Goal: Transaction & Acquisition: Purchase product/service

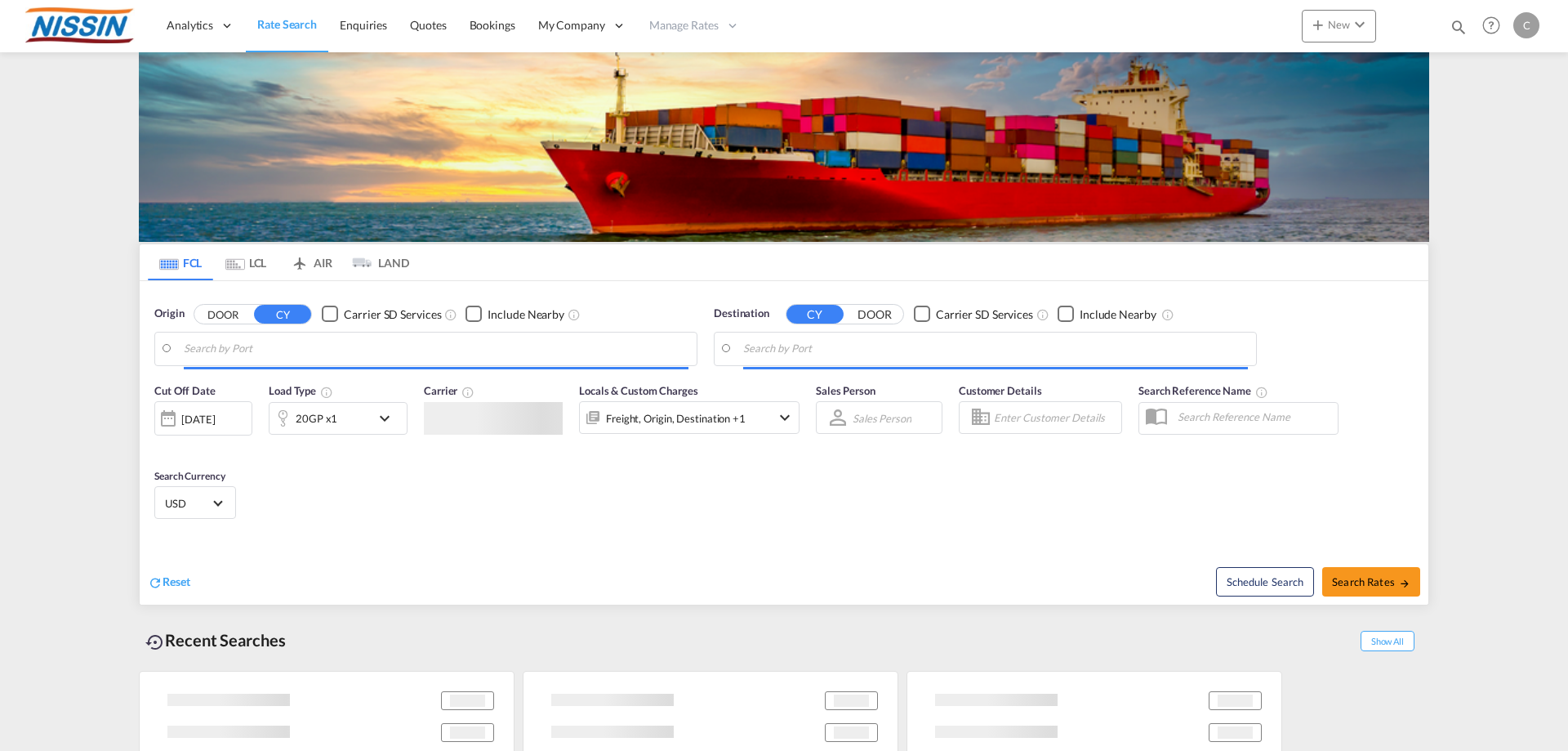
type input "[GEOGRAPHIC_DATA], [GEOGRAPHIC_DATA], USLGB"
type input "[GEOGRAPHIC_DATA], JPTYO"
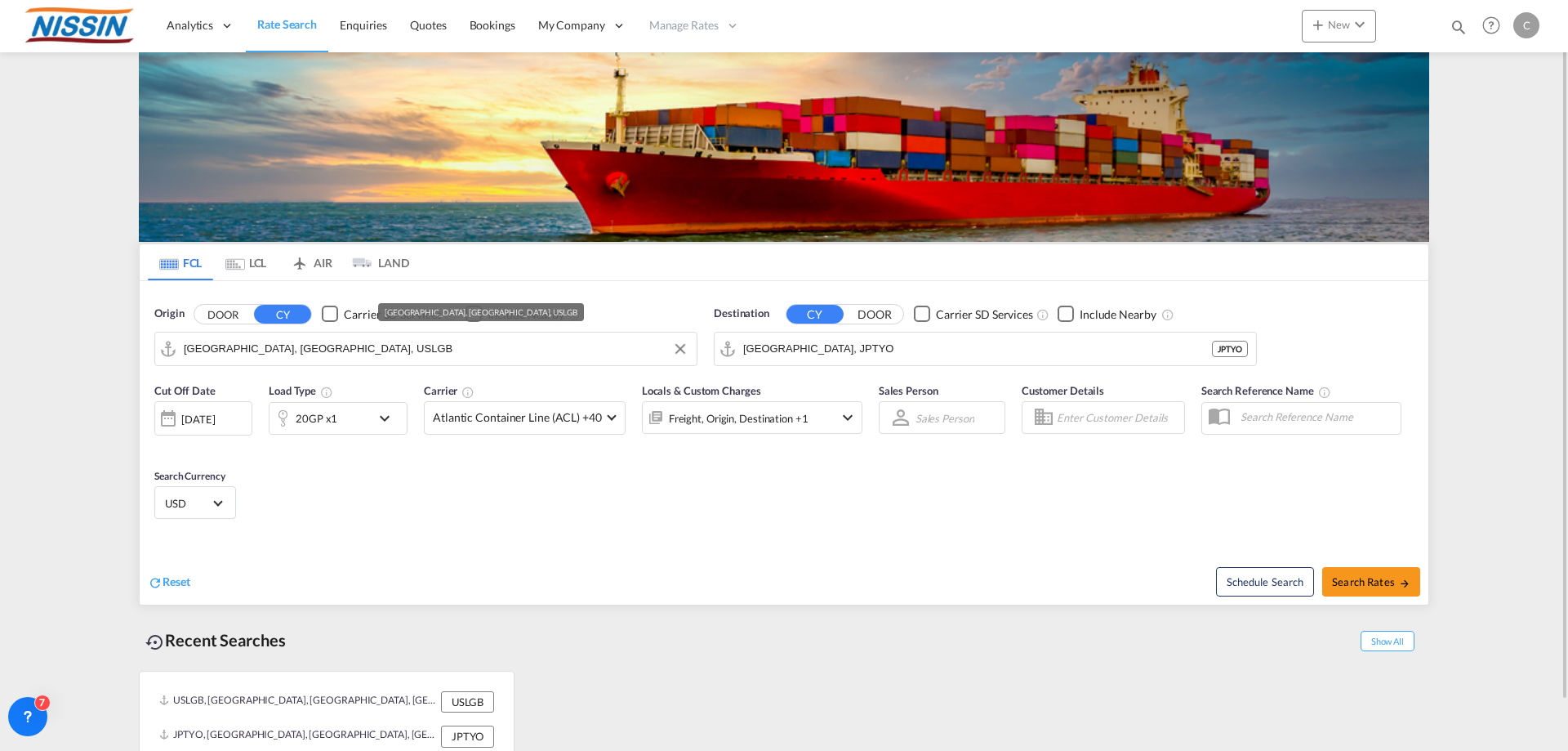
click at [451, 354] on input "[GEOGRAPHIC_DATA], [GEOGRAPHIC_DATA], USLGB" at bounding box center [436, 349] width 505 height 25
click at [314, 261] on md-tab-item "AIR" at bounding box center [311, 262] width 66 height 36
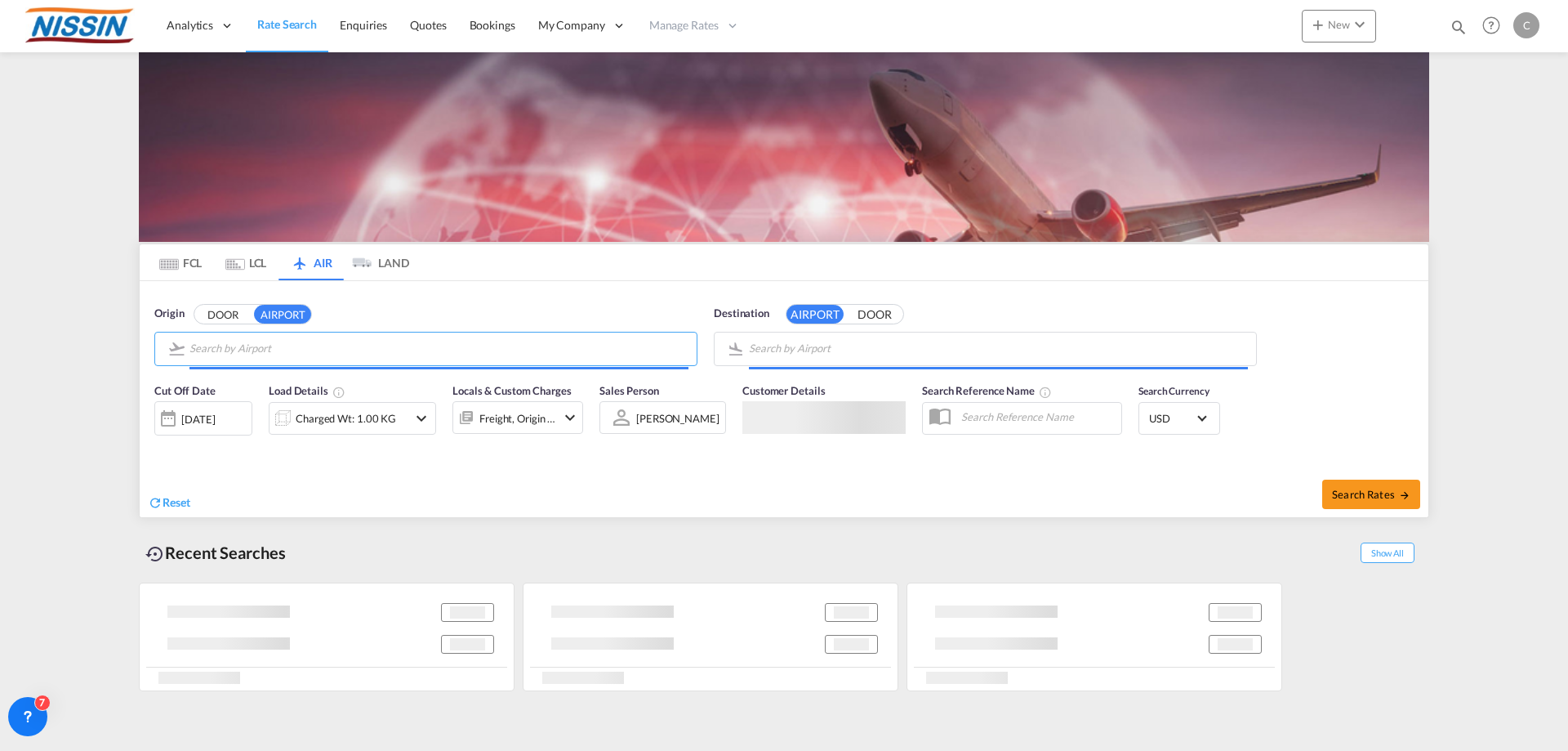
click at [337, 351] on input "Search by Airport" at bounding box center [439, 349] width 499 height 25
type input "ぁ"
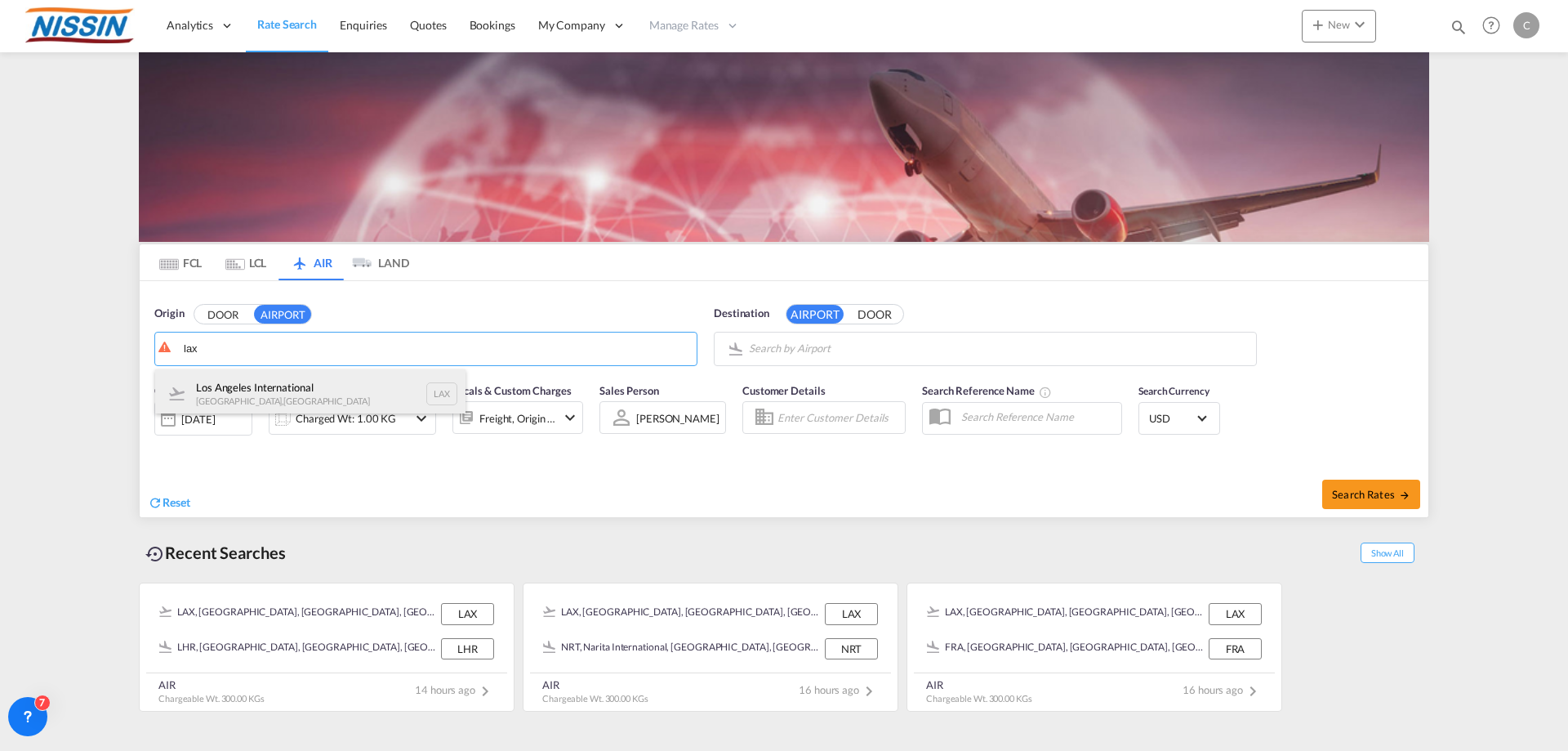
click at [289, 392] on div "Los Angeles International [GEOGRAPHIC_DATA] , [GEOGRAPHIC_DATA] LAX" at bounding box center [310, 394] width 310 height 49
type input "Los Angeles International, [GEOGRAPHIC_DATA], [GEOGRAPHIC_DATA]"
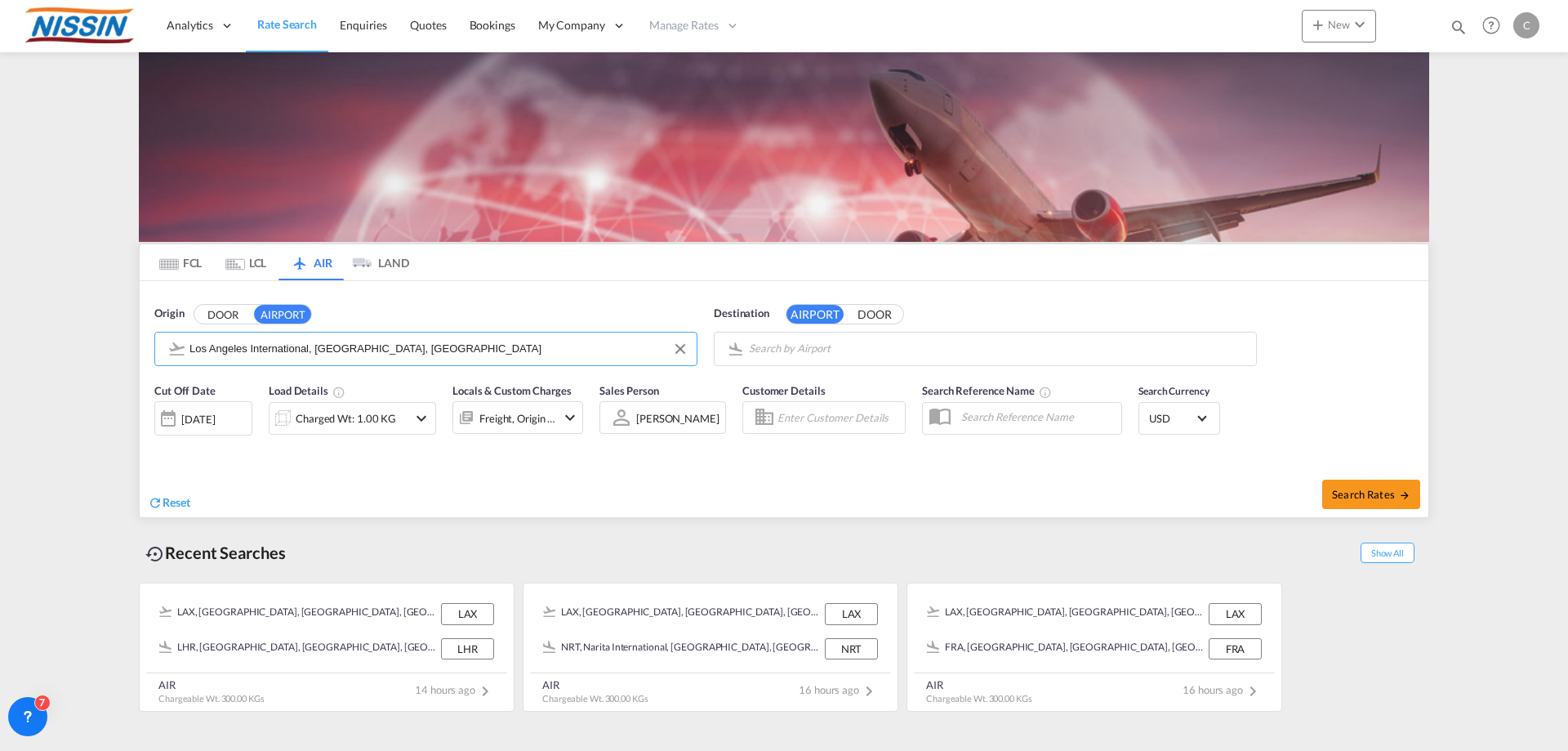
click at [938, 353] on body "Analytics Reports Dashboard Rate Search Enquiries Quotes Bookings" at bounding box center [784, 375] width 1568 height 751
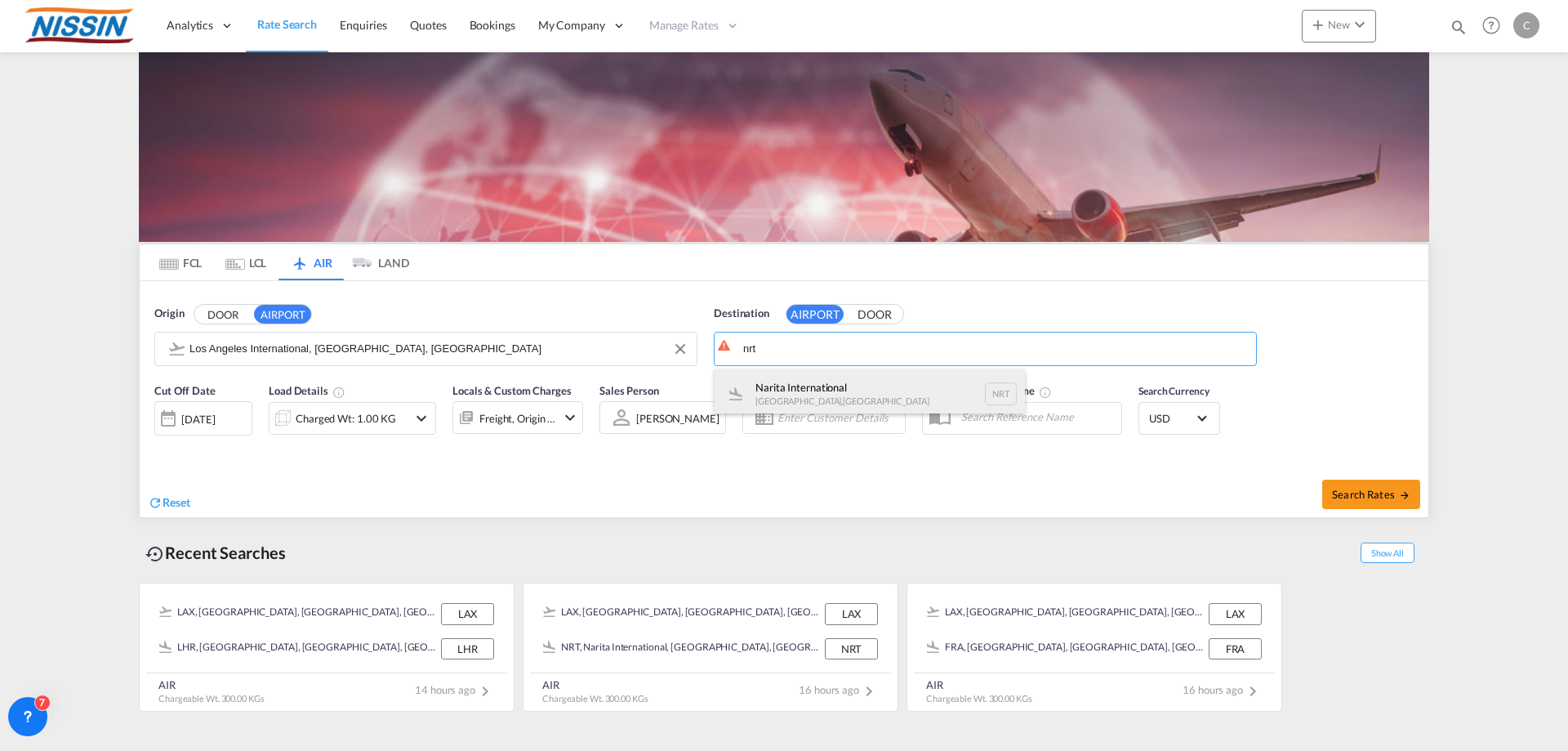
click at [832, 379] on div "Narita International [GEOGRAPHIC_DATA] , [GEOGRAPHIC_DATA] NRT" at bounding box center [870, 394] width 310 height 49
type input "Narita International, [GEOGRAPHIC_DATA], NRT"
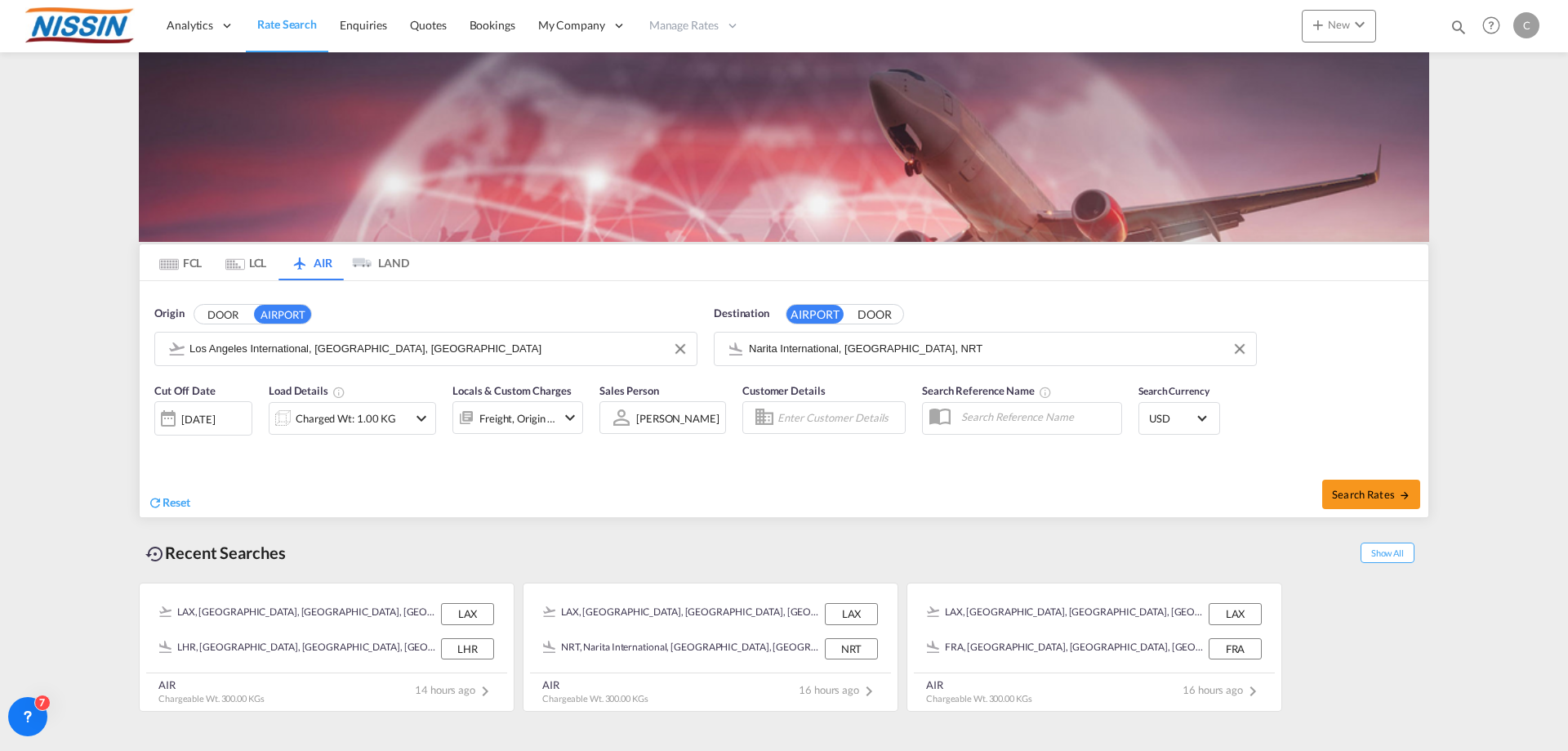
click at [423, 417] on md-icon "icon-chevron-down" at bounding box center [422, 418] width 20 height 20
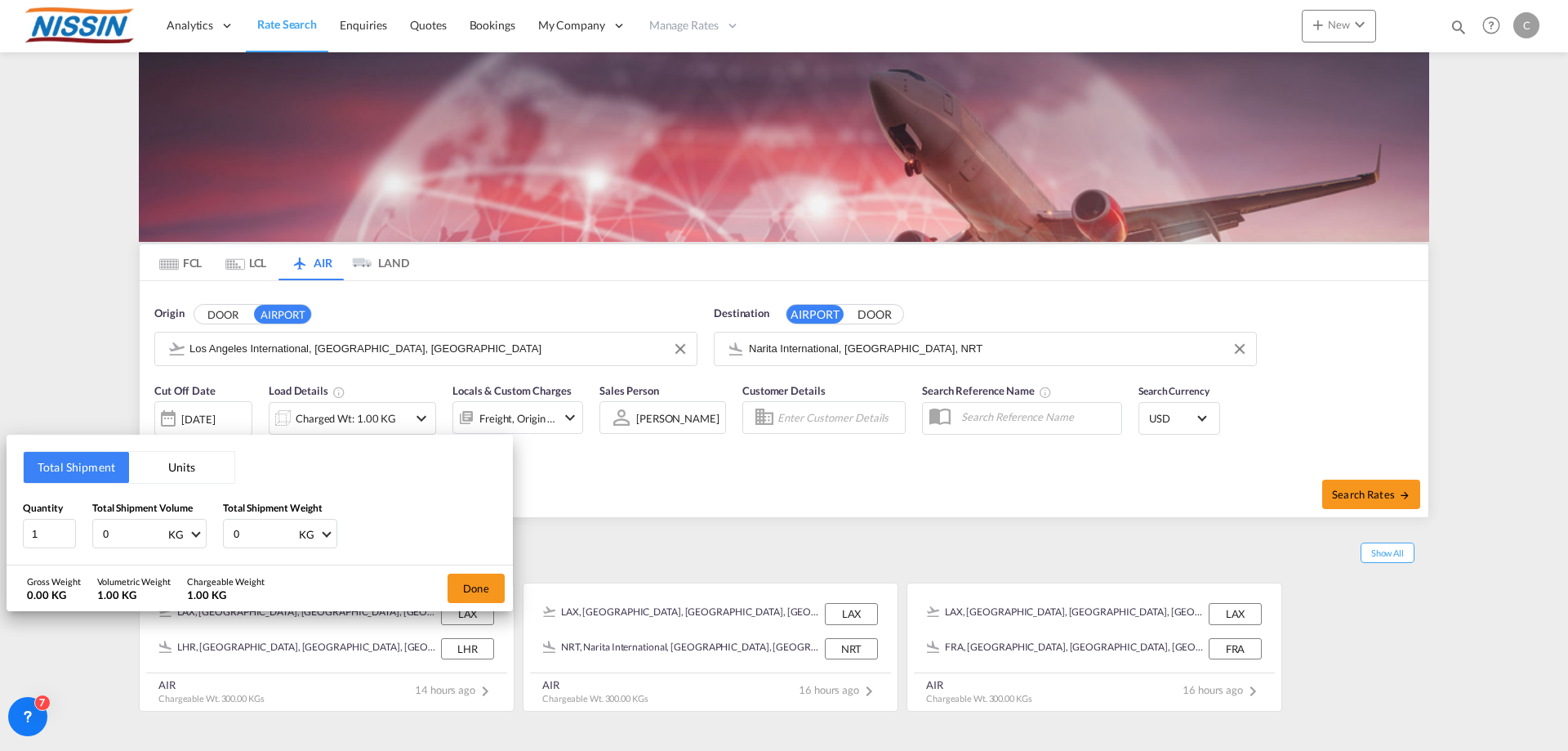
click at [182, 464] on button "Units" at bounding box center [182, 468] width 106 height 31
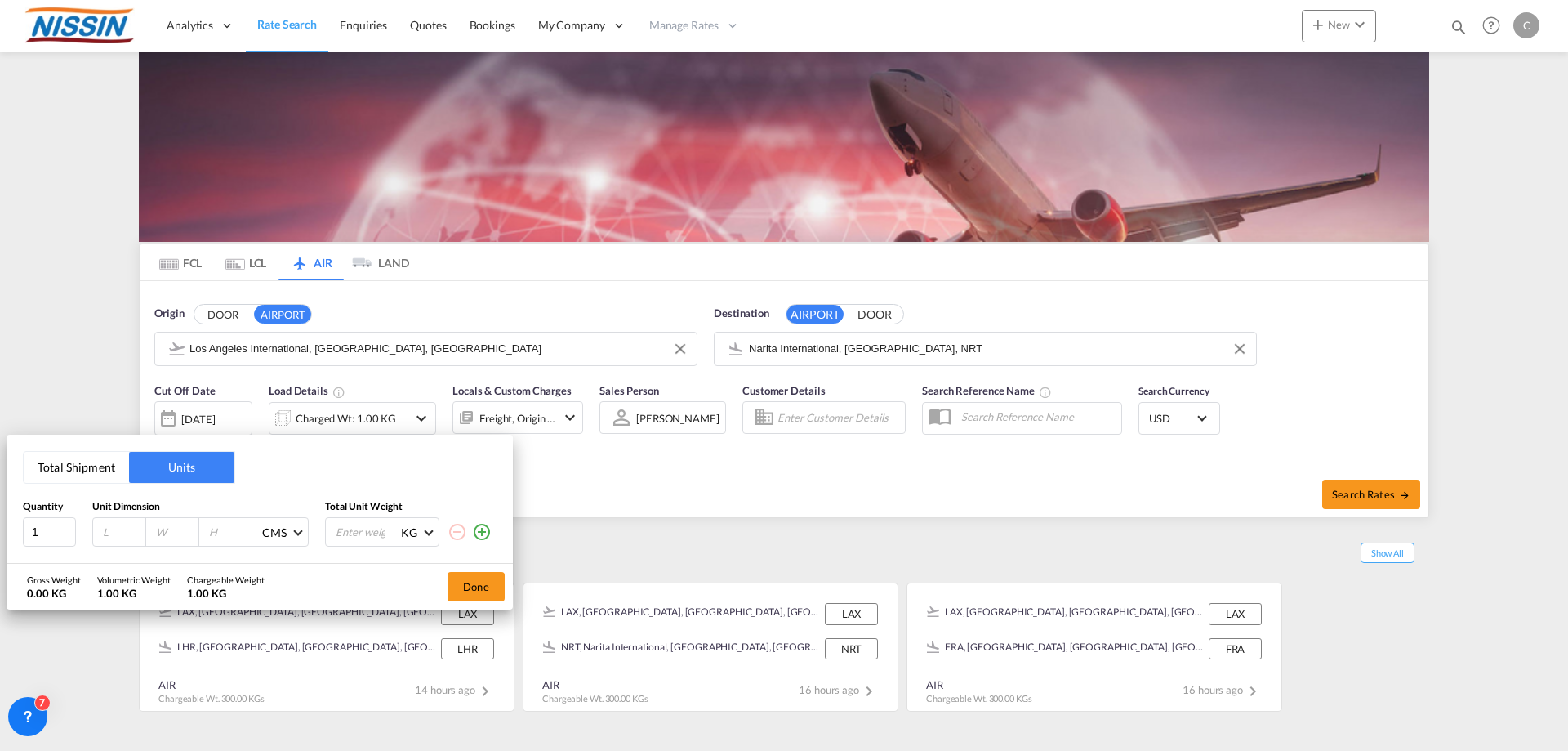
click at [121, 524] on input "number" at bounding box center [124, 532] width 44 height 15
type input "122"
type input "102"
type input "120"
type input "300"
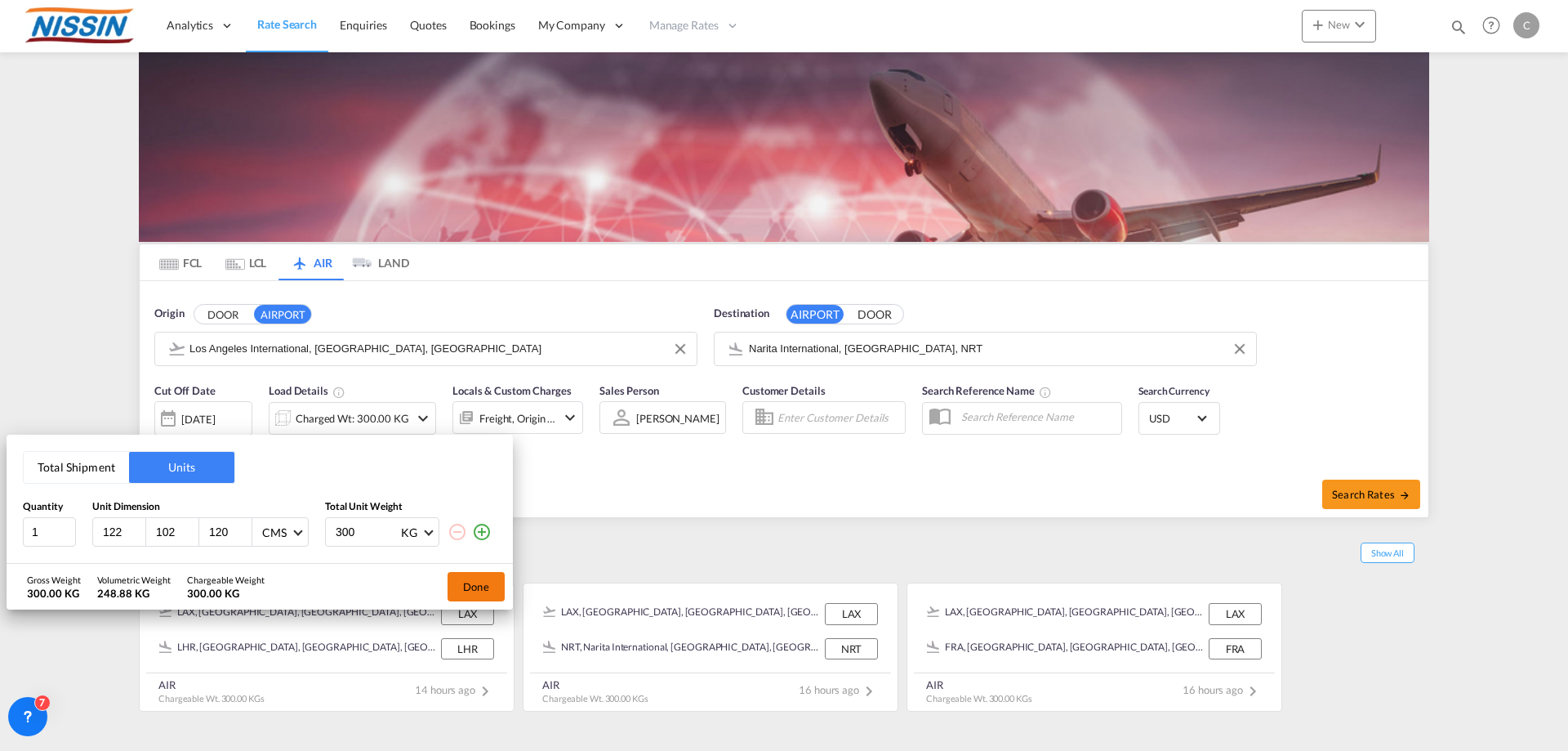
click at [493, 581] on button "Done" at bounding box center [477, 586] width 57 height 29
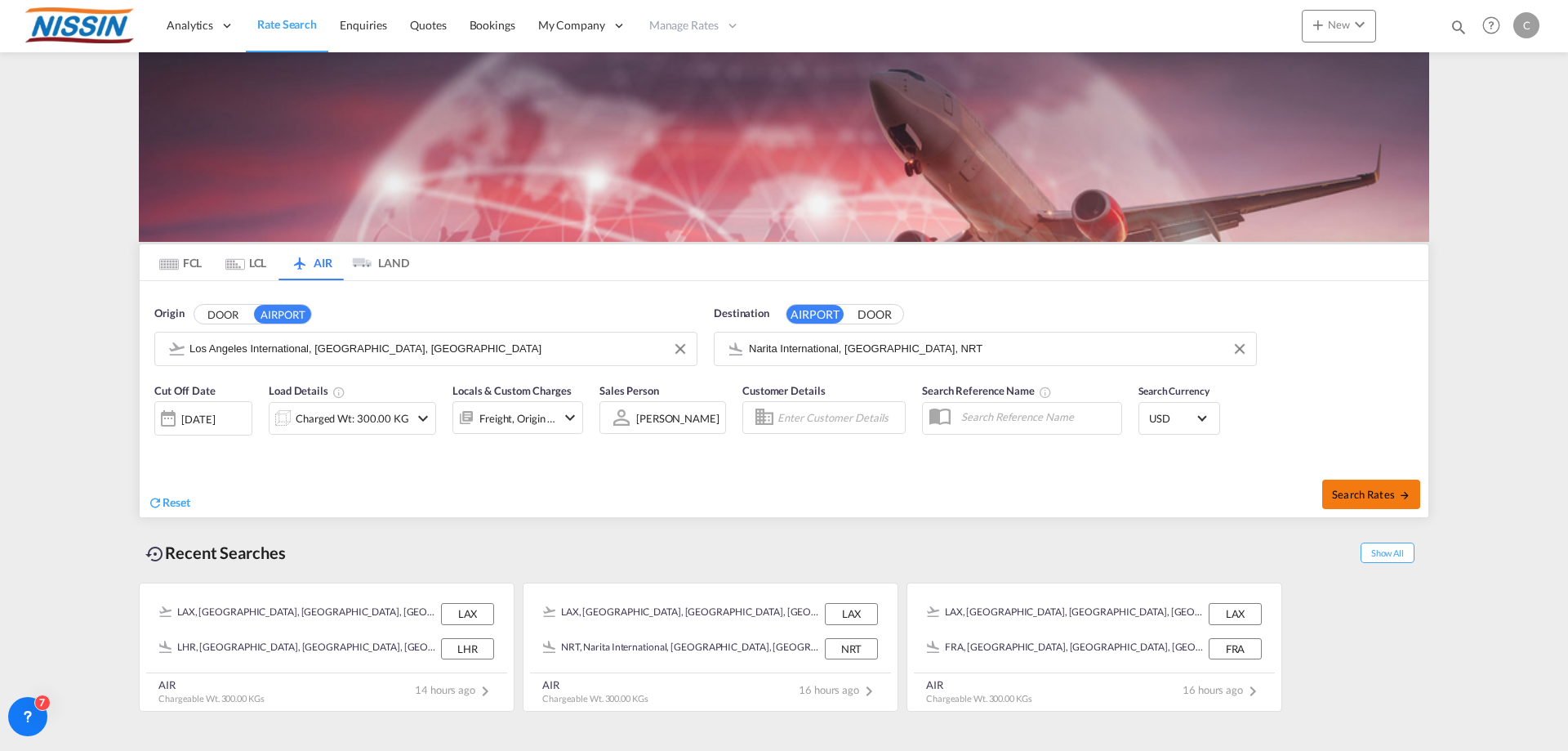
click at [1357, 492] on span "Search Rates" at bounding box center [1371, 495] width 79 height 13
type input "LAX to NRT / [DATE]"
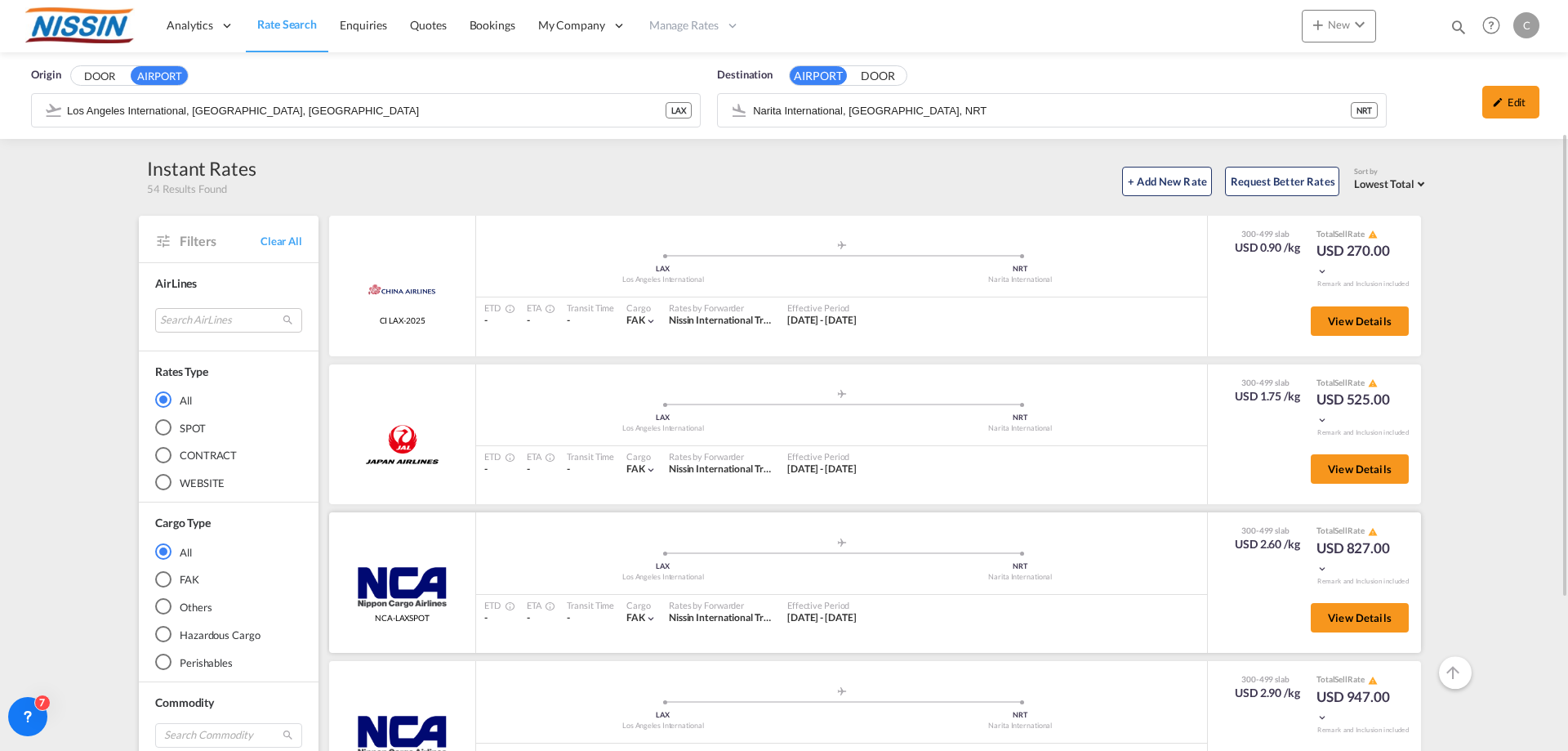
scroll to position [82, 0]
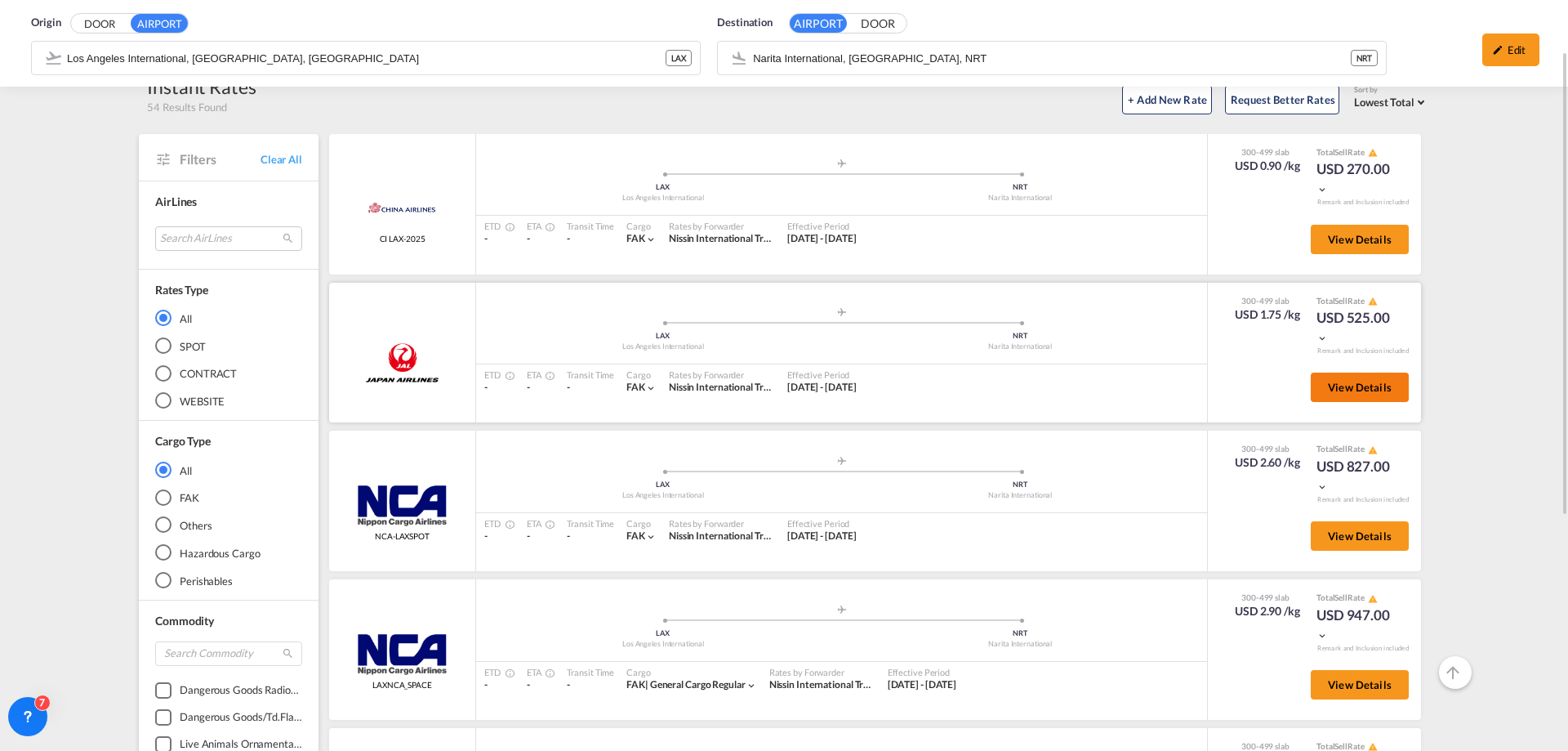
click at [1363, 391] on span "View Details" at bounding box center [1360, 387] width 64 height 13
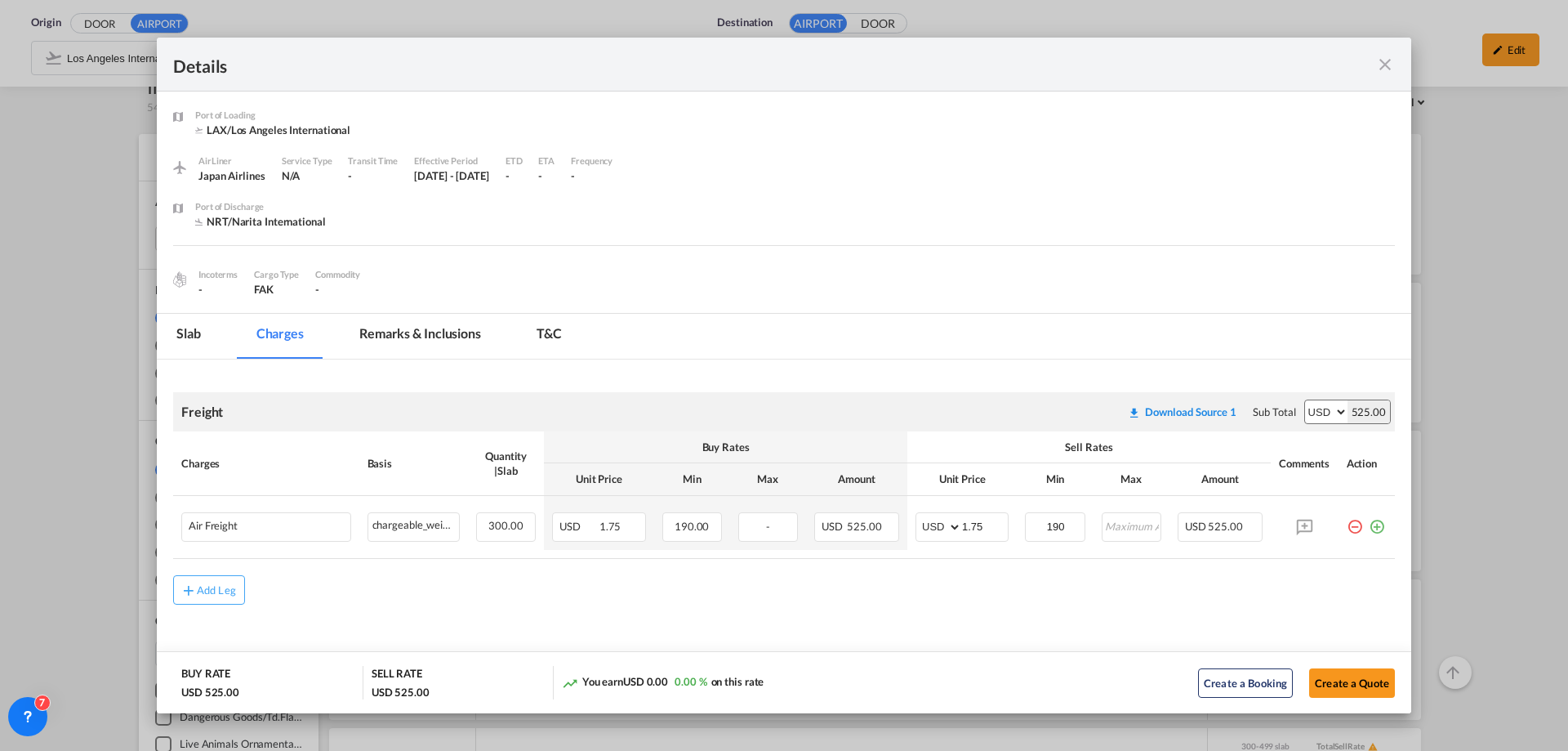
scroll to position [2, 0]
click at [1384, 58] on md-icon "icon-close fg-AAA8AD m-0 cursor" at bounding box center [1385, 65] width 20 height 20
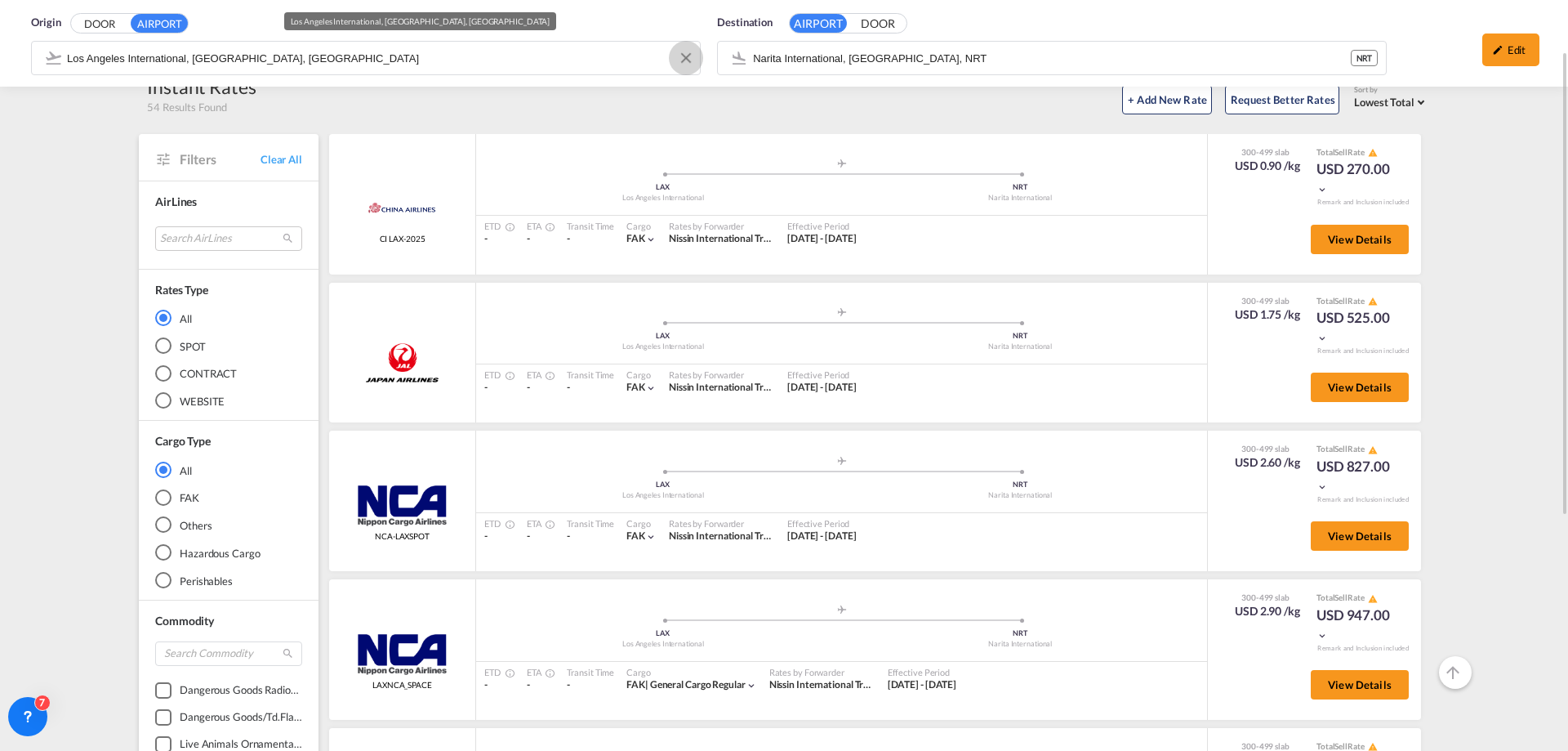
click at [689, 58] on button "Clear Input" at bounding box center [686, 58] width 25 height 25
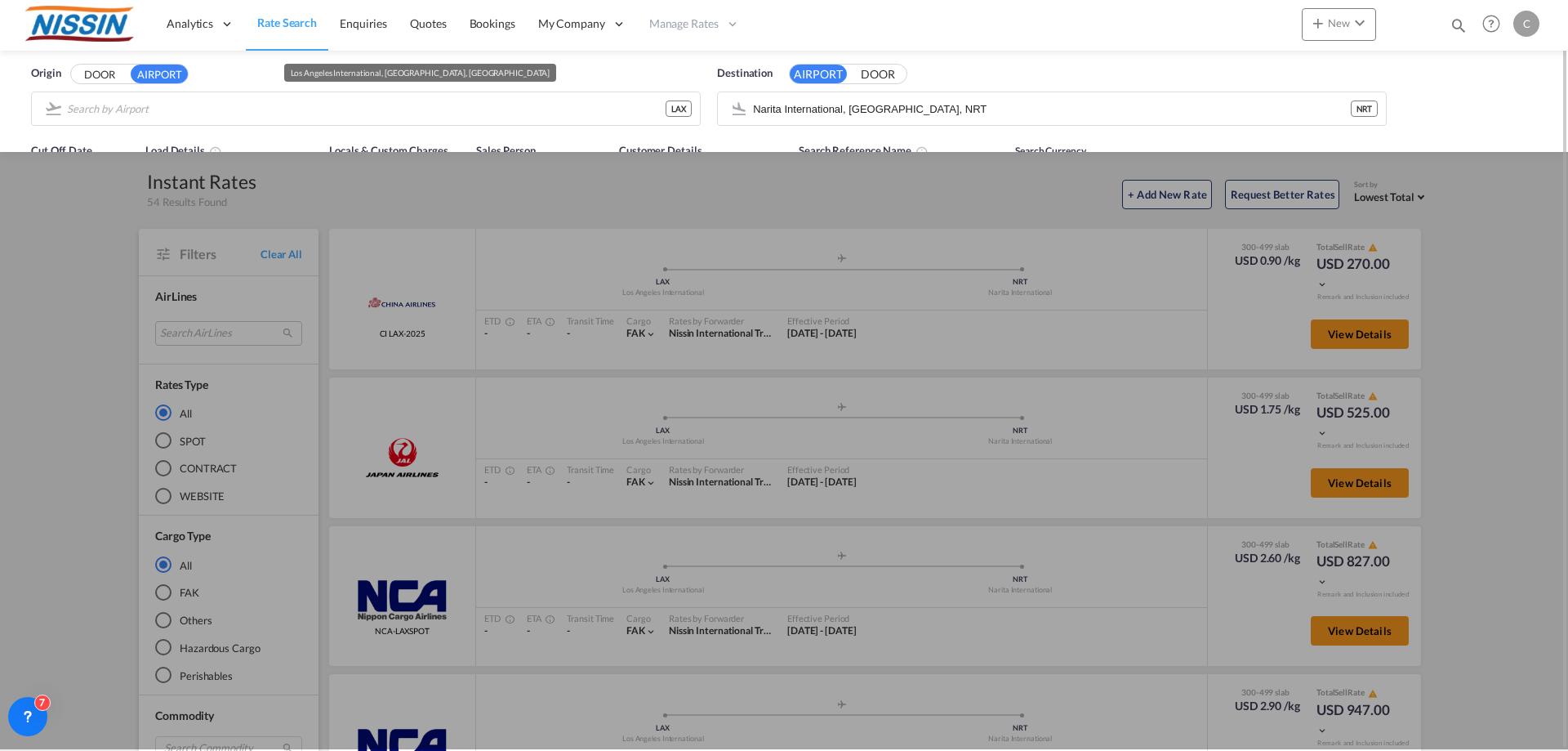
scroll to position [0, 0]
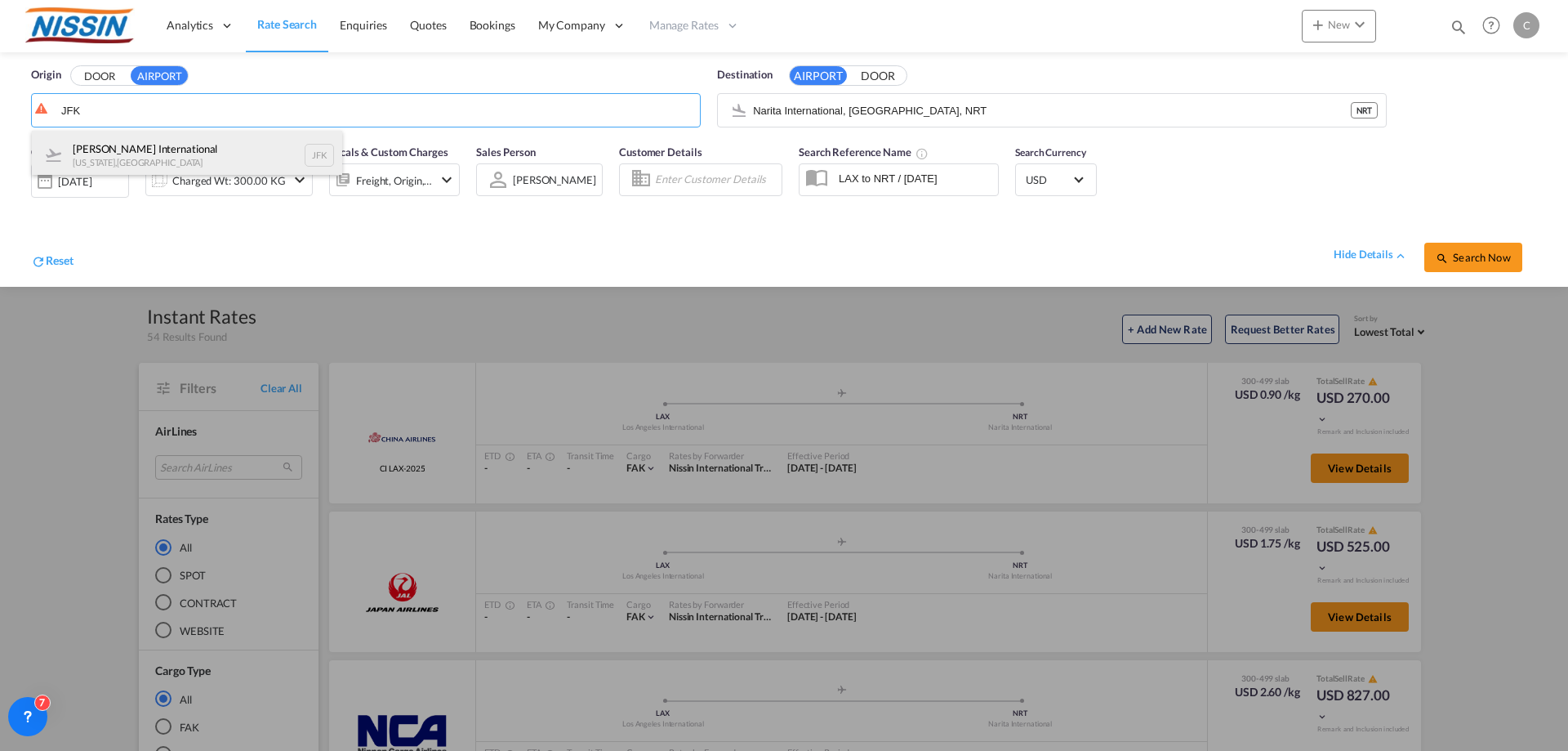
click at [191, 145] on div "[PERSON_NAME] International [US_STATE] , [GEOGRAPHIC_DATA]" at bounding box center [187, 156] width 310 height 49
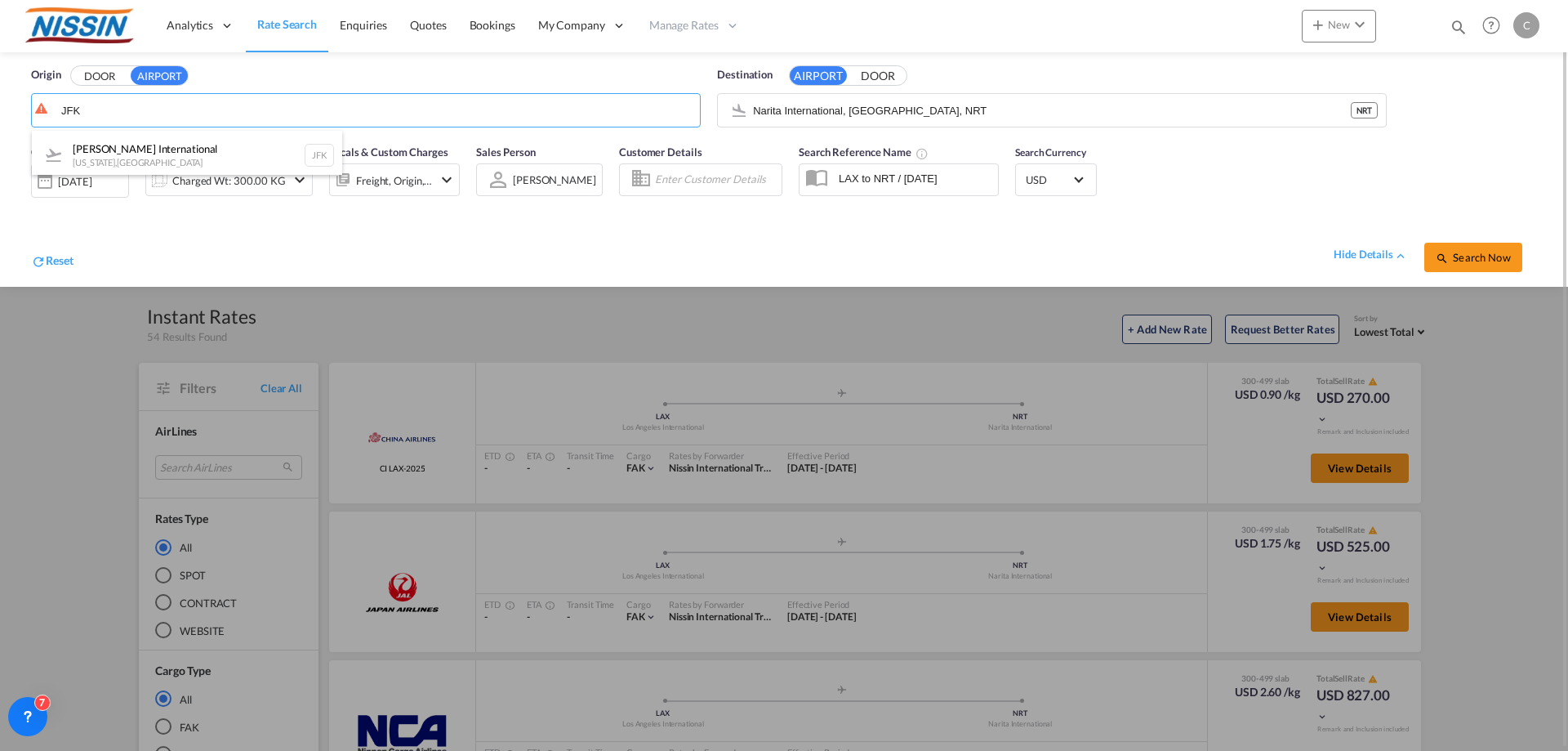
type input "[PERSON_NAME] International, [US_STATE], [GEOGRAPHIC_DATA]"
click at [1462, 252] on span "Search Now" at bounding box center [1473, 257] width 75 height 13
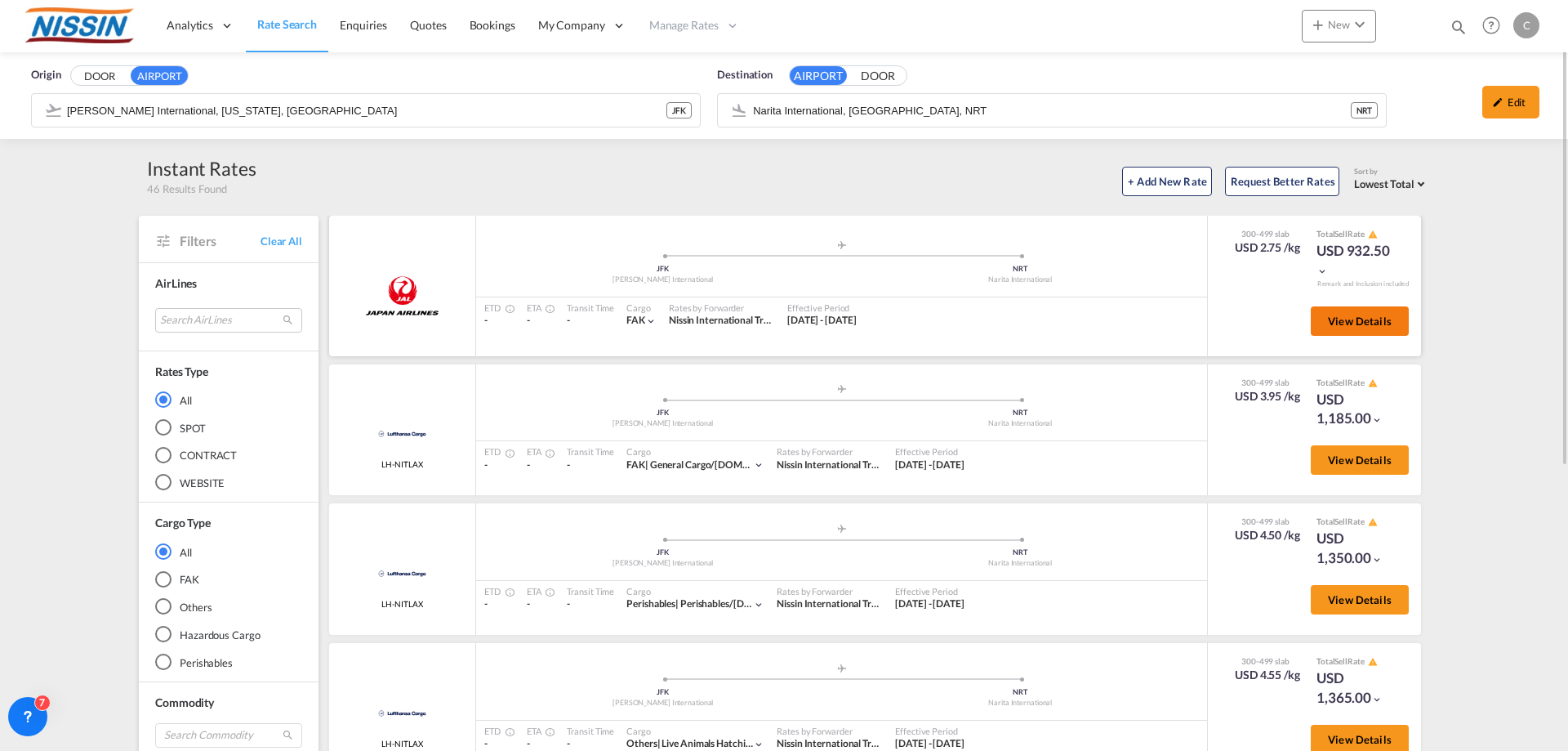
click at [1355, 314] on span "View Details" at bounding box center [1360, 321] width 64 height 13
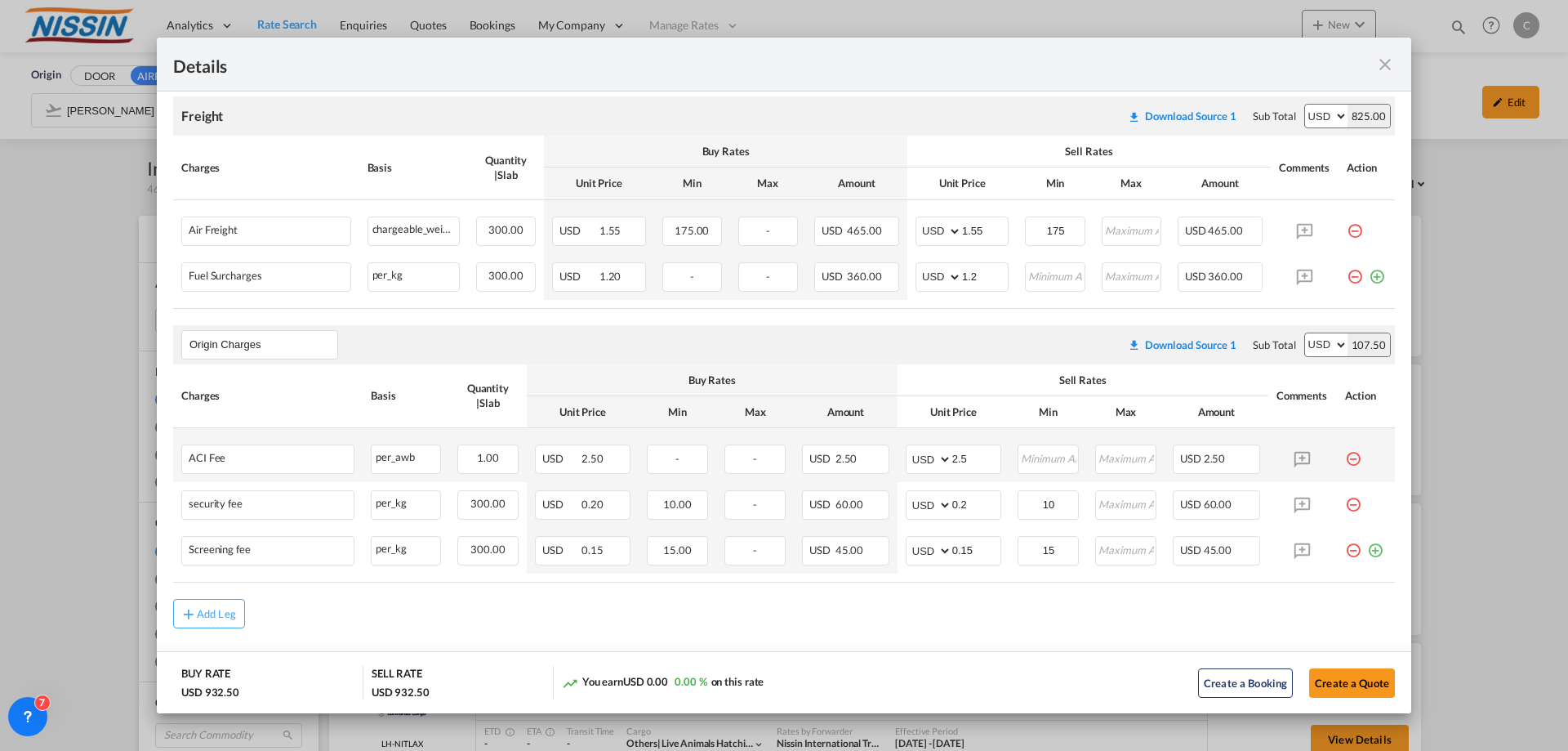
scroll to position [322, 0]
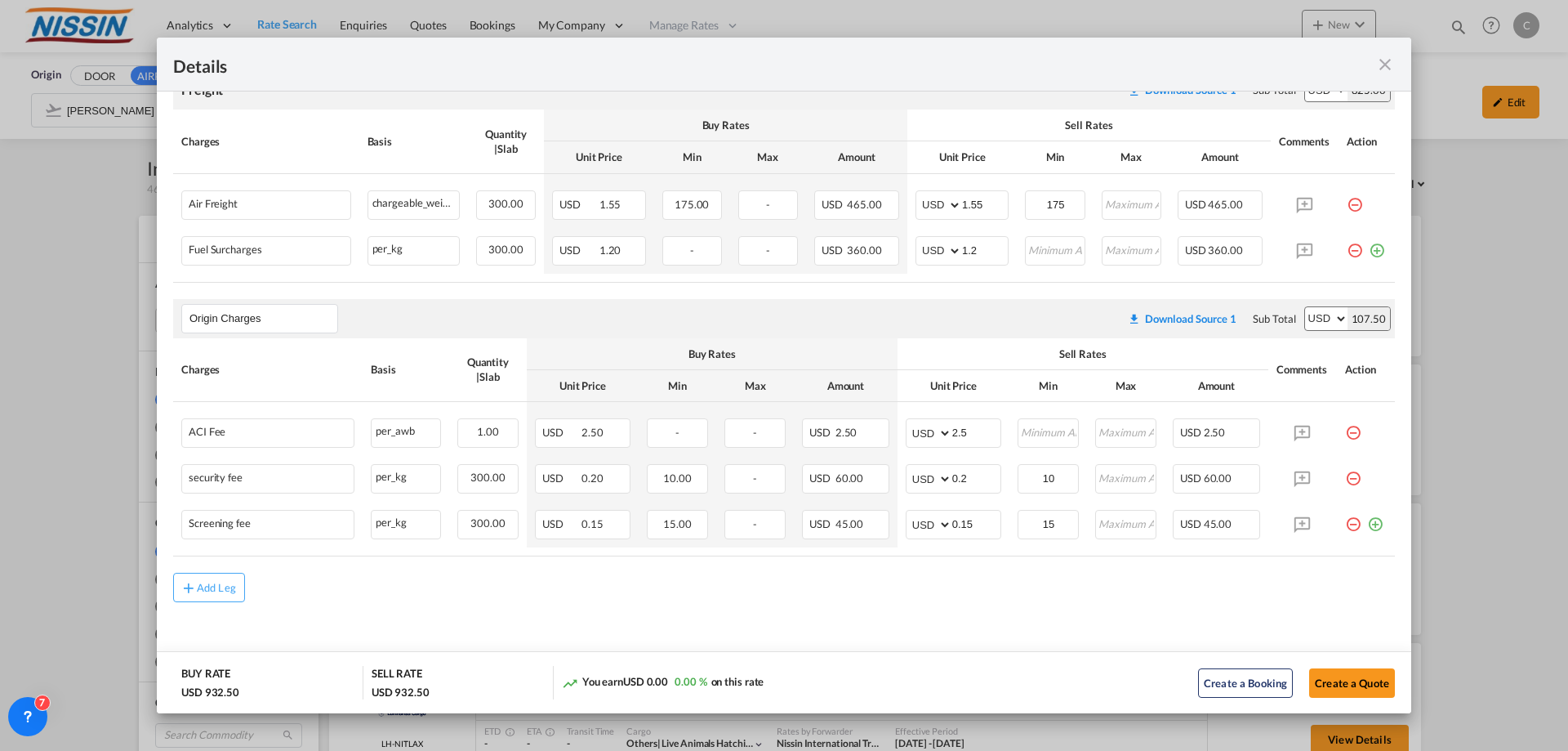
click at [1387, 67] on md-icon "icon-close fg-AAA8AD m-0 cursor" at bounding box center [1385, 65] width 20 height 20
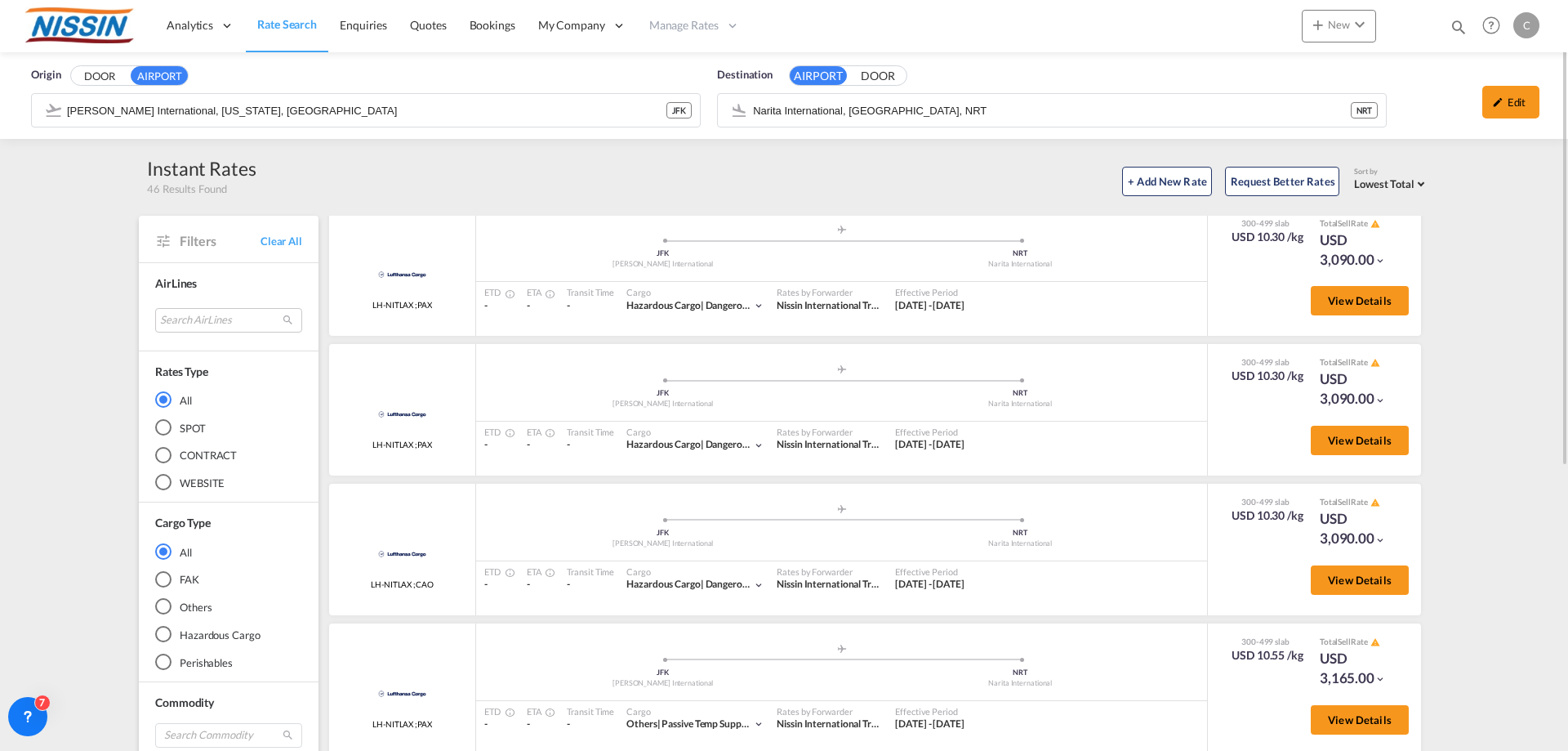
scroll to position [3414, 0]
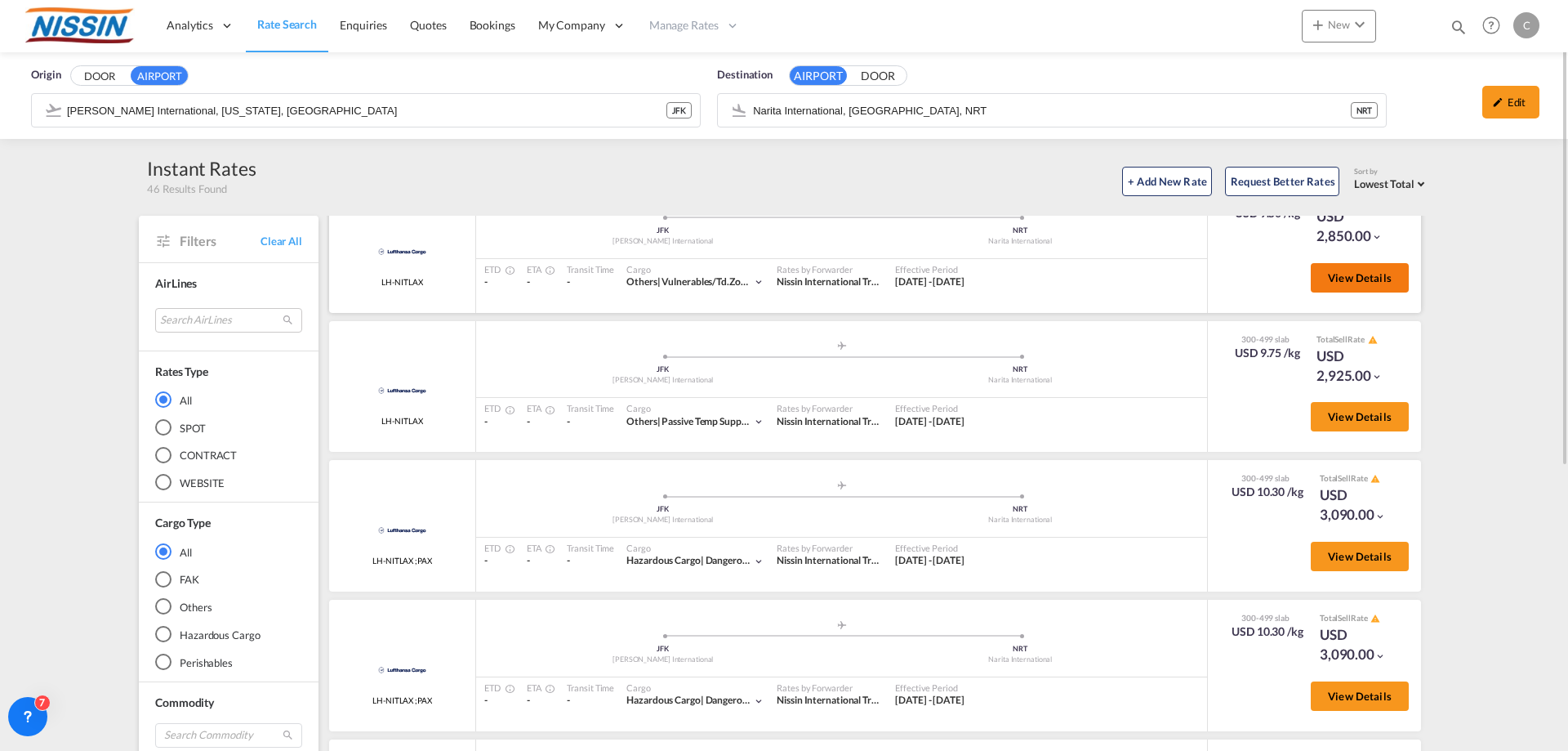
click at [1344, 288] on button "View Details" at bounding box center [1360, 278] width 98 height 29
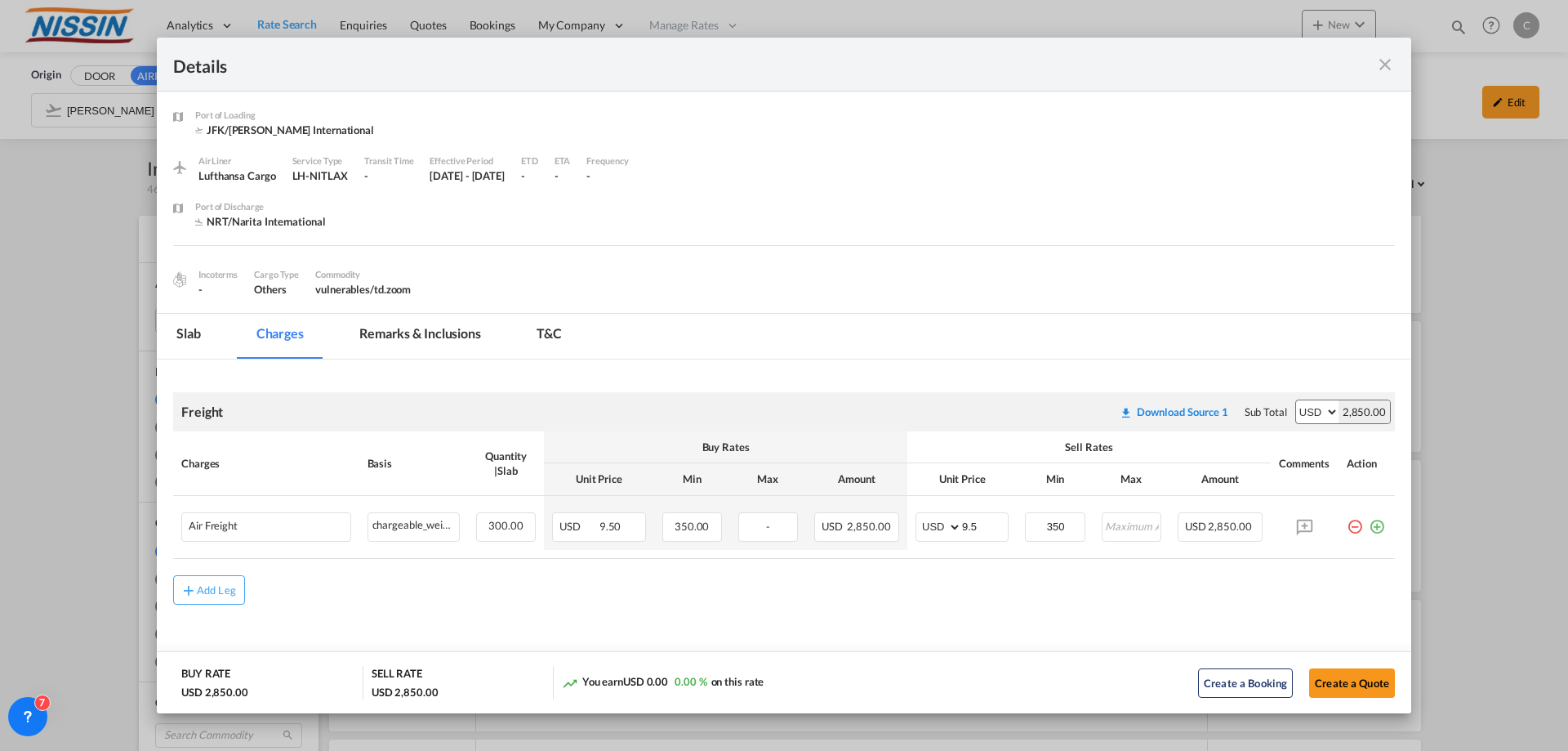
scroll to position [2, 0]
click at [1388, 63] on md-icon "icon-close fg-AAA8AD m-0 cursor" at bounding box center [1385, 65] width 20 height 20
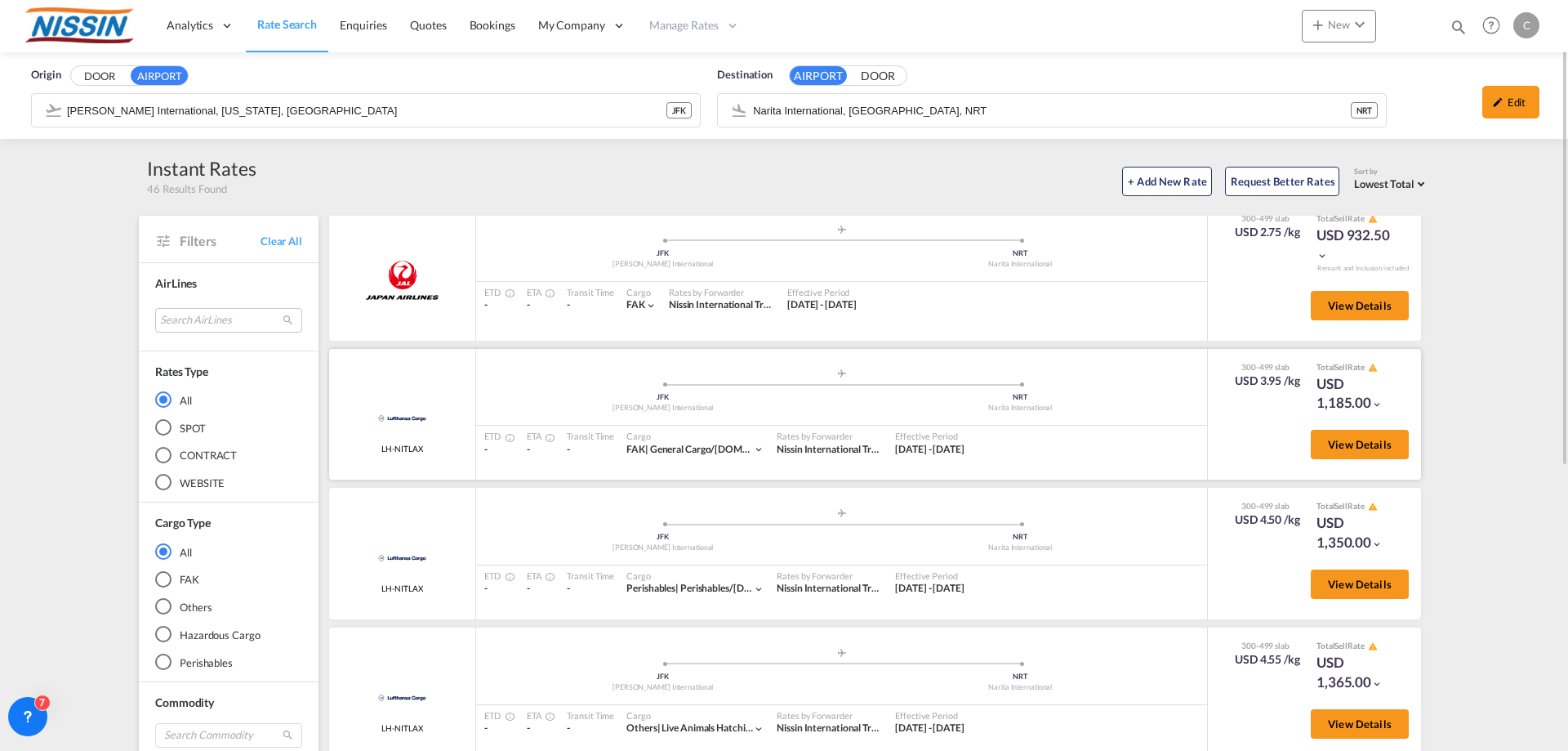
scroll to position [0, 0]
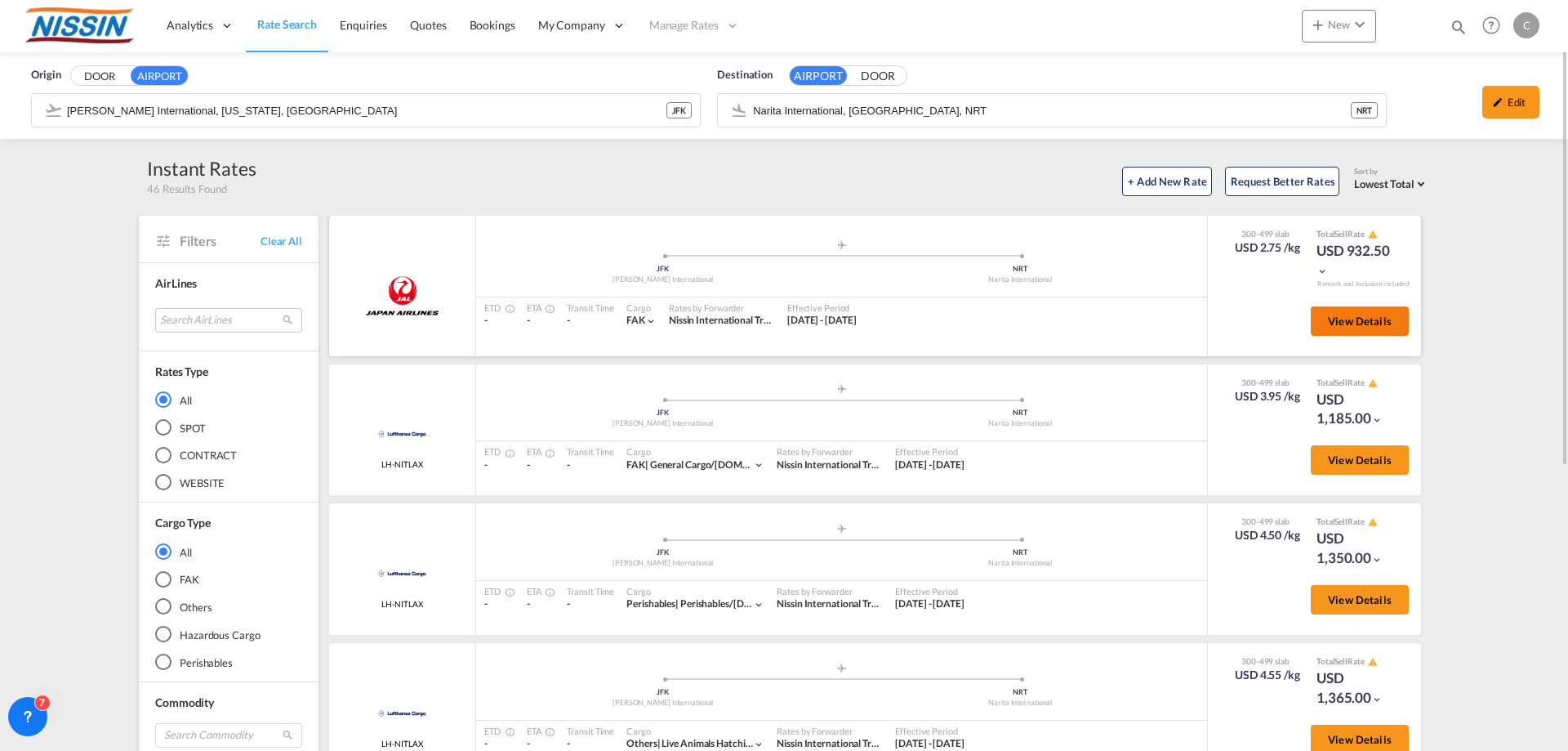
click at [1328, 321] on span "View Details" at bounding box center [1360, 321] width 64 height 13
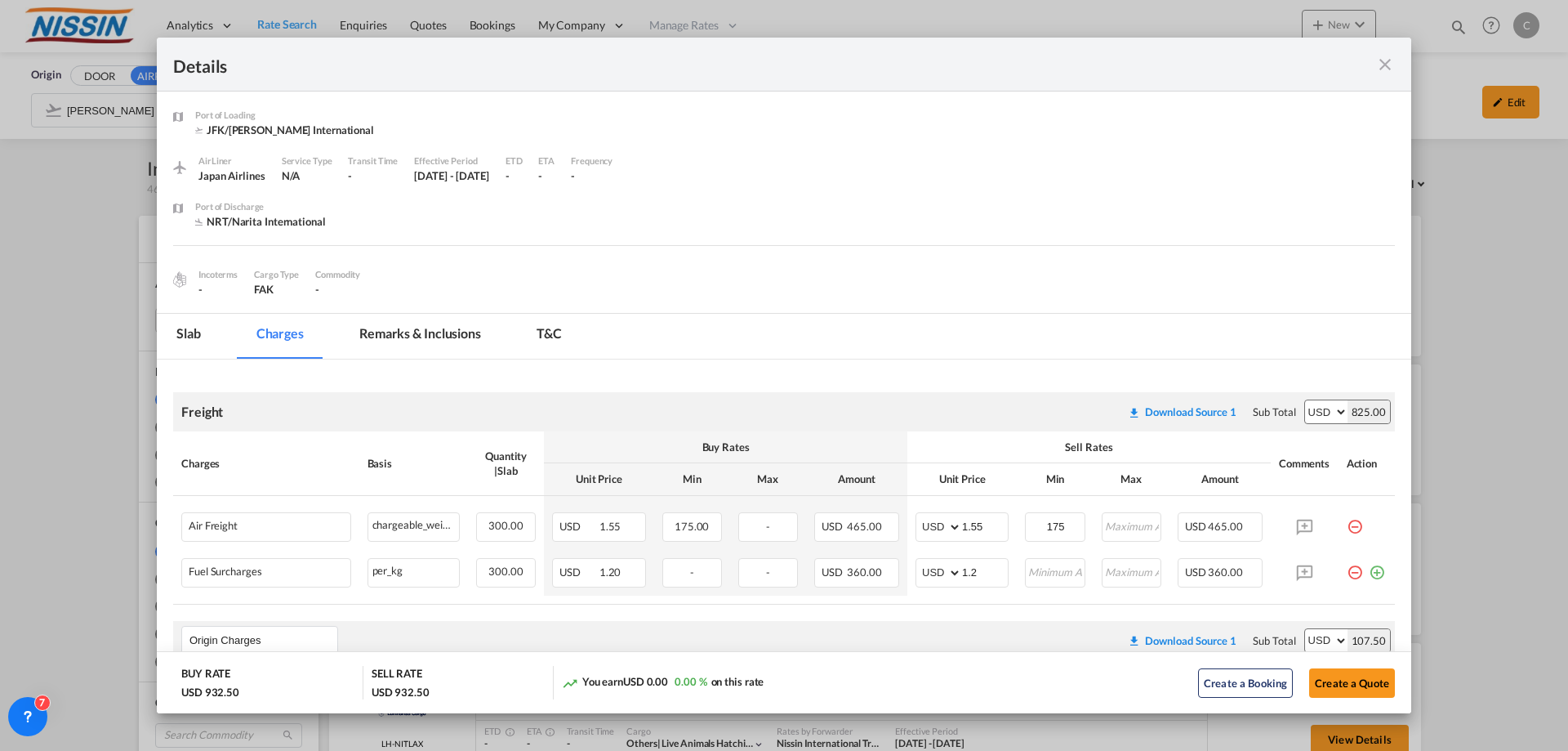
click at [1384, 64] on md-icon "icon-close fg-AAA8AD m-0 cursor" at bounding box center [1385, 65] width 20 height 20
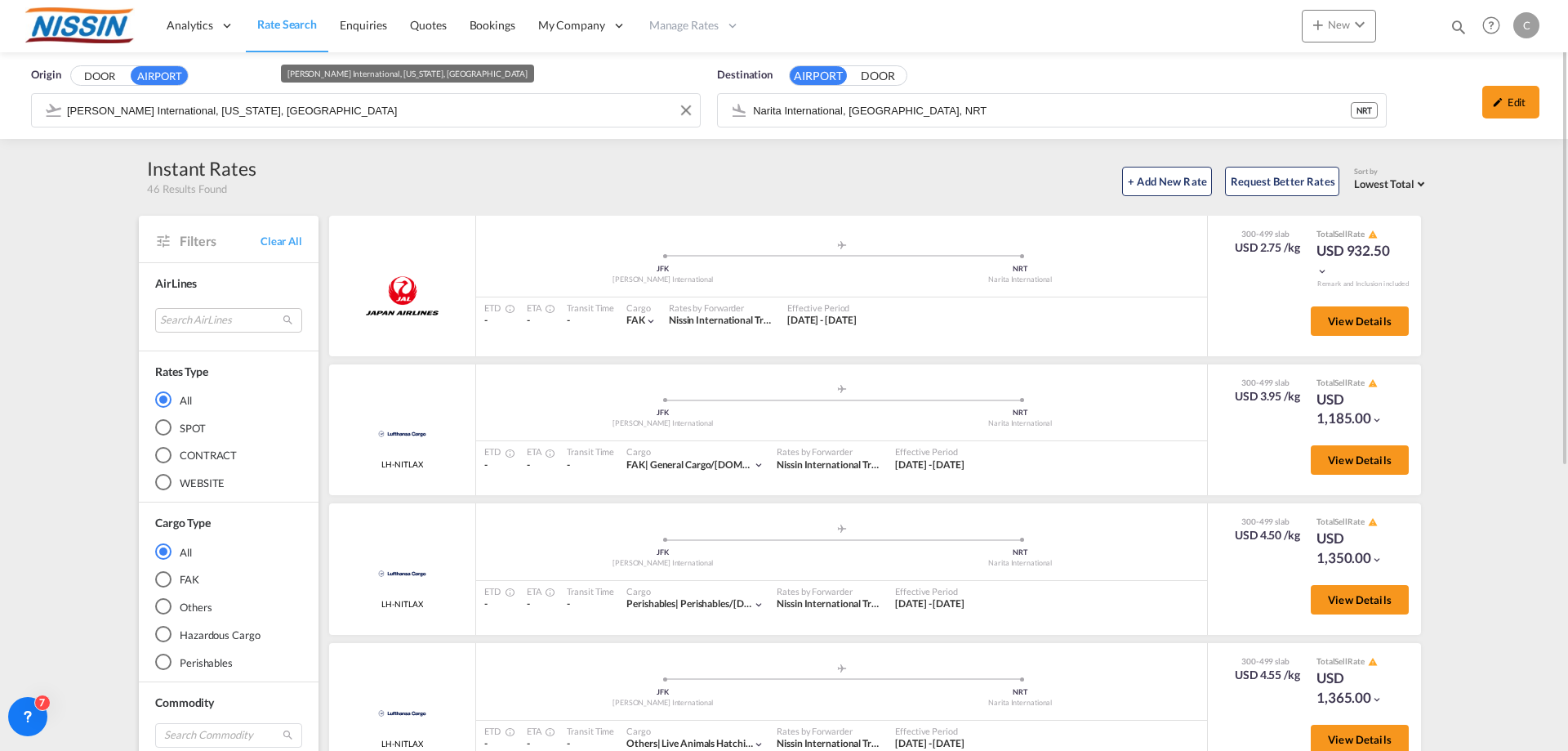
click at [466, 117] on input "[PERSON_NAME] International, [US_STATE], [GEOGRAPHIC_DATA]" at bounding box center [379, 111] width 625 height 25
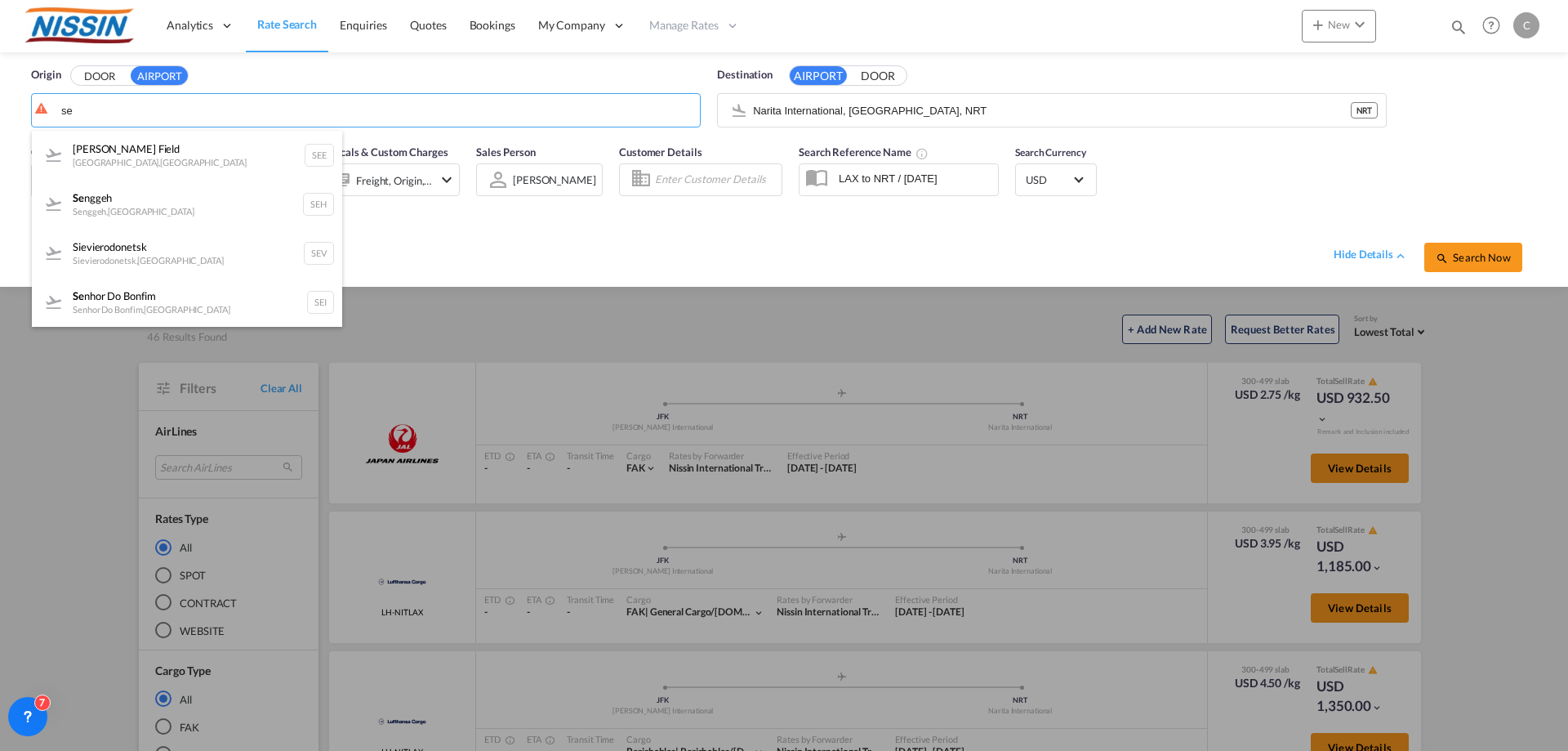
type input "s"
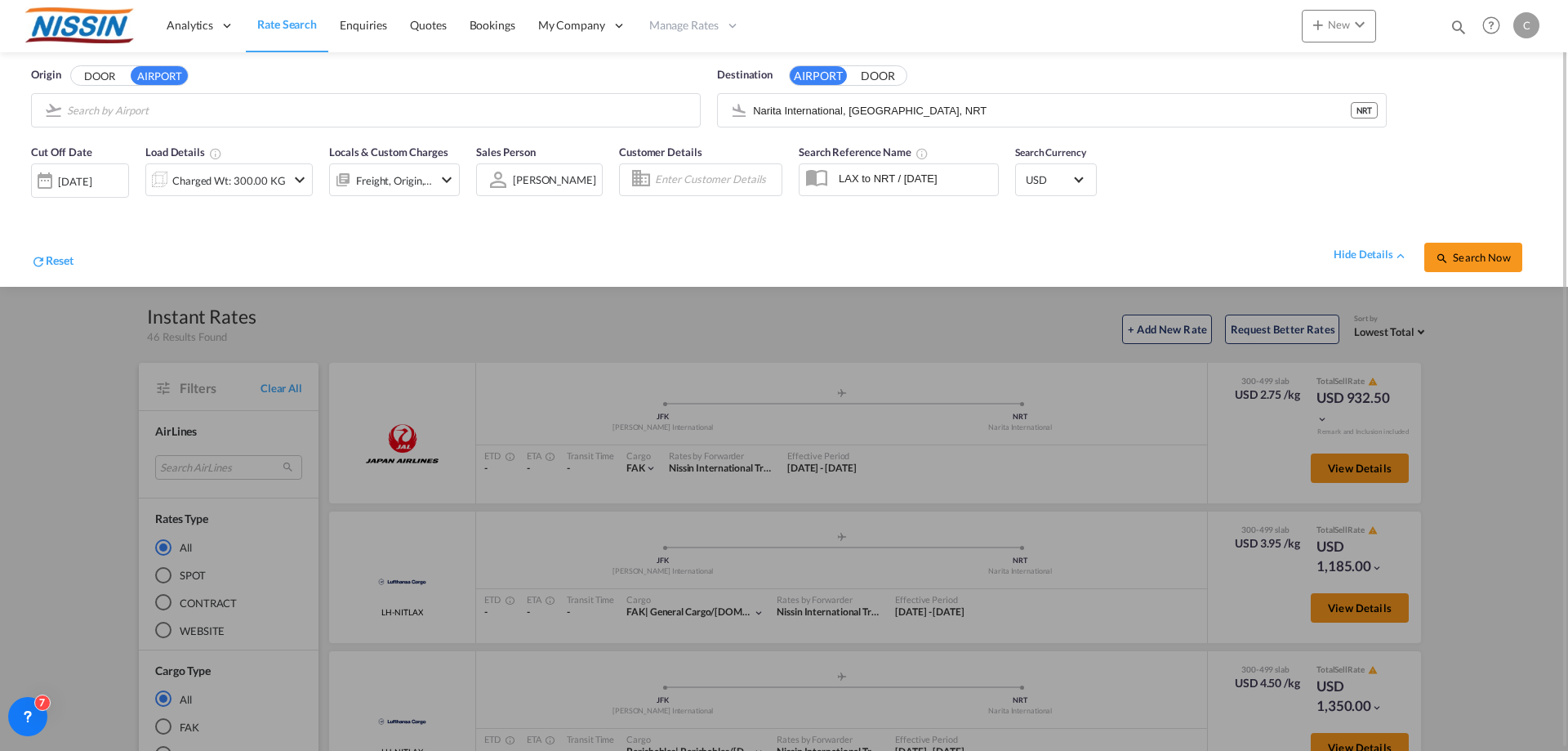
click at [132, 111] on body "Analytics Reports Dashboard Rate Search Enquiries Quotes Bookings" at bounding box center [784, 375] width 1568 height 751
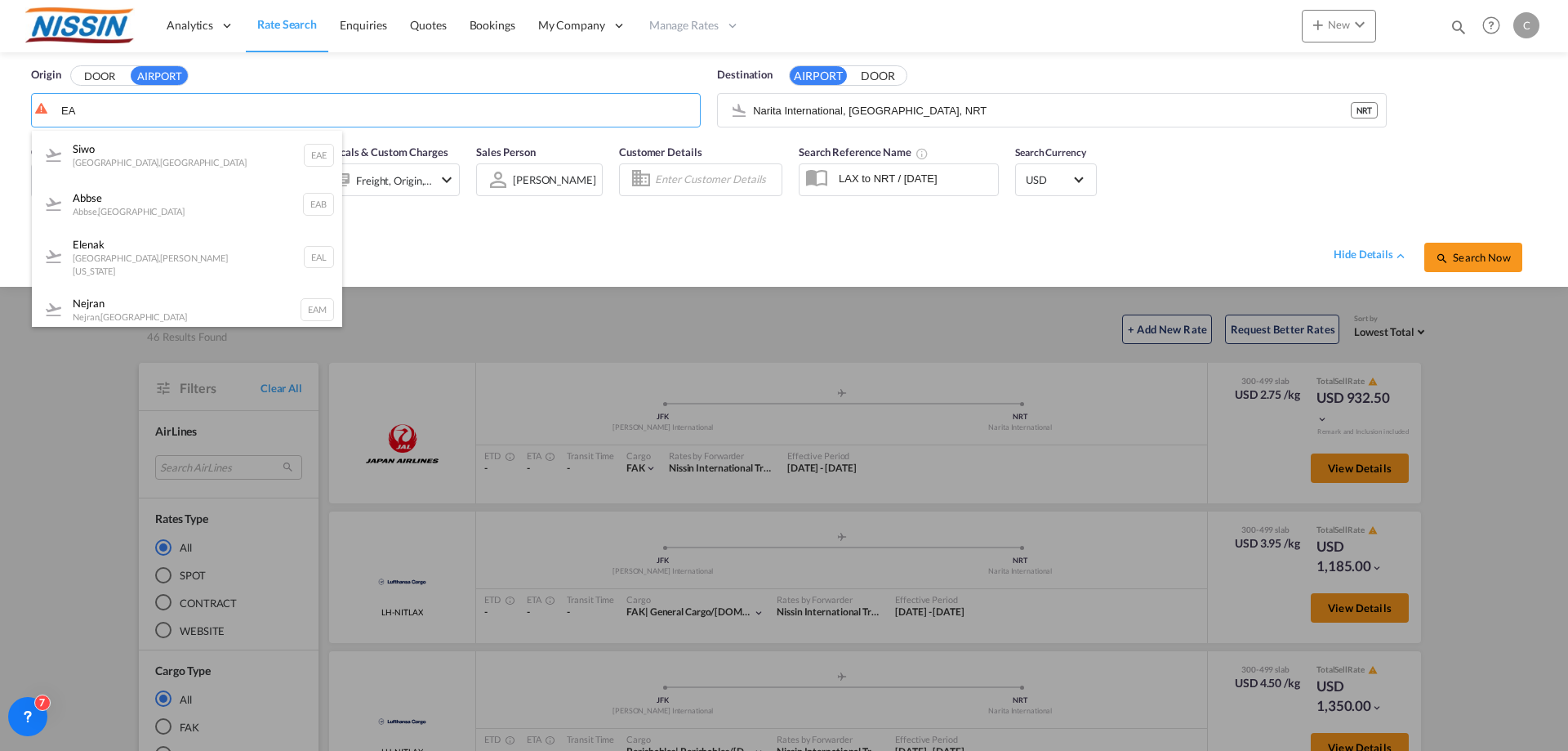
type input "E"
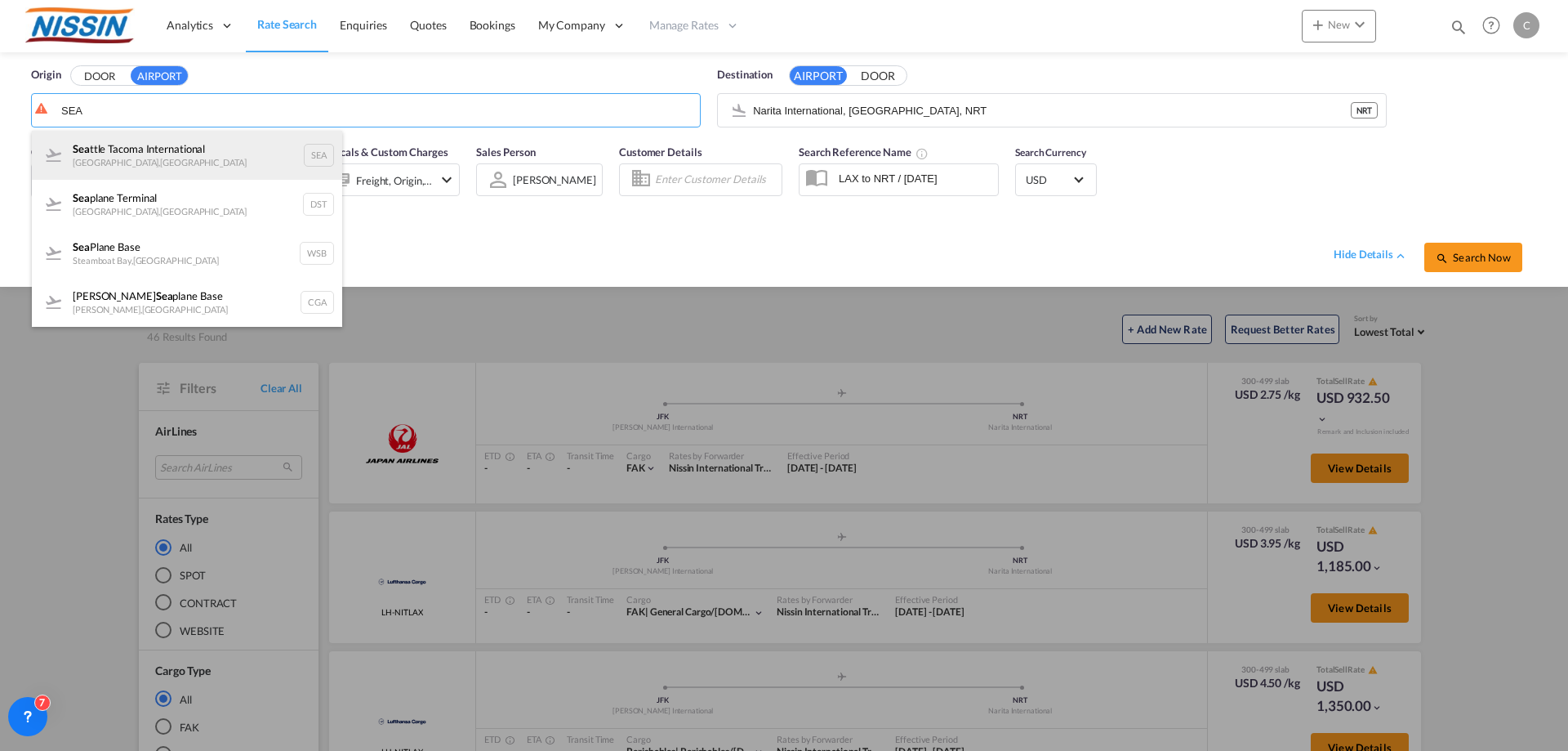
click at [121, 156] on div "Sea ttle Tacoma International [GEOGRAPHIC_DATA] , [GEOGRAPHIC_DATA]" at bounding box center [187, 156] width 310 height 49
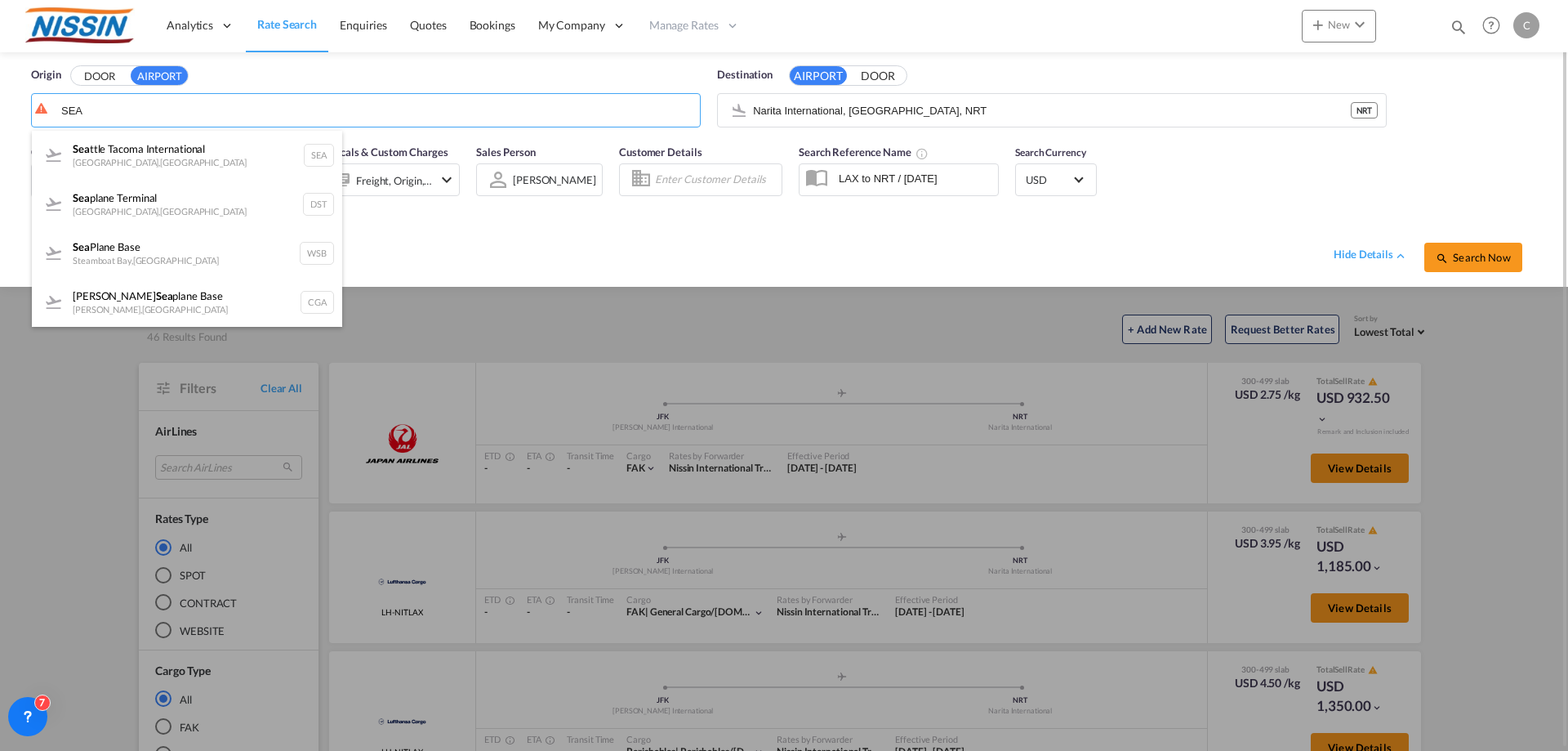
type input "Seattle Tacoma International, [GEOGRAPHIC_DATA], SEA"
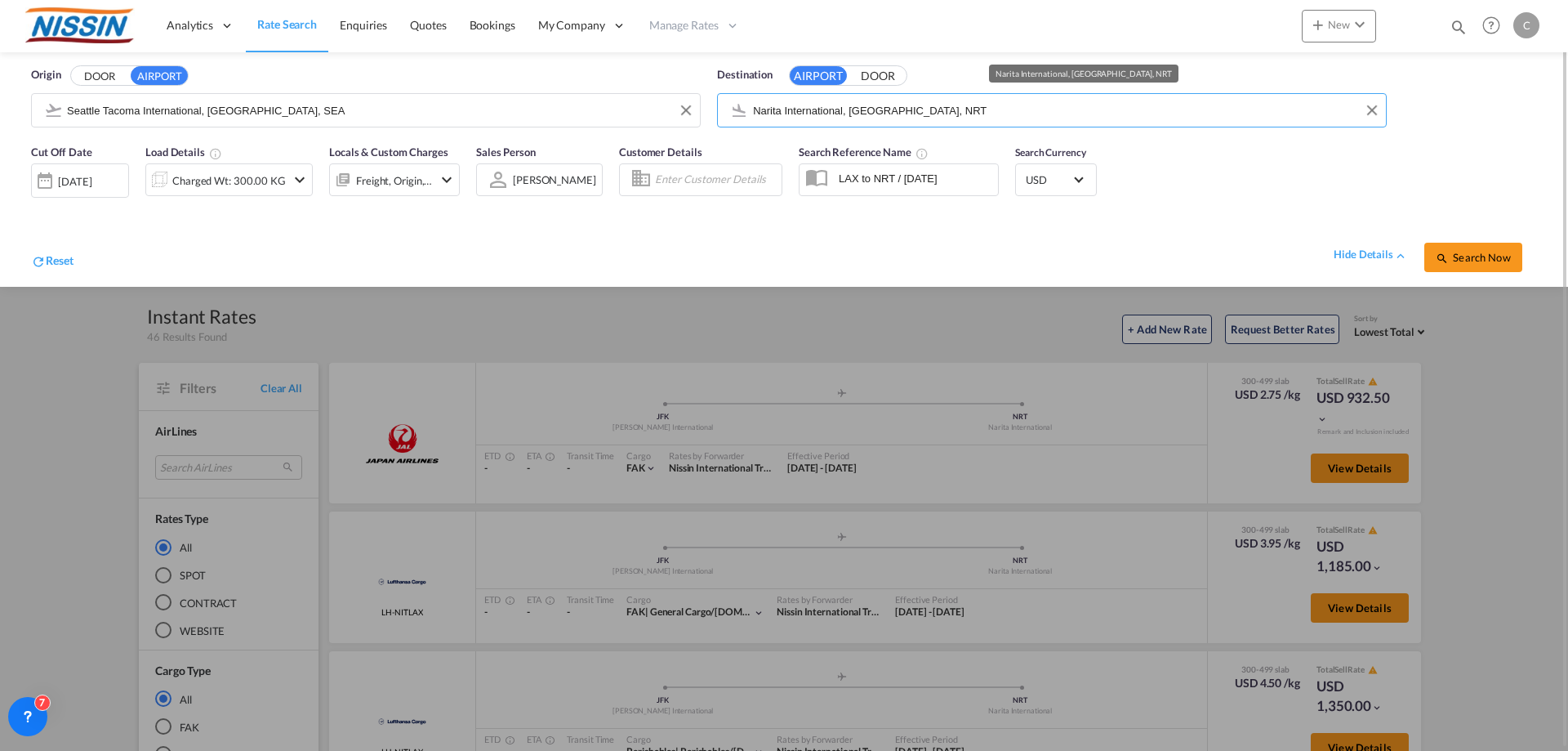
click at [930, 113] on input "Narita International, [GEOGRAPHIC_DATA], NRT" at bounding box center [1065, 111] width 625 height 25
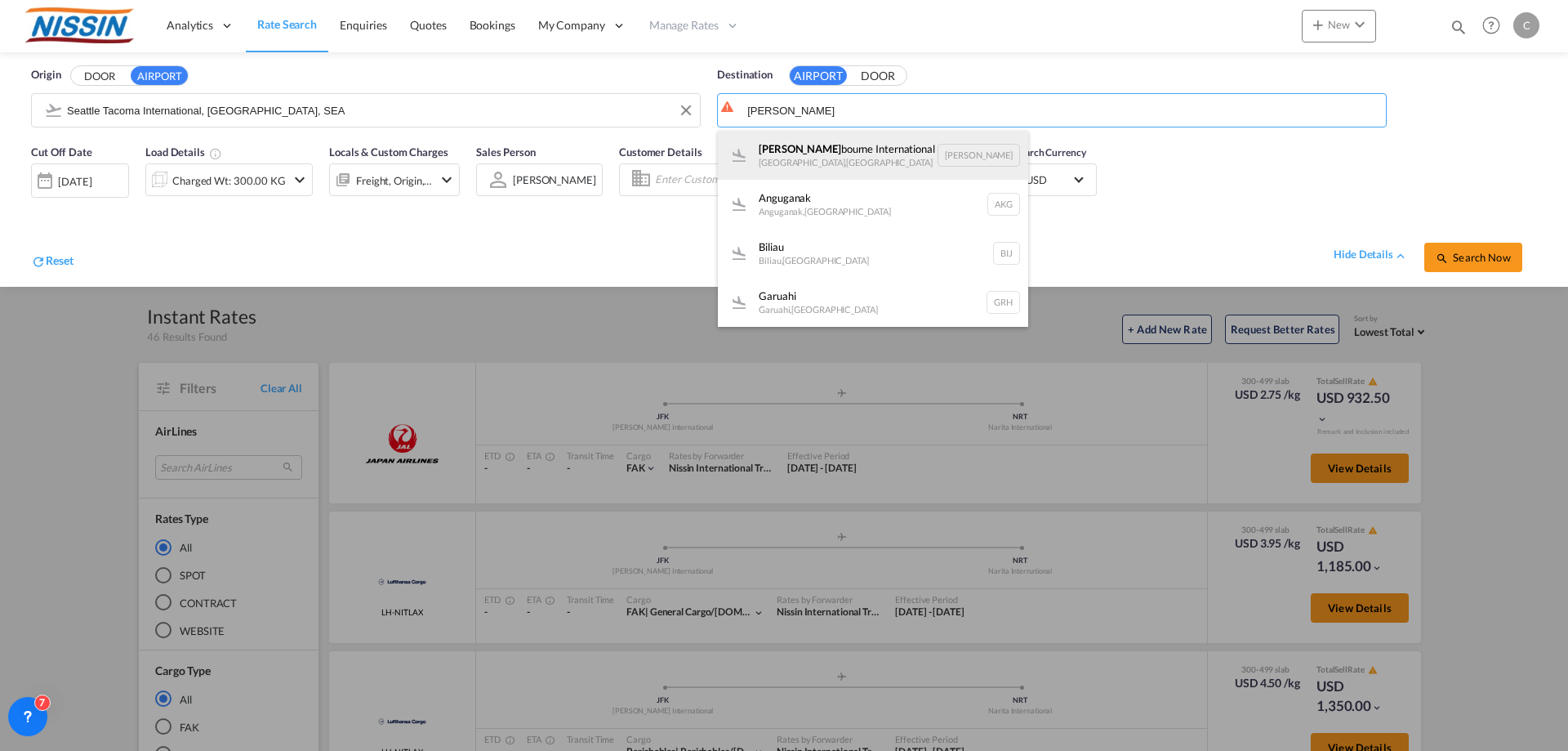
click at [870, 147] on div "[PERSON_NAME] International [GEOGRAPHIC_DATA] , [GEOGRAPHIC_DATA] [PERSON_NAME]" at bounding box center [873, 156] width 310 height 49
type input "Melbourne International, [GEOGRAPHIC_DATA], [GEOGRAPHIC_DATA]"
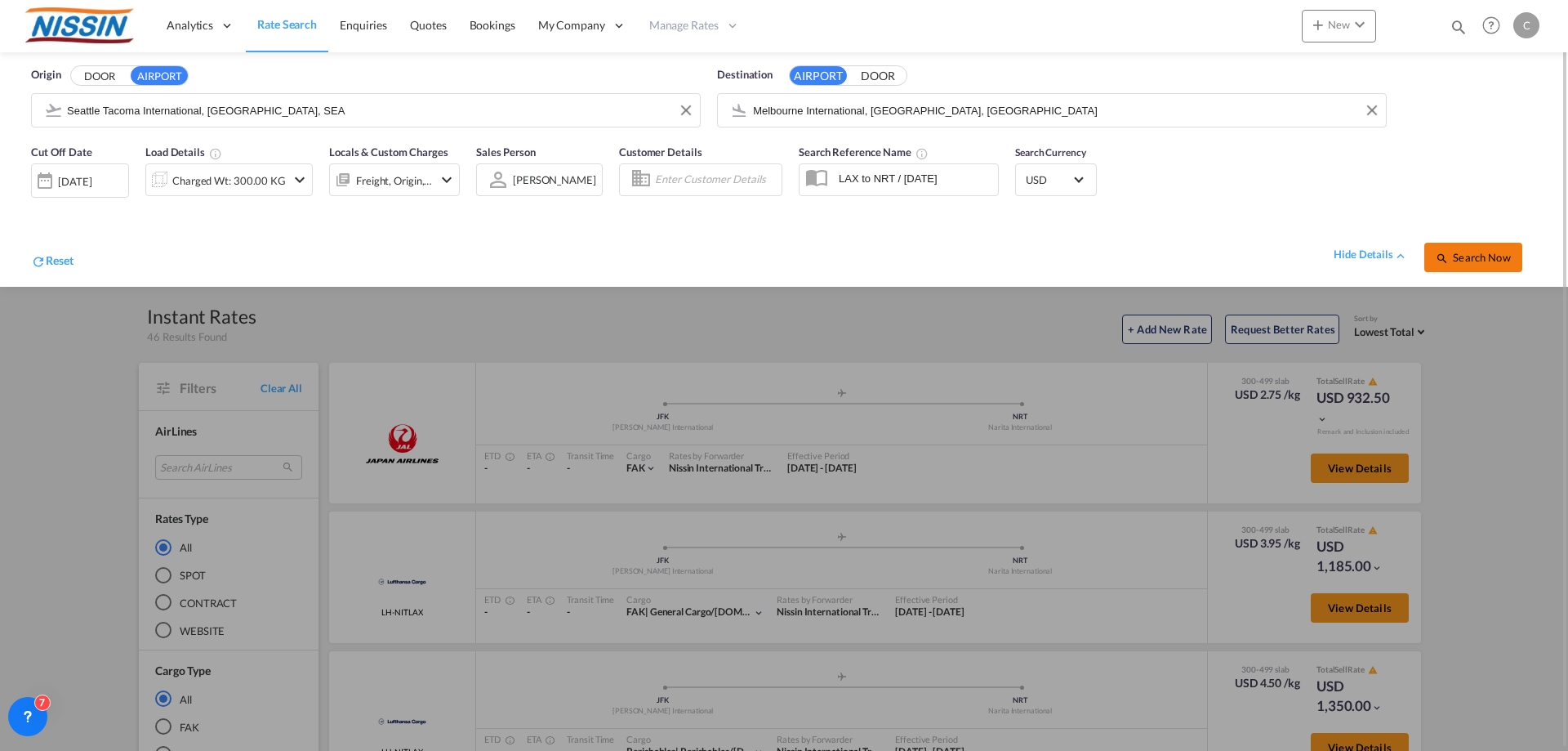
click at [1499, 258] on span "Search Now" at bounding box center [1473, 257] width 75 height 13
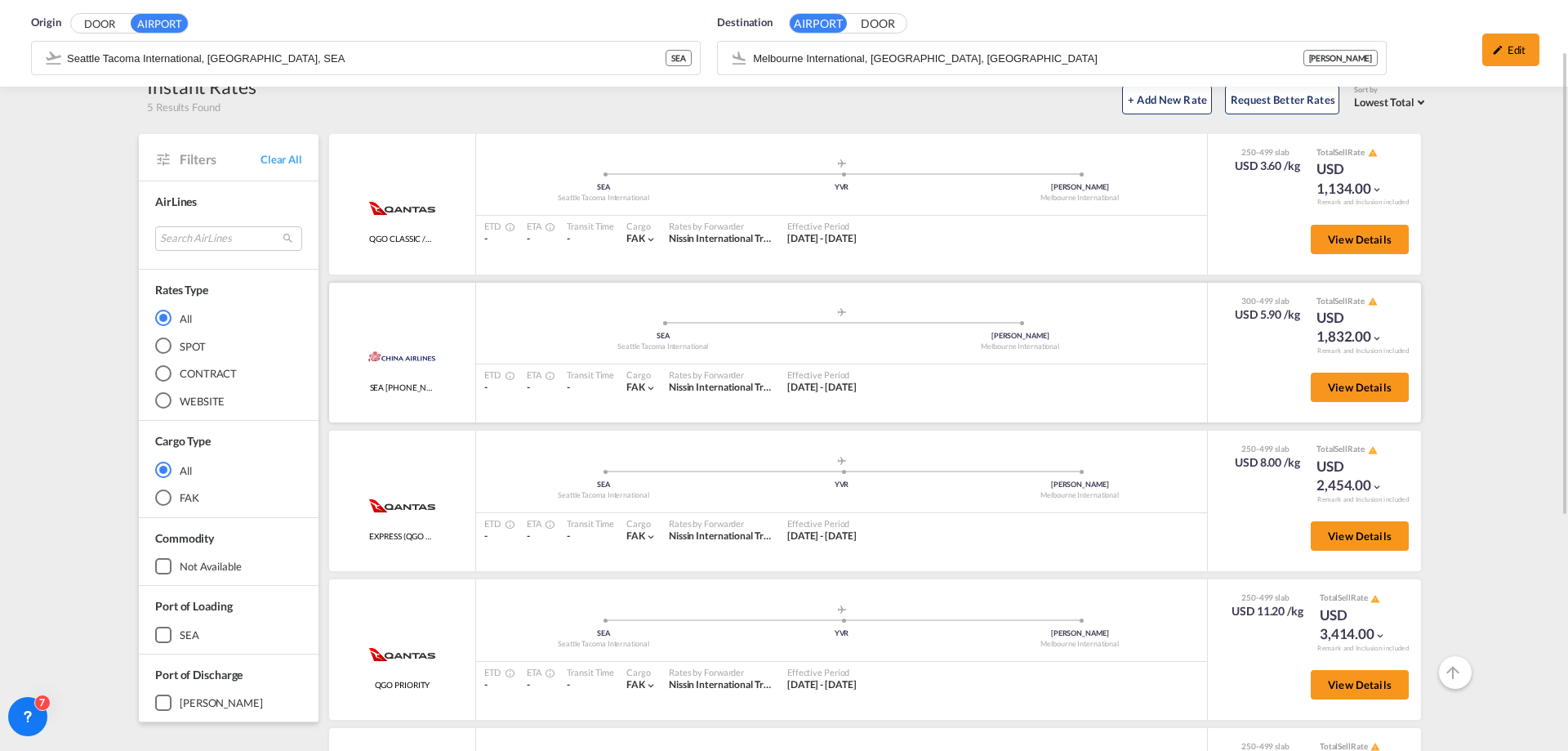
scroll to position [164, 0]
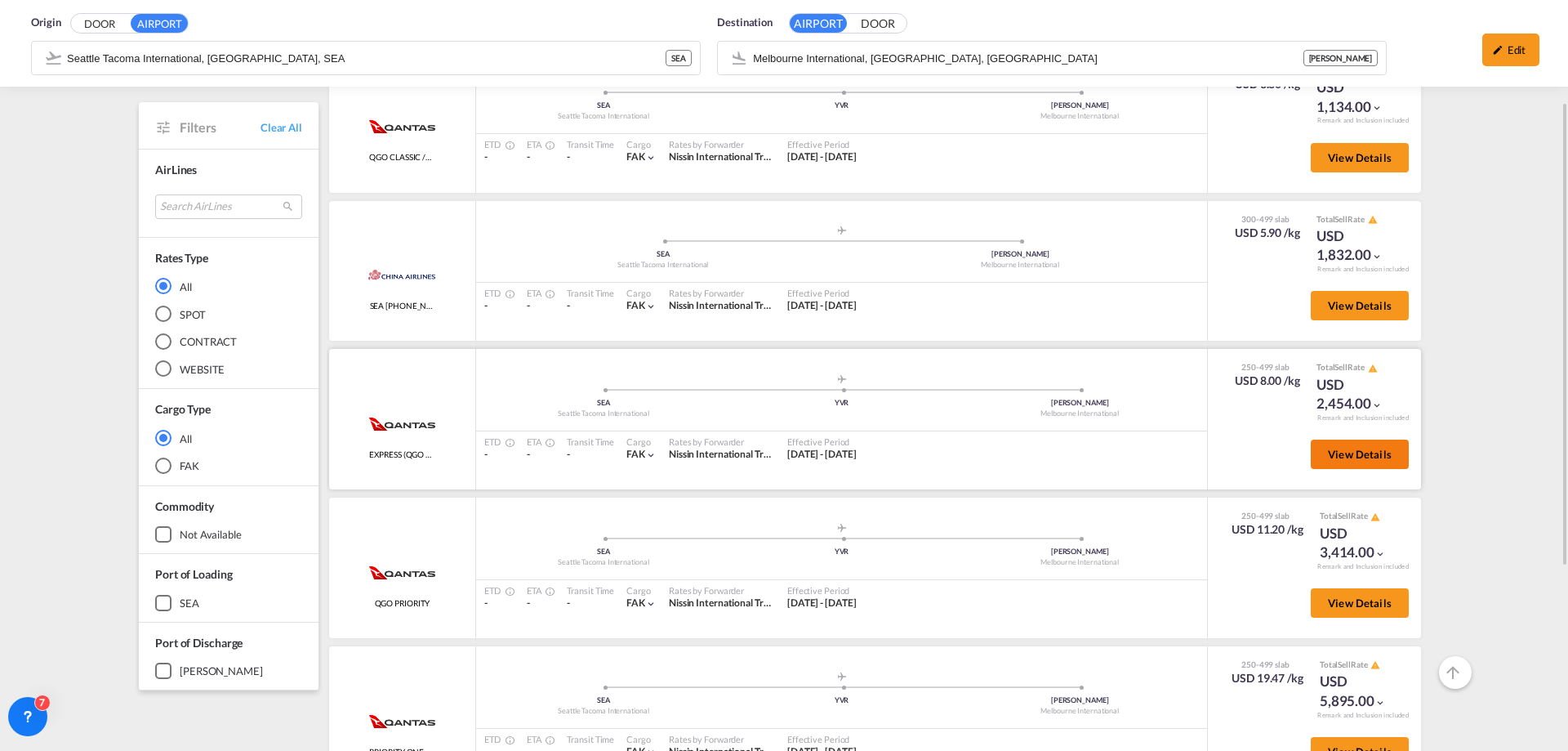
click at [1340, 463] on button "View Details" at bounding box center [1360, 455] width 98 height 29
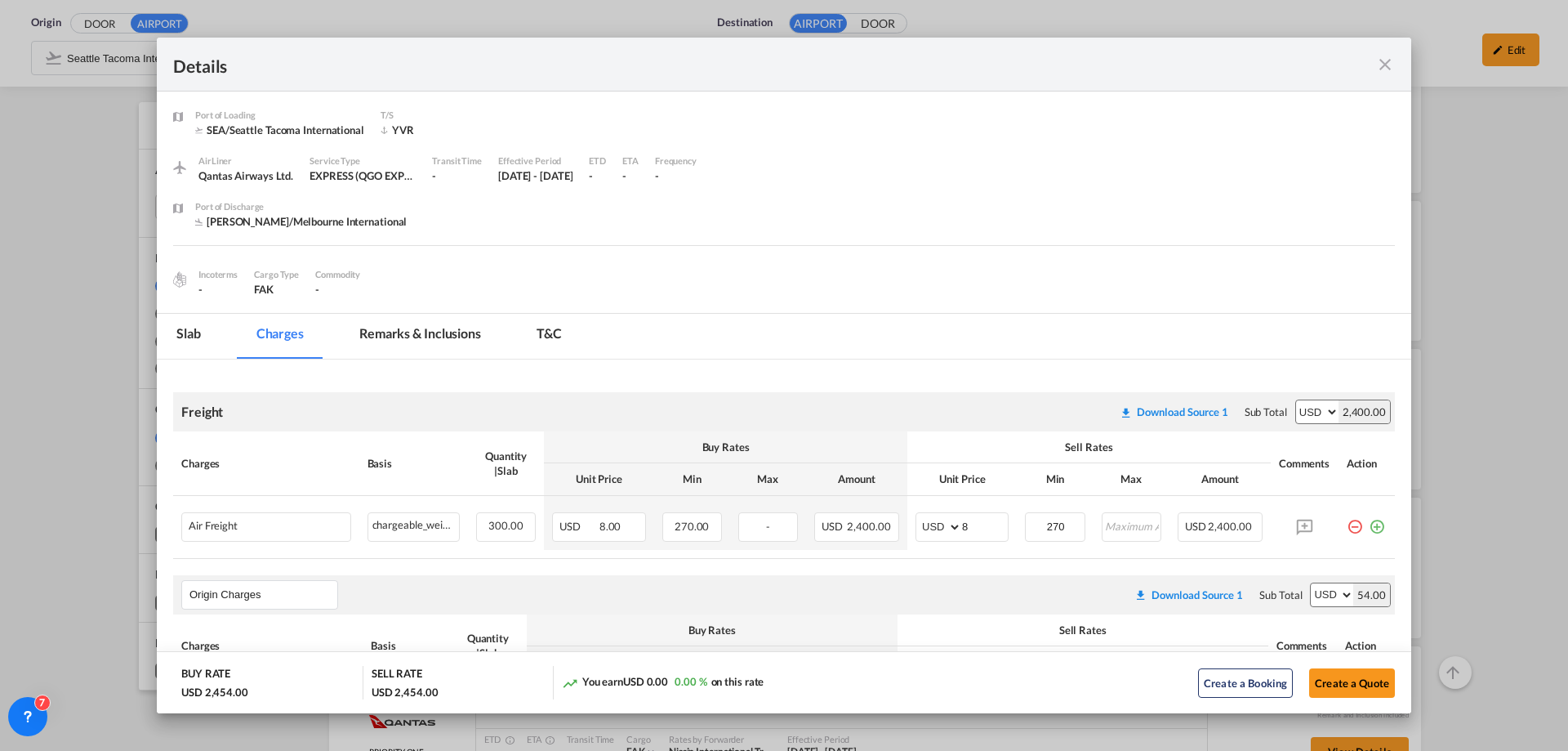
click at [1389, 55] on md-icon "icon-close fg-AAA8AD m-0 cursor" at bounding box center [1385, 65] width 20 height 20
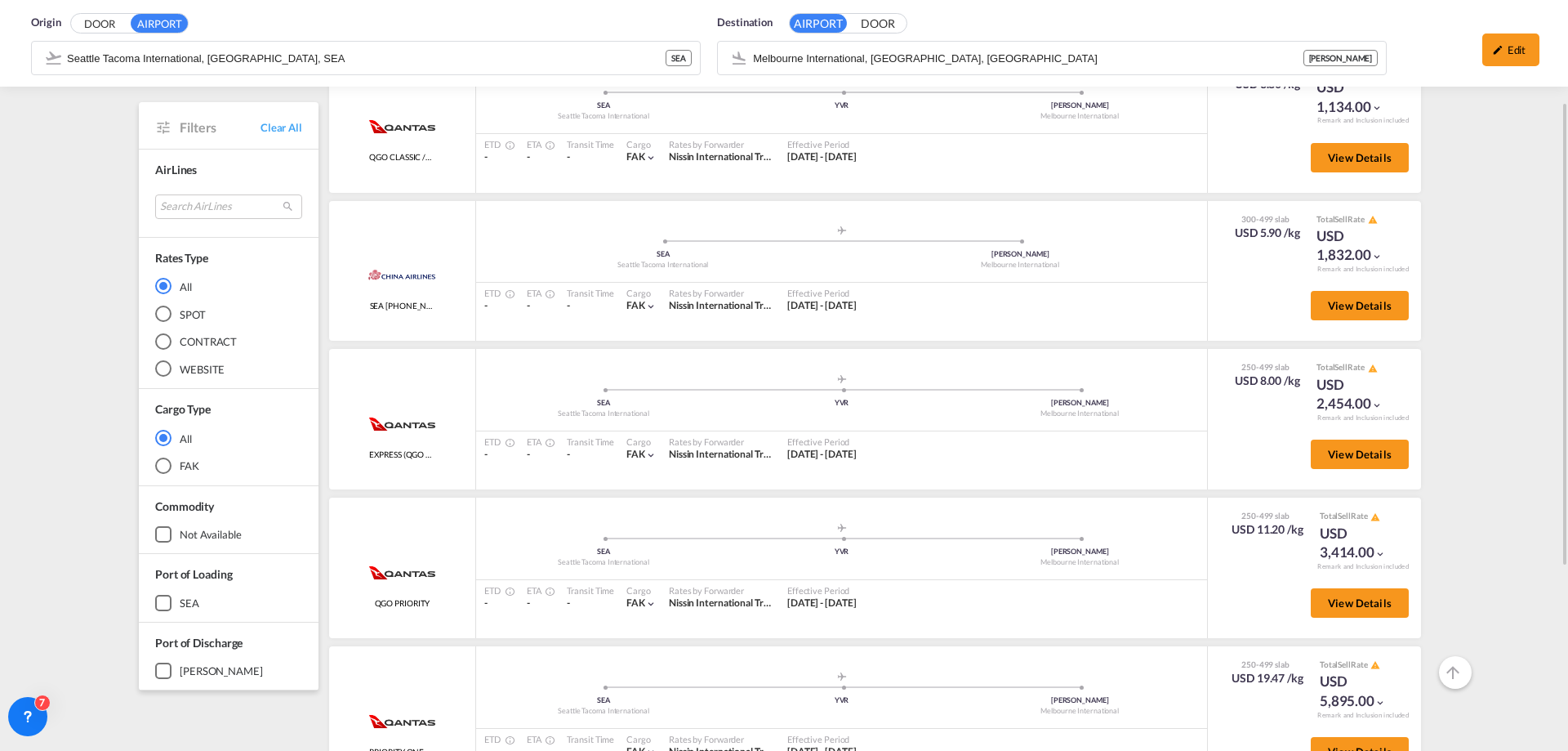
scroll to position [327, 0]
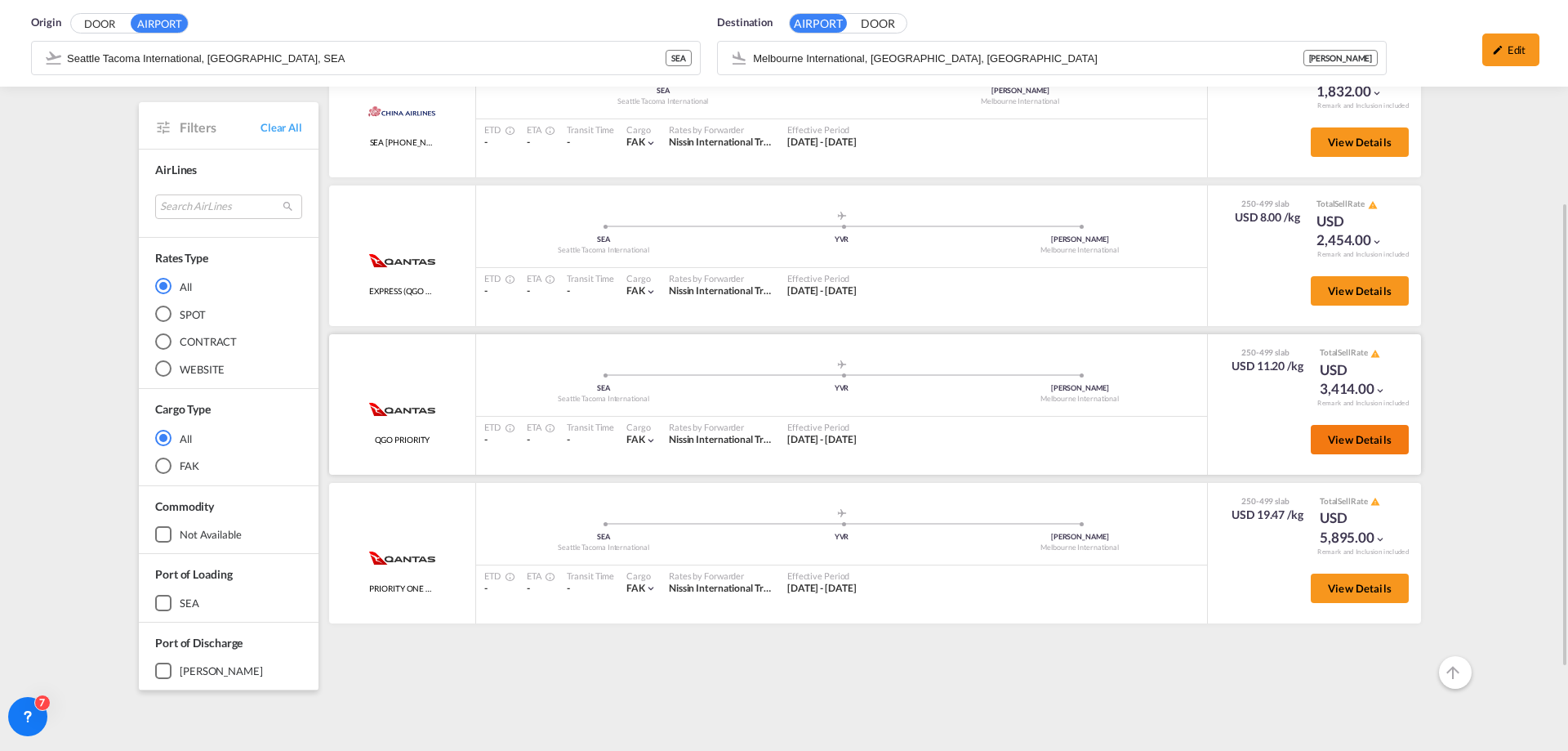
click at [1346, 437] on span "View Details" at bounding box center [1360, 440] width 64 height 13
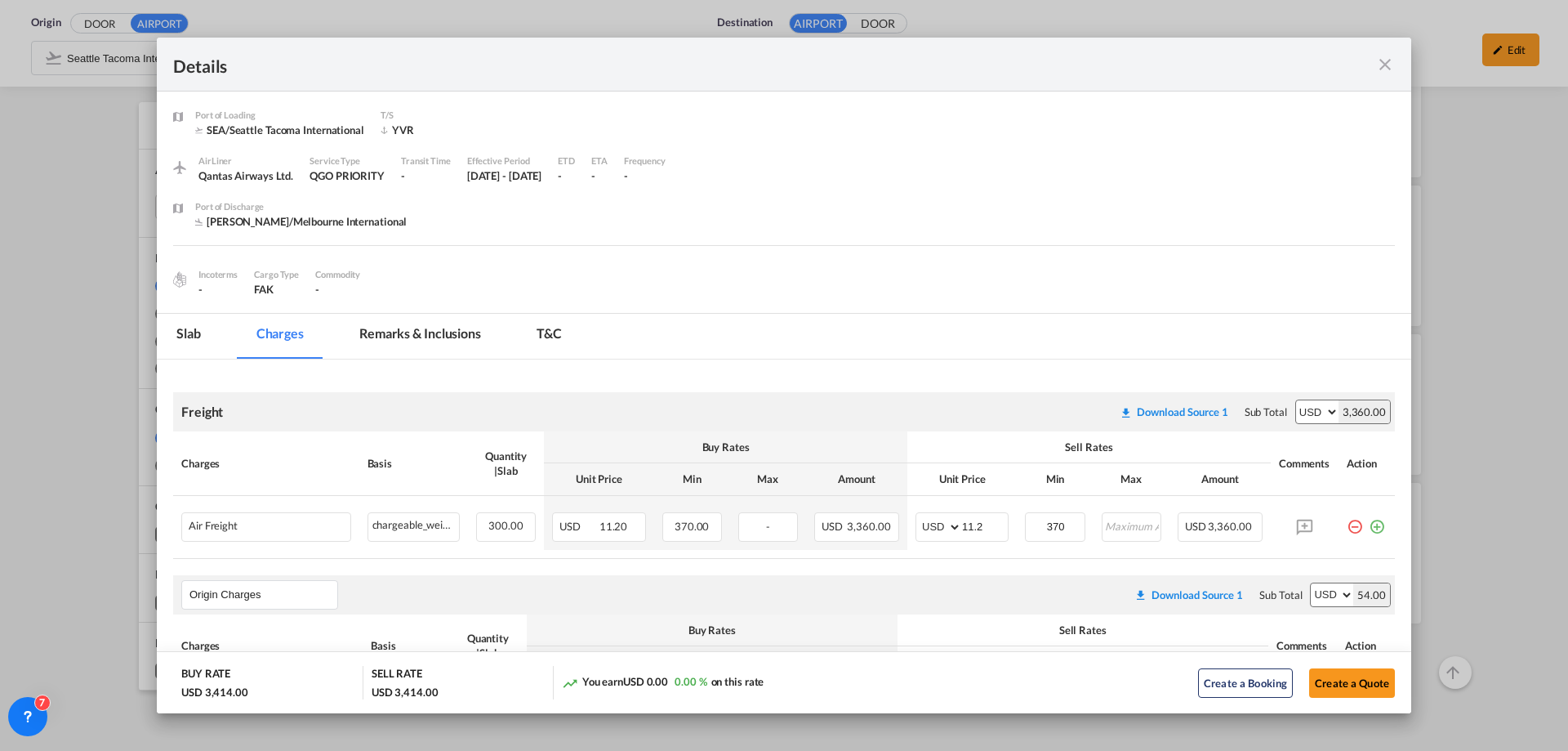
click at [1384, 57] on md-icon "icon-close fg-AAA8AD m-0 cursor" at bounding box center [1385, 65] width 20 height 20
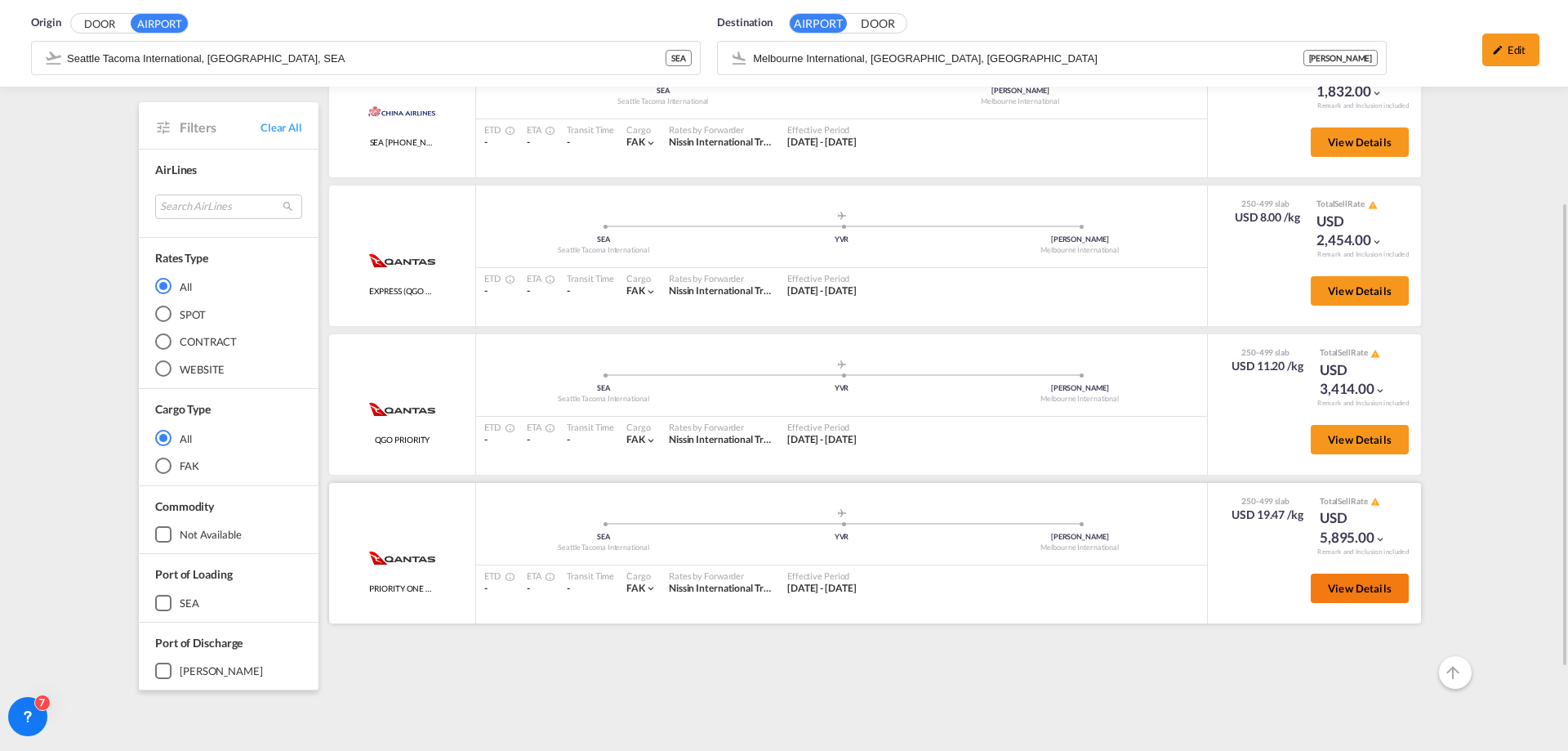
click at [1352, 591] on span "View Details" at bounding box center [1360, 588] width 64 height 13
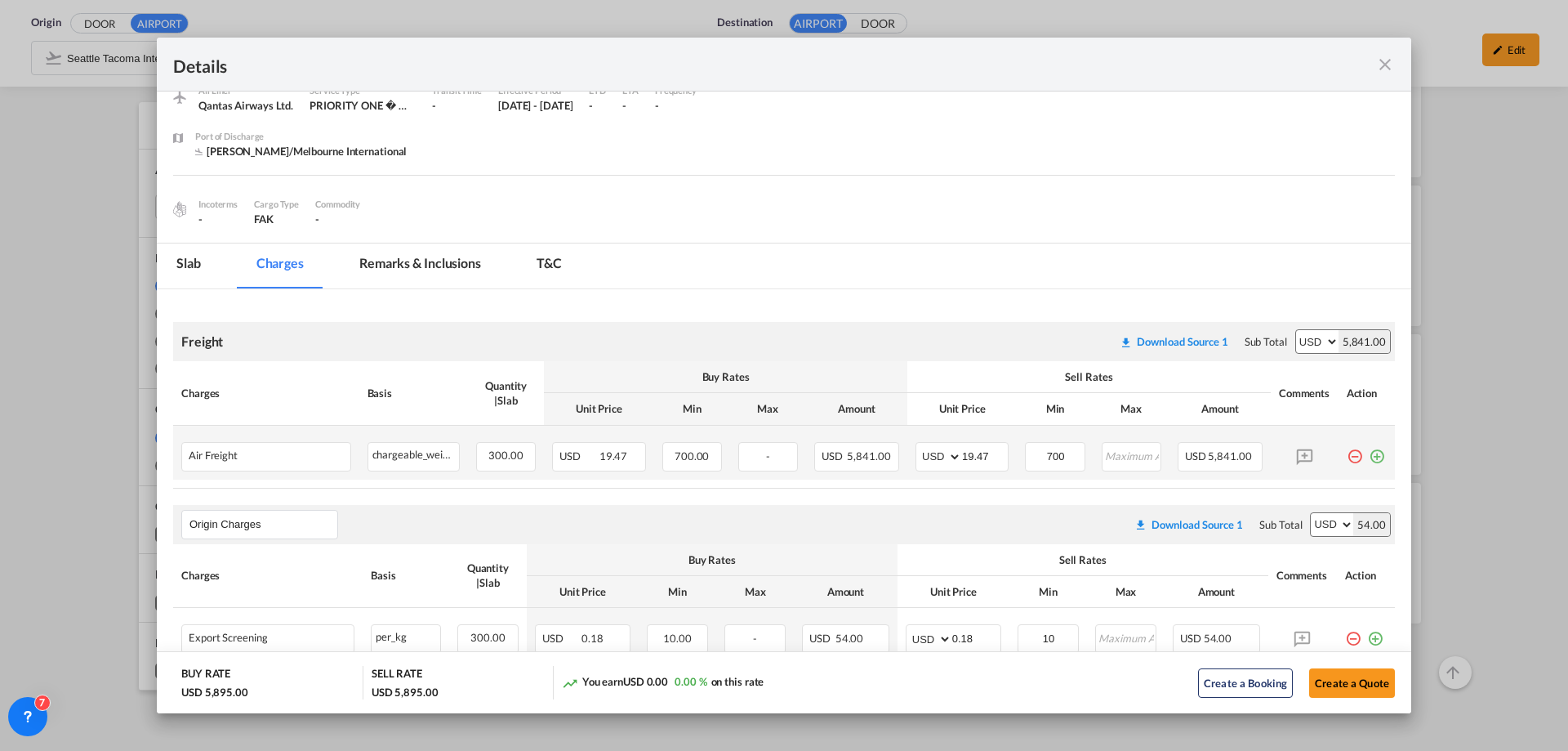
scroll to position [184, 0]
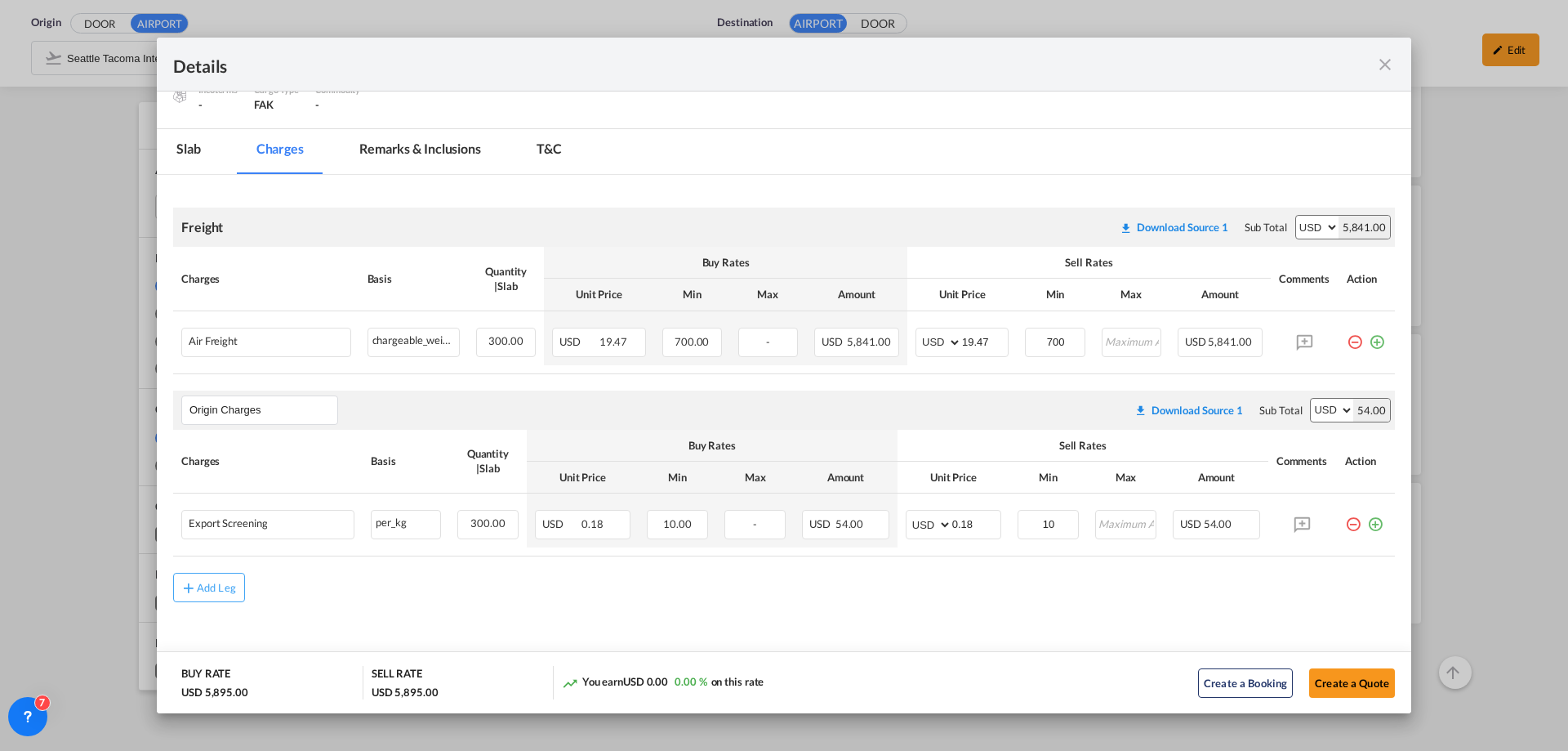
click at [1384, 60] on md-icon "icon-close fg-AAA8AD m-0 cursor" at bounding box center [1385, 65] width 20 height 20
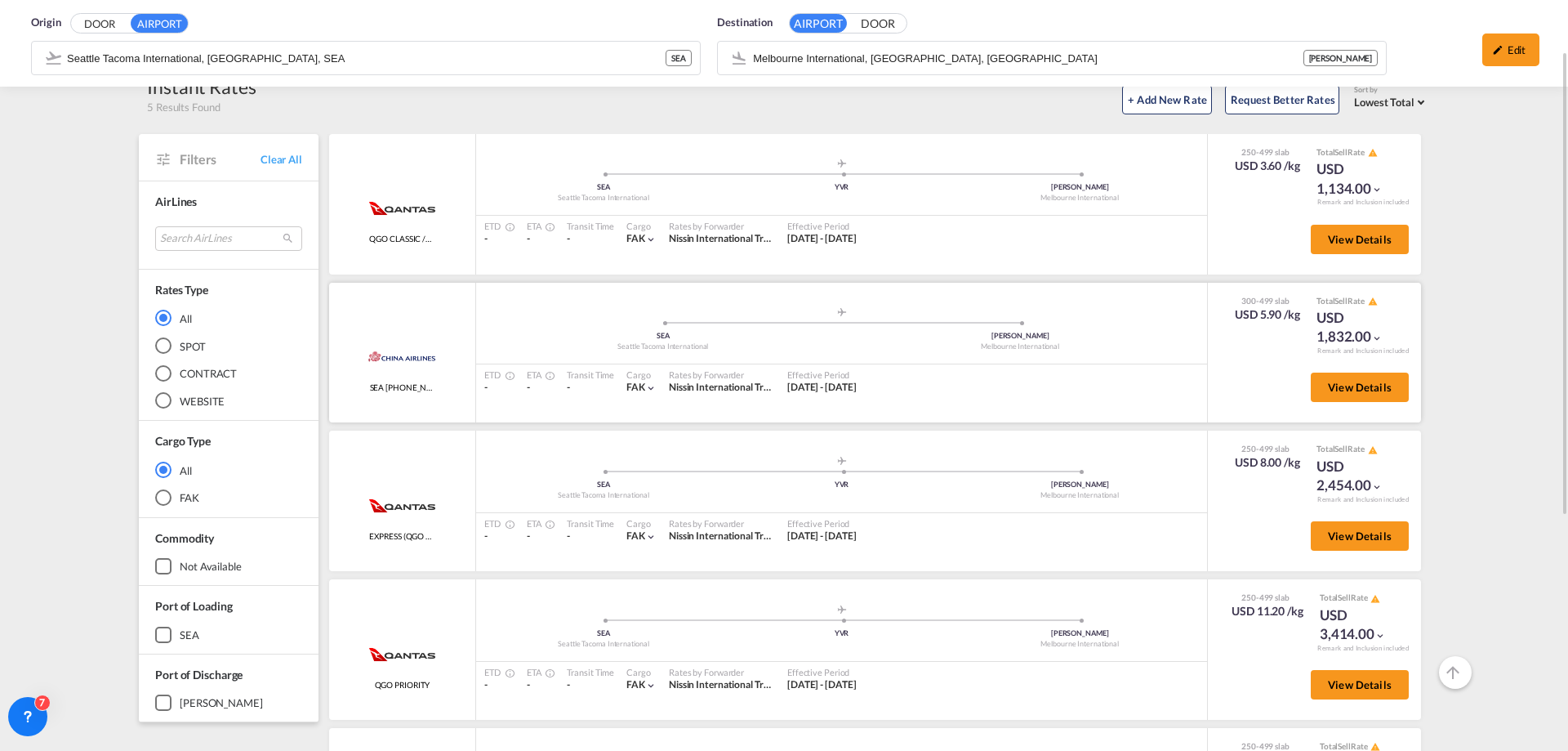
scroll to position [0, 0]
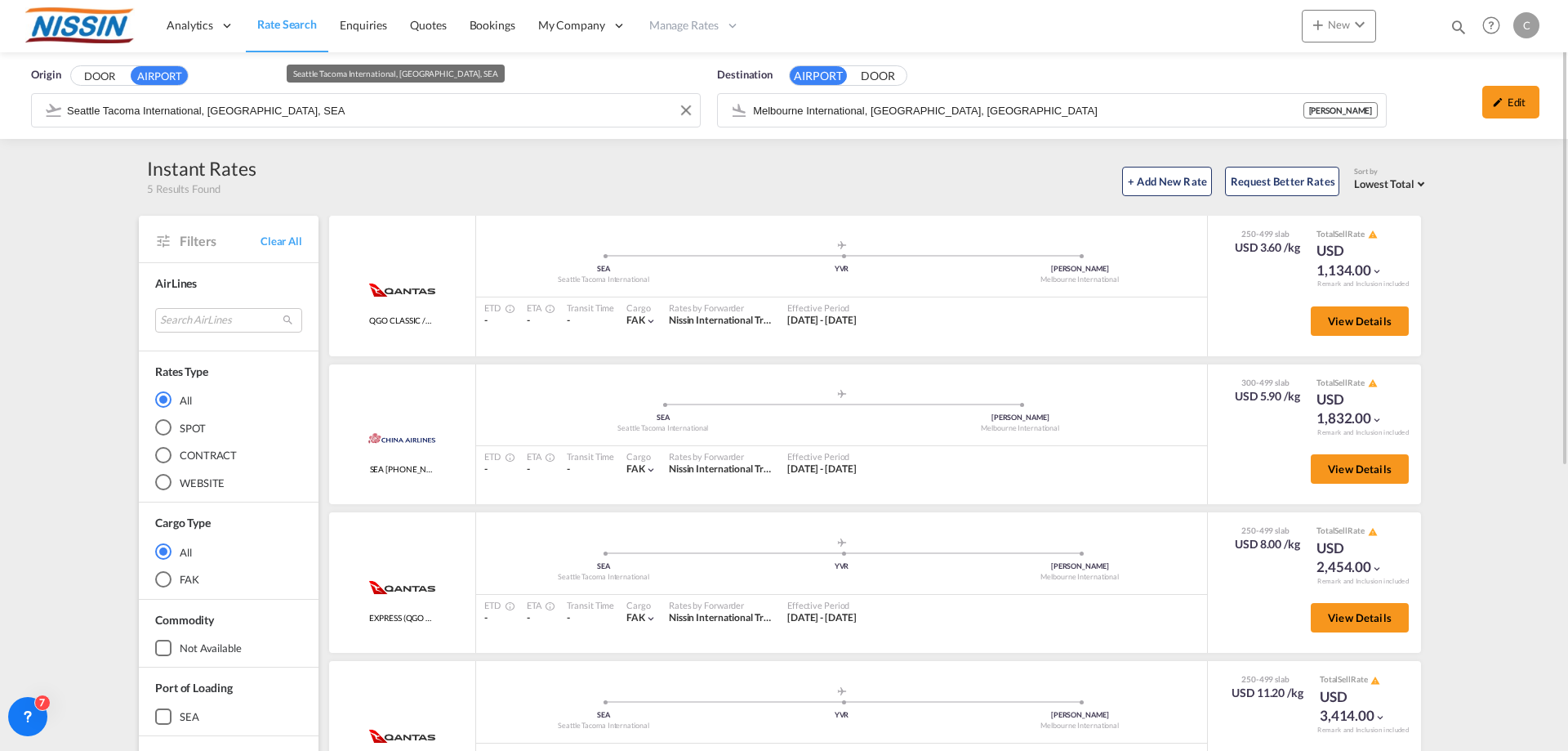
click at [399, 117] on input "Seattle Tacoma International, [GEOGRAPHIC_DATA], SEA" at bounding box center [379, 111] width 625 height 25
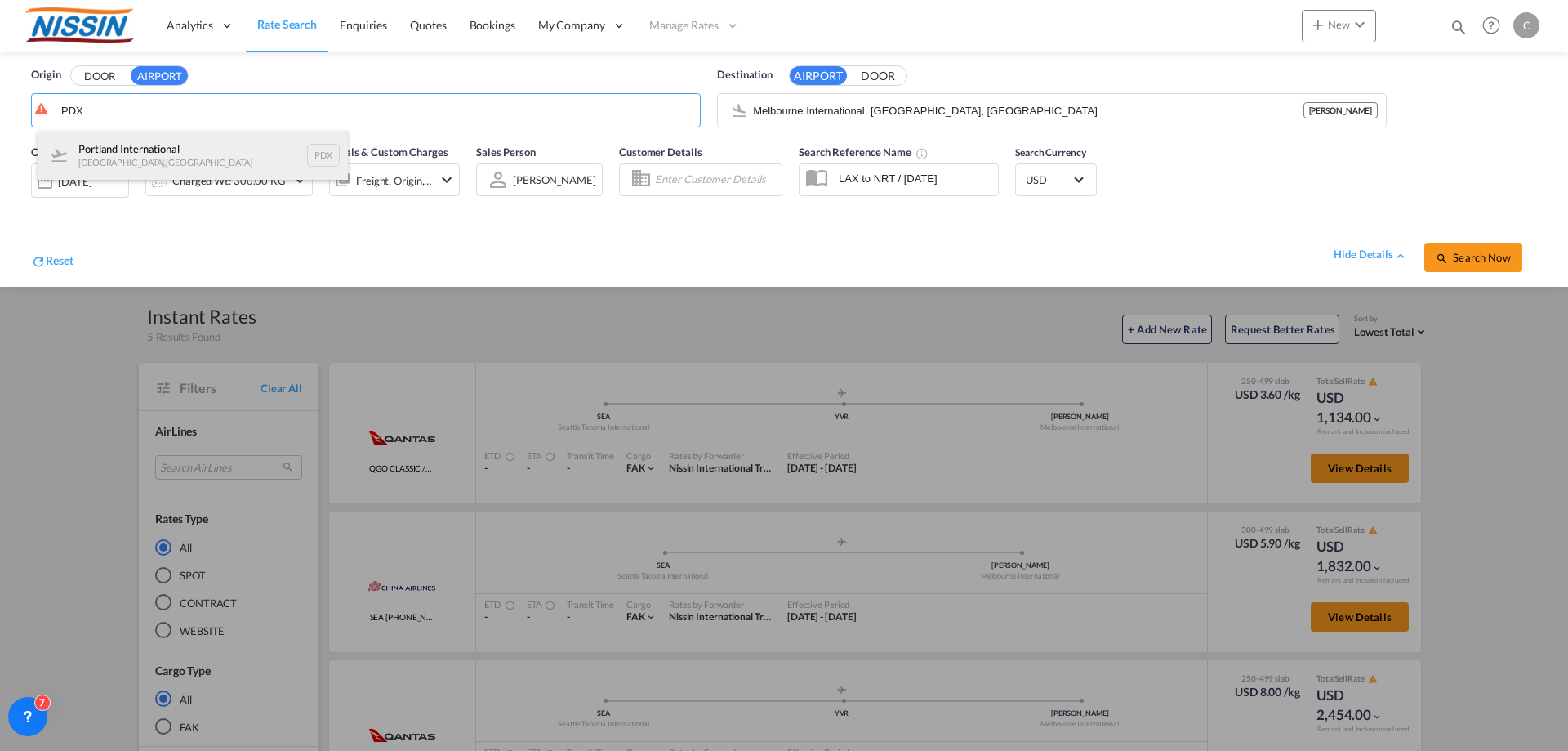
click at [188, 156] on div "Portland International [GEOGRAPHIC_DATA] , [GEOGRAPHIC_DATA] PDX" at bounding box center [192, 156] width 310 height 49
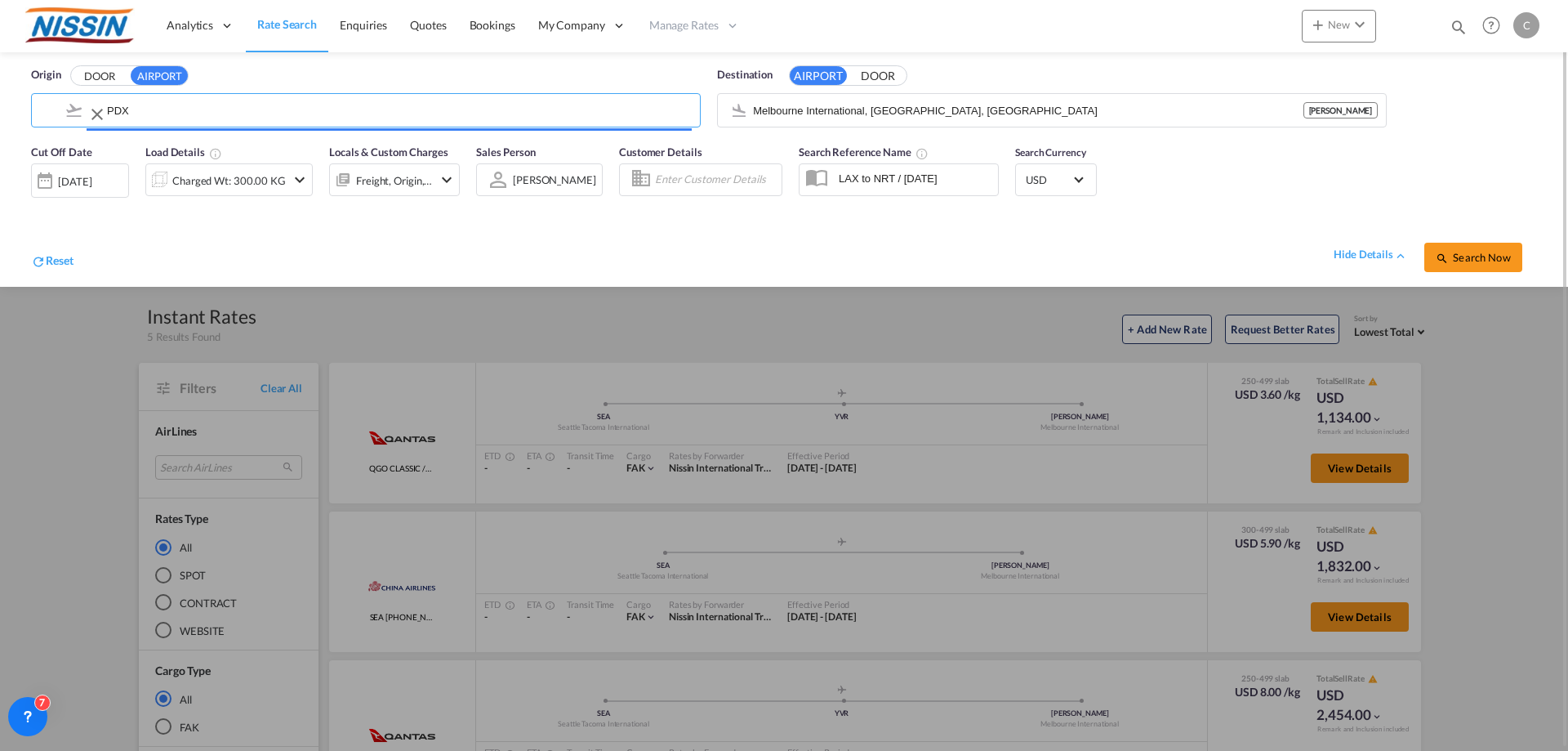
type input "Portland International, [GEOGRAPHIC_DATA], [GEOGRAPHIC_DATA]"
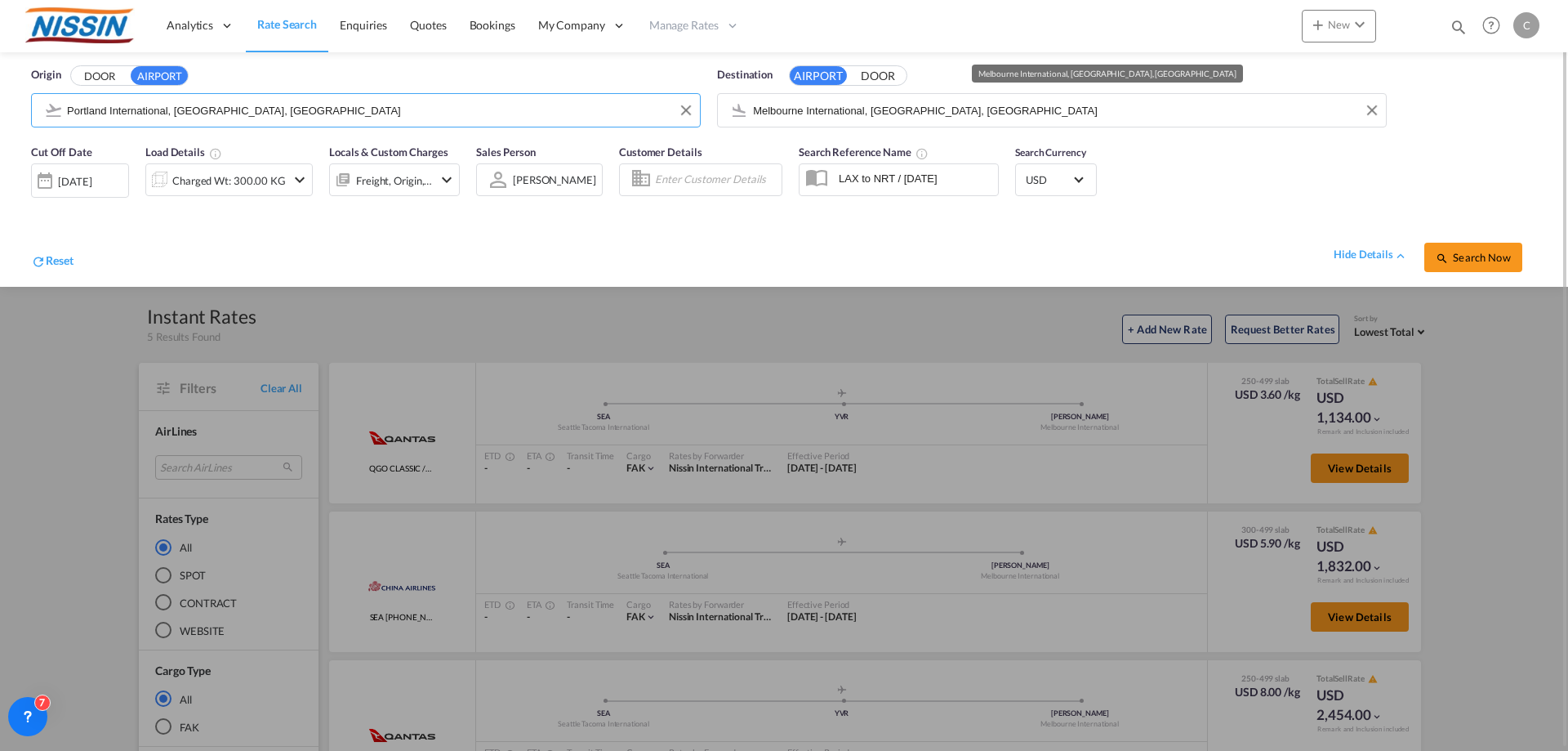
click at [972, 114] on input "Melbourne International, [GEOGRAPHIC_DATA], [GEOGRAPHIC_DATA]" at bounding box center [1065, 111] width 625 height 25
click at [1017, 118] on input "Melbourne International, [GEOGRAPHIC_DATA], [GEOGRAPHIC_DATA]" at bounding box center [1065, 111] width 625 height 25
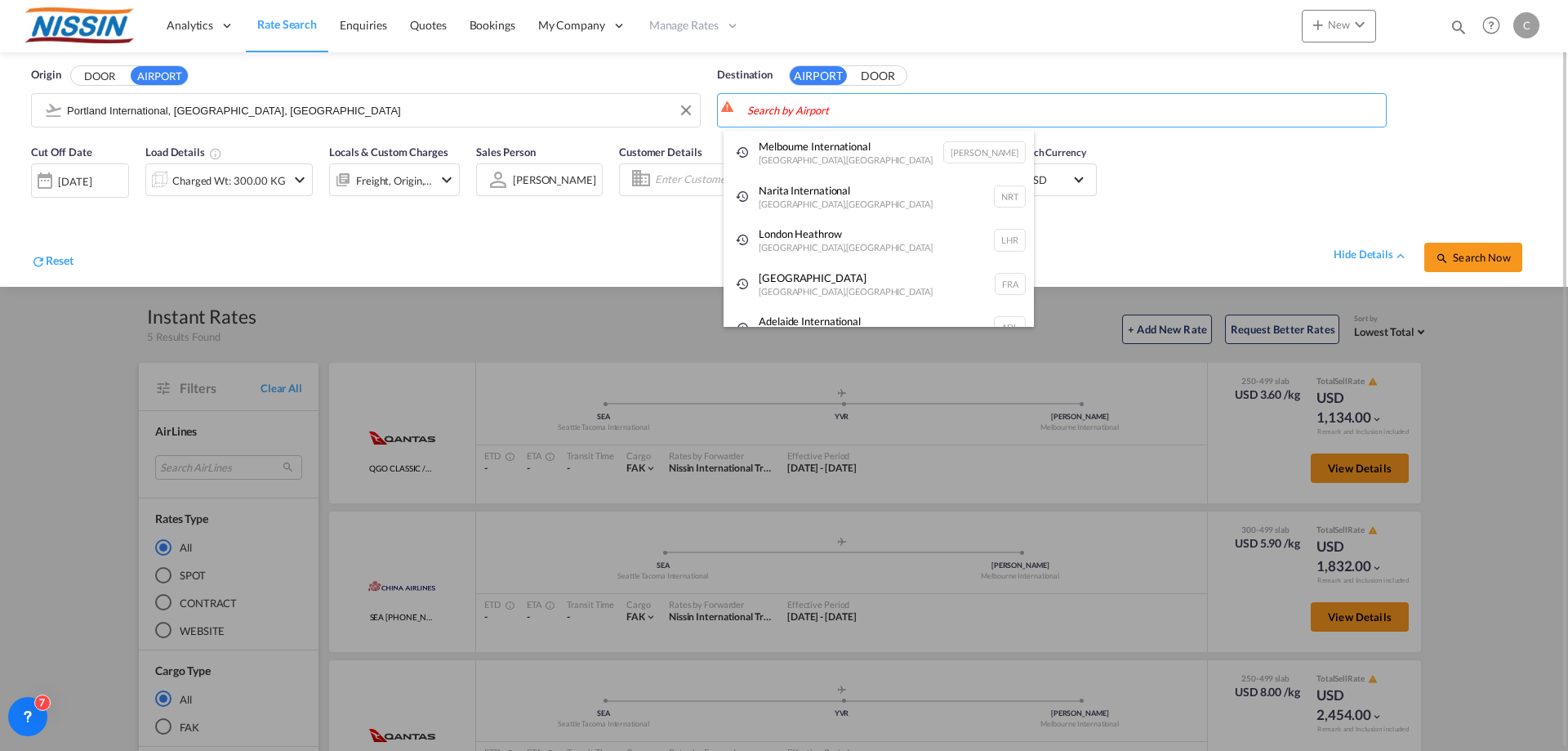
type input "s"
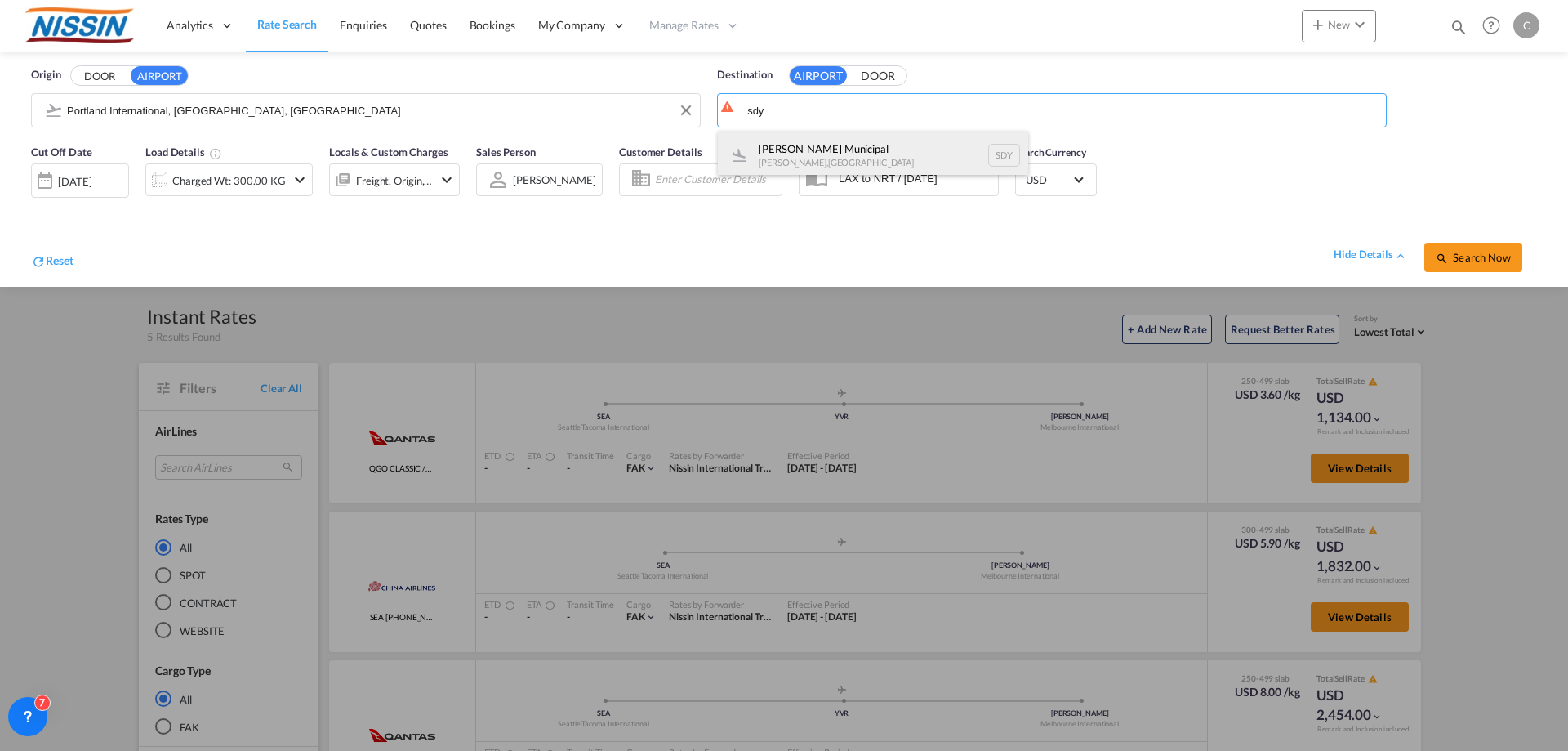
click at [942, 139] on div "[PERSON_NAME] Municipal [GEOGRAPHIC_DATA] , [GEOGRAPHIC_DATA] SDY" at bounding box center [873, 156] width 310 height 49
type input "[PERSON_NAME] Municipal, [GEOGRAPHIC_DATA], [GEOGRAPHIC_DATA]"
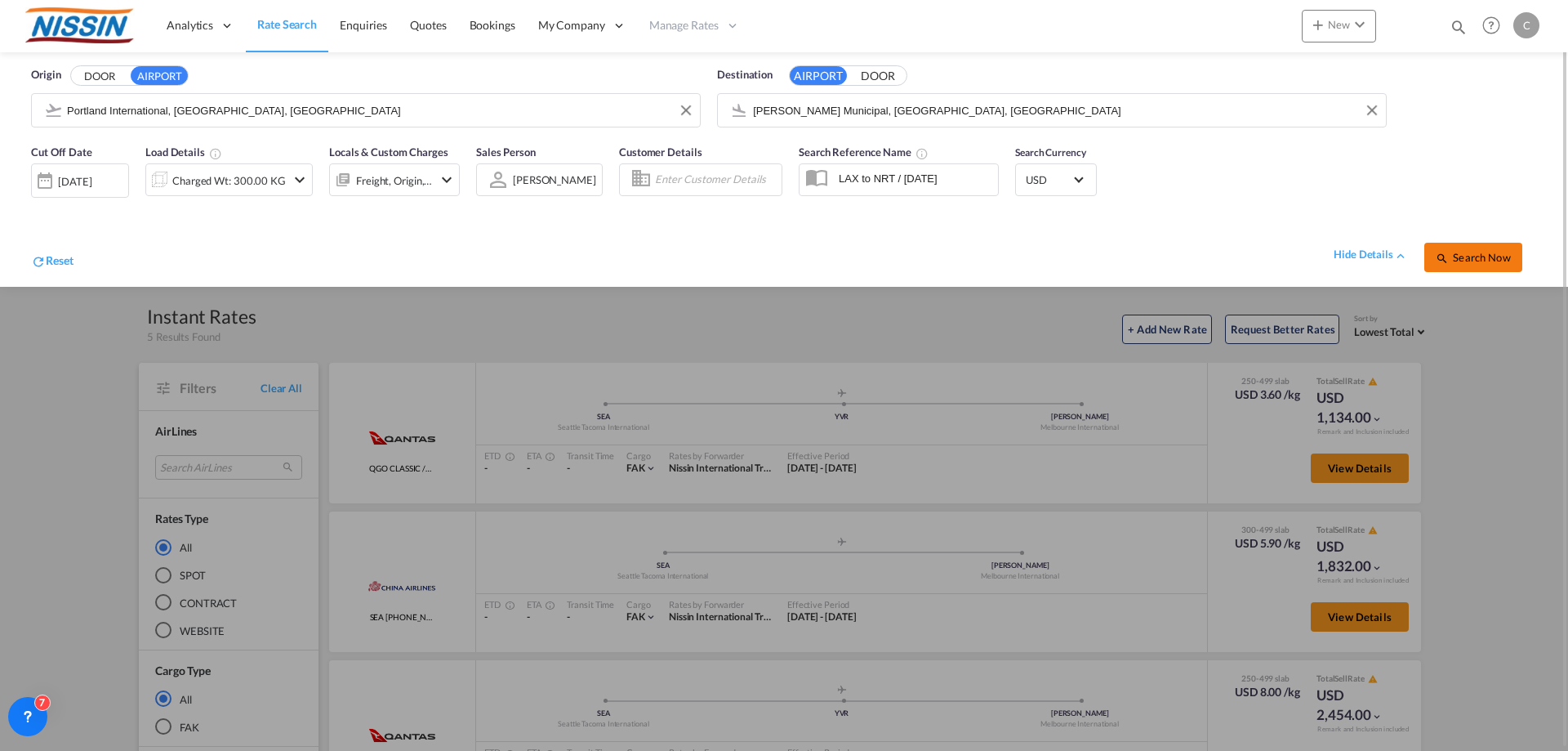
click at [1470, 256] on span "Search Now" at bounding box center [1473, 257] width 75 height 13
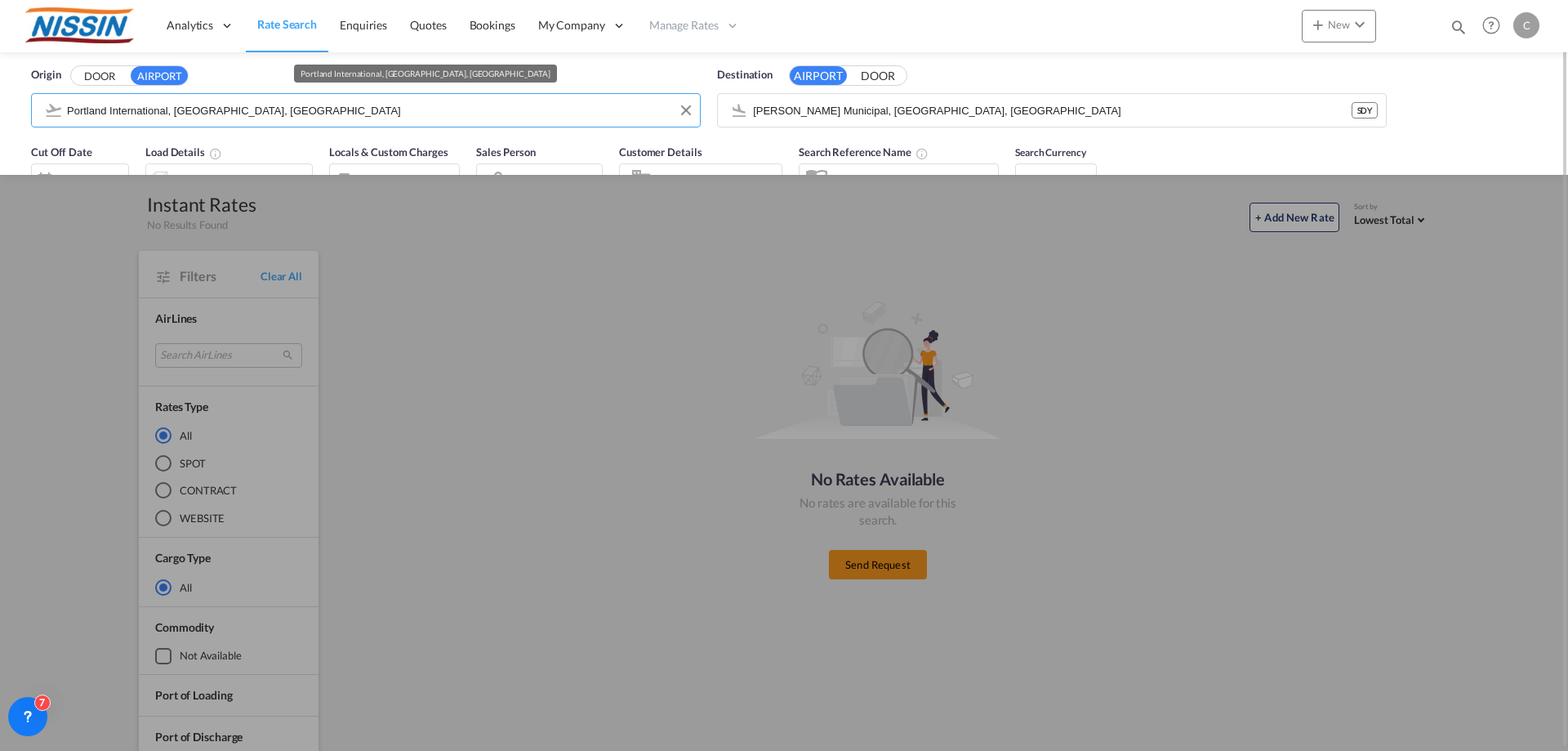
click at [314, 109] on input "Portland International, [GEOGRAPHIC_DATA], [GEOGRAPHIC_DATA]" at bounding box center [379, 111] width 625 height 25
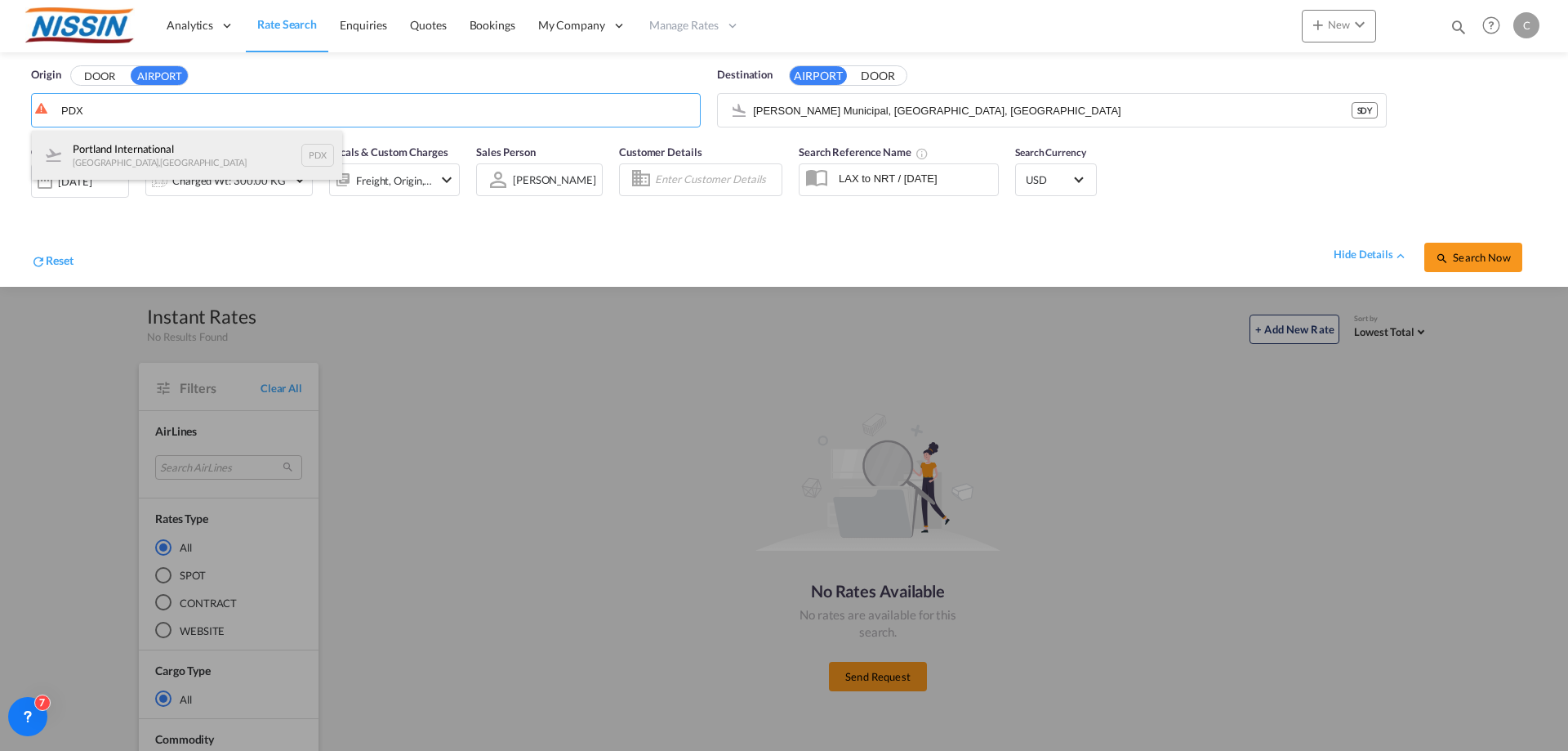
click at [172, 165] on div "Portland International [GEOGRAPHIC_DATA] , [GEOGRAPHIC_DATA] PDX" at bounding box center [187, 156] width 310 height 49
type input "Portland International, [GEOGRAPHIC_DATA], [GEOGRAPHIC_DATA]"
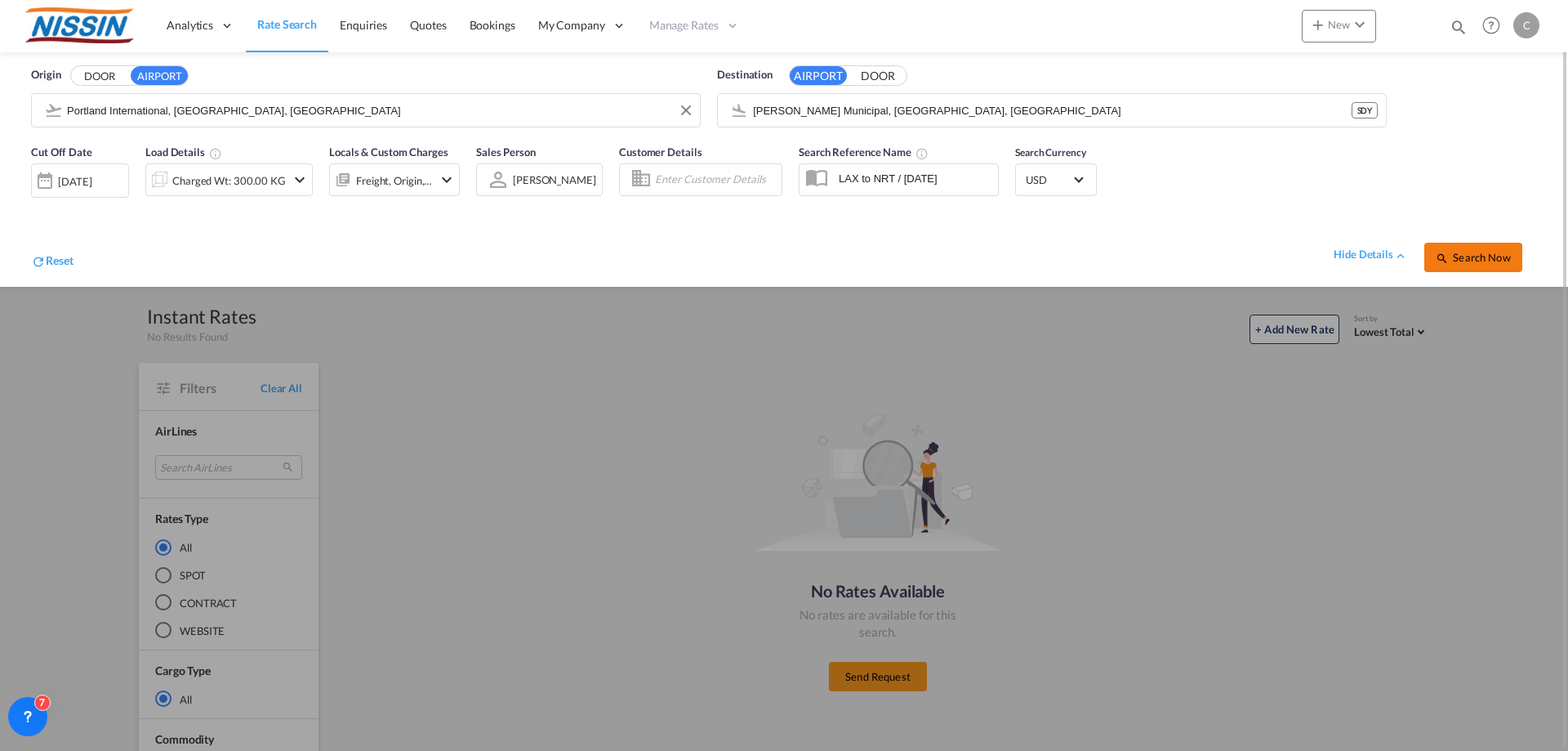
click at [1490, 260] on span "Search Now" at bounding box center [1473, 257] width 75 height 13
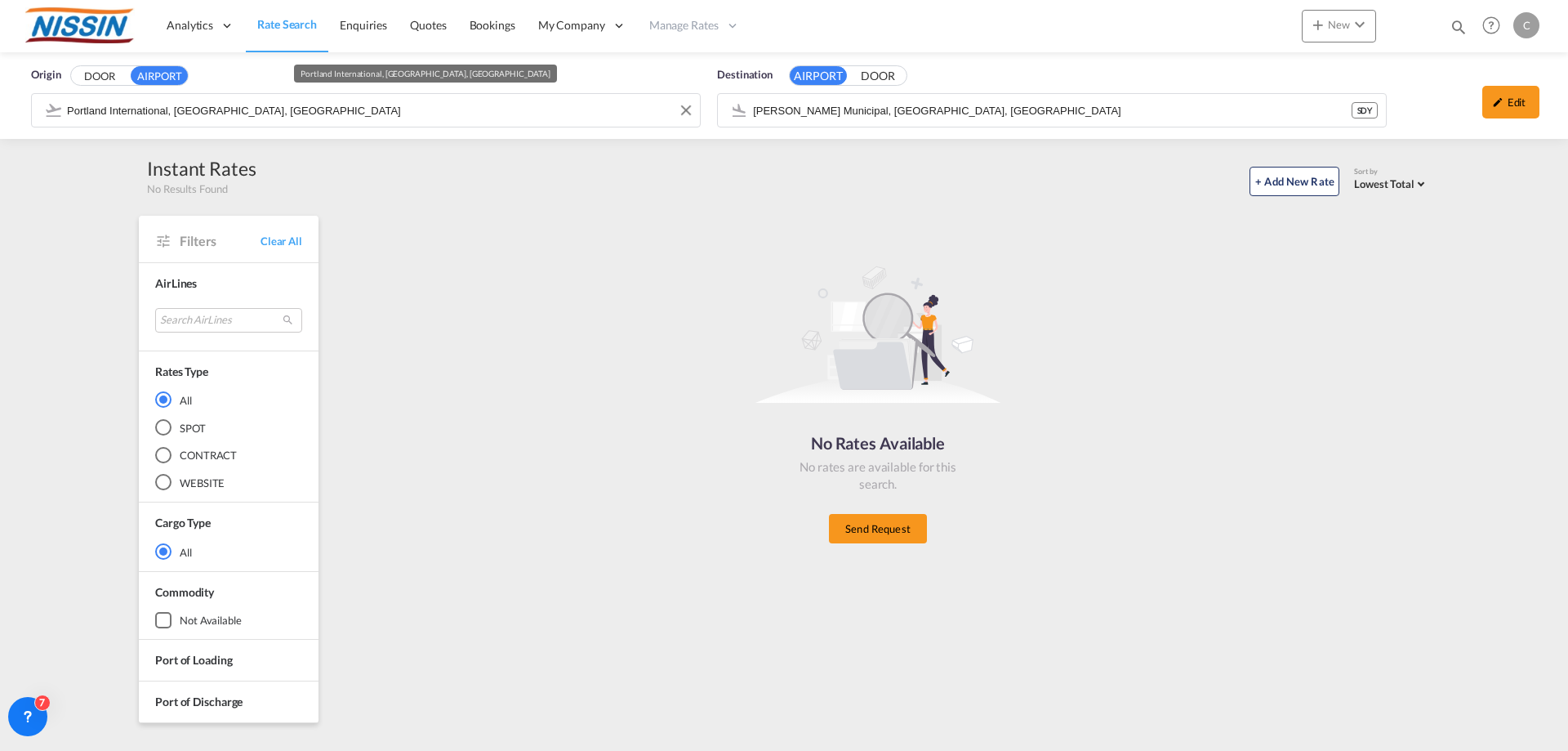
click at [315, 113] on input "Portland International, [GEOGRAPHIC_DATA], [GEOGRAPHIC_DATA]" at bounding box center [379, 111] width 625 height 25
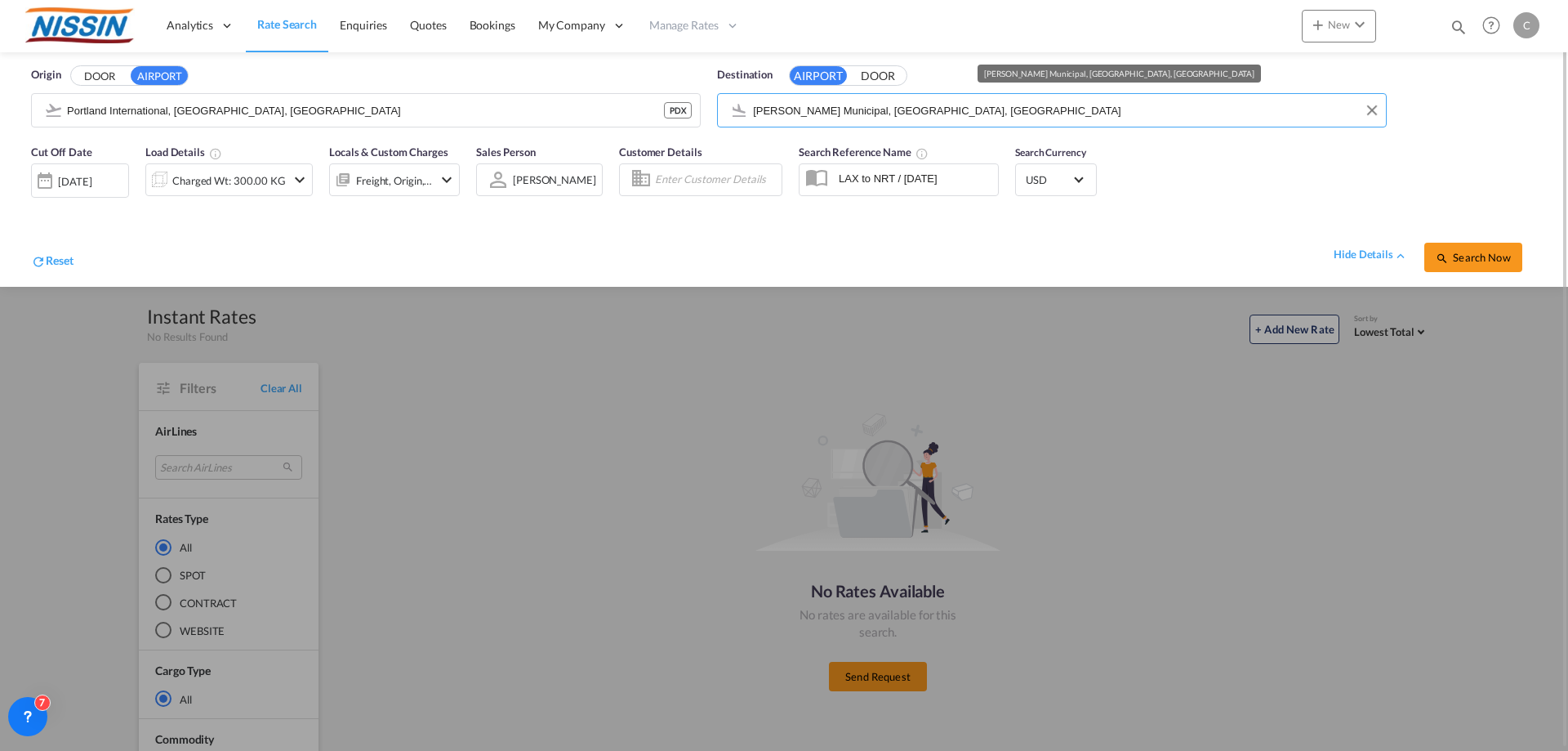
click at [999, 117] on input "[PERSON_NAME] Municipal, [GEOGRAPHIC_DATA], [GEOGRAPHIC_DATA]" at bounding box center [1065, 111] width 625 height 25
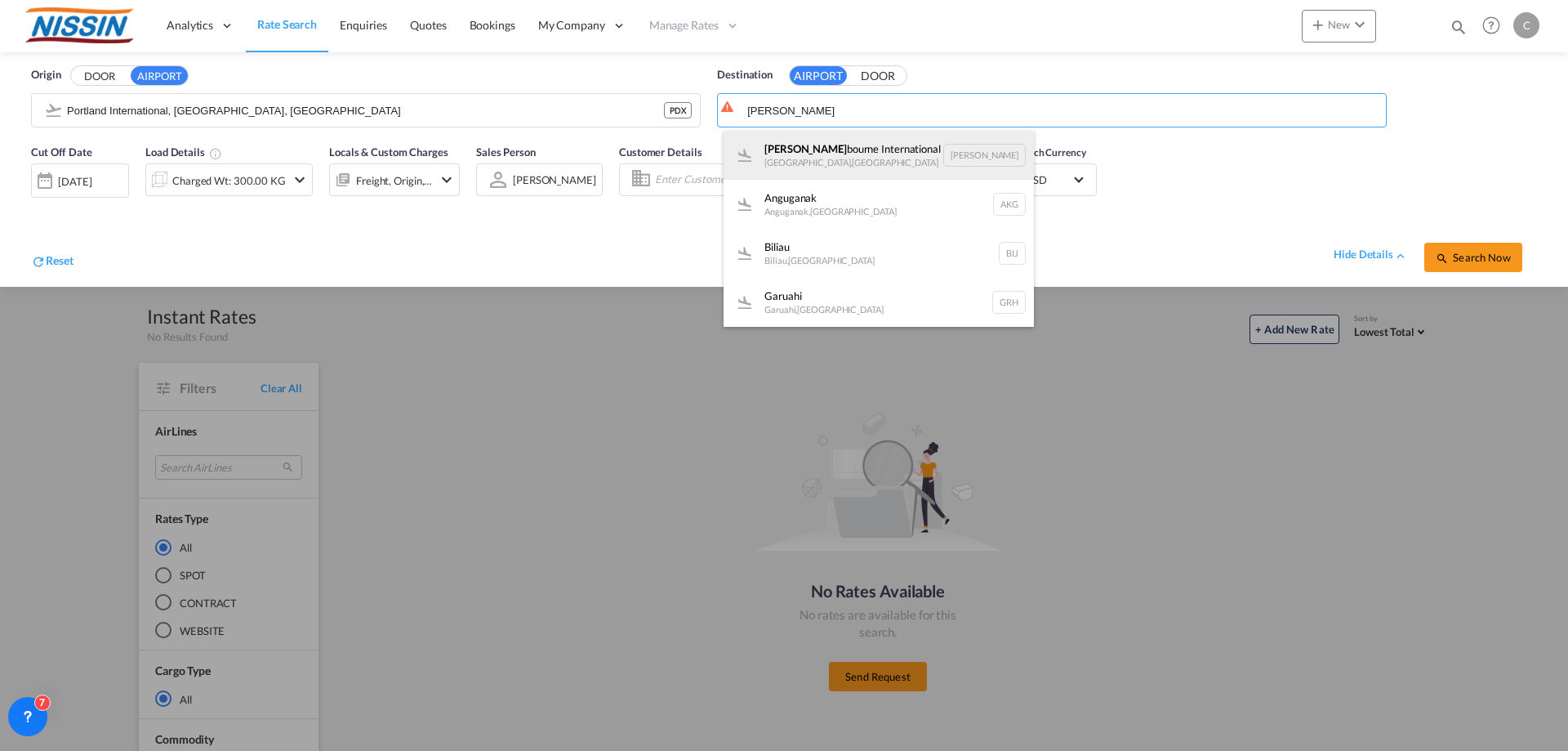
click at [885, 148] on div "[PERSON_NAME] International [GEOGRAPHIC_DATA] , [GEOGRAPHIC_DATA] [PERSON_NAME]" at bounding box center [879, 156] width 310 height 49
type input "Melbourne International, [GEOGRAPHIC_DATA], [GEOGRAPHIC_DATA]"
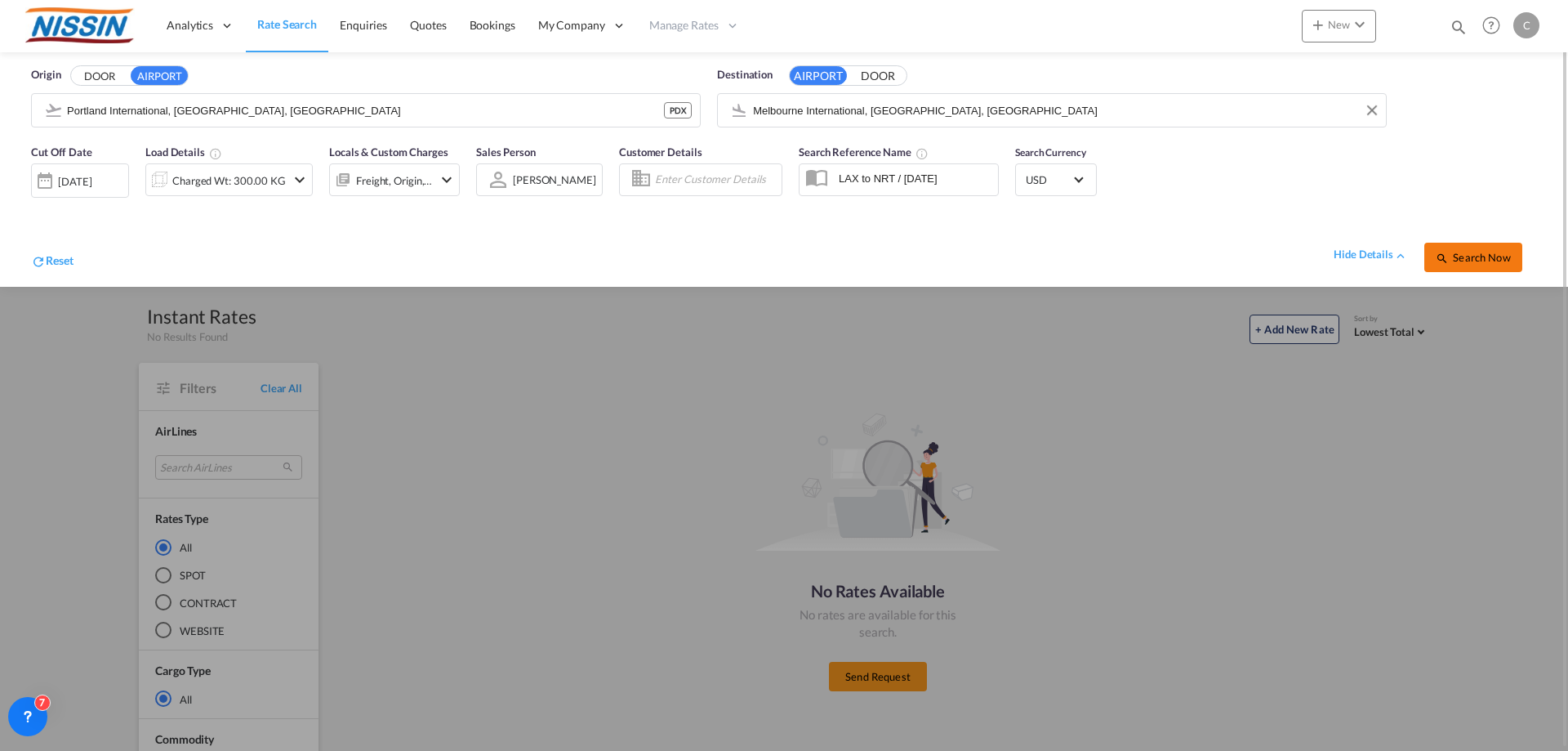
click at [1458, 260] on span "Search Now" at bounding box center [1473, 257] width 75 height 13
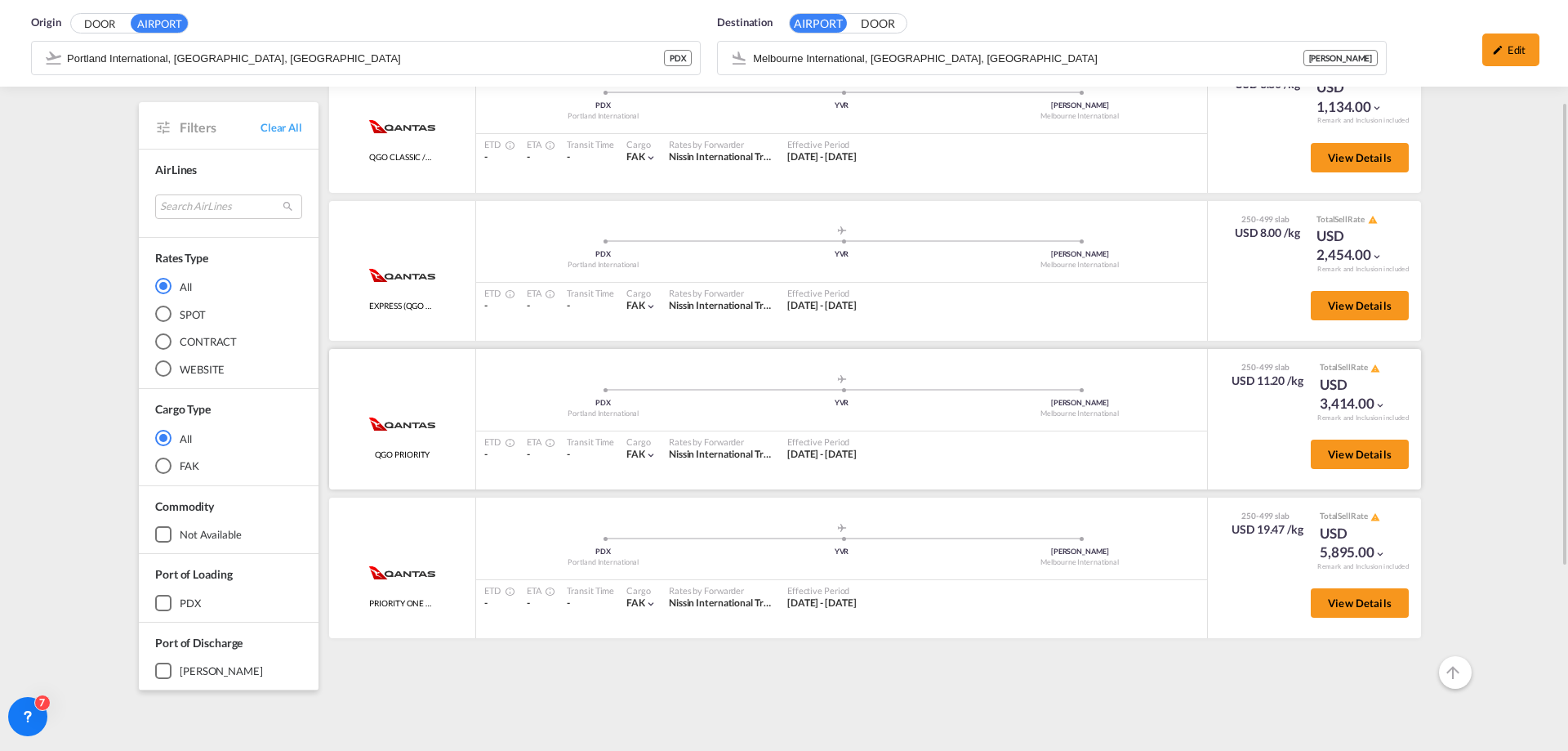
scroll to position [82, 0]
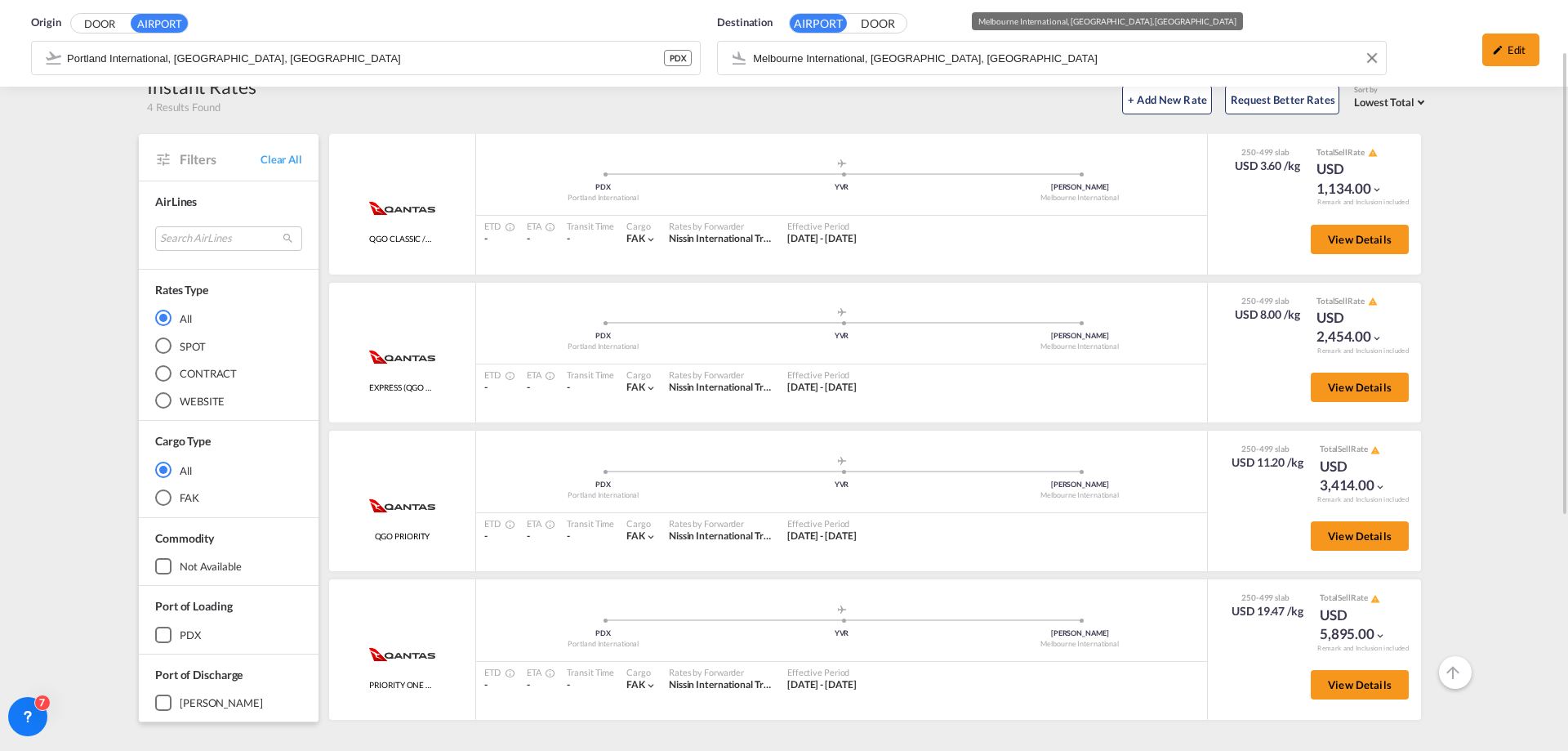
click at [997, 56] on div "Origin DOOR AIRPORT [GEOGRAPHIC_DATA], [GEOGRAPHIC_DATA], PDX PDX Destination A…" at bounding box center [784, 43] width 1536 height 87
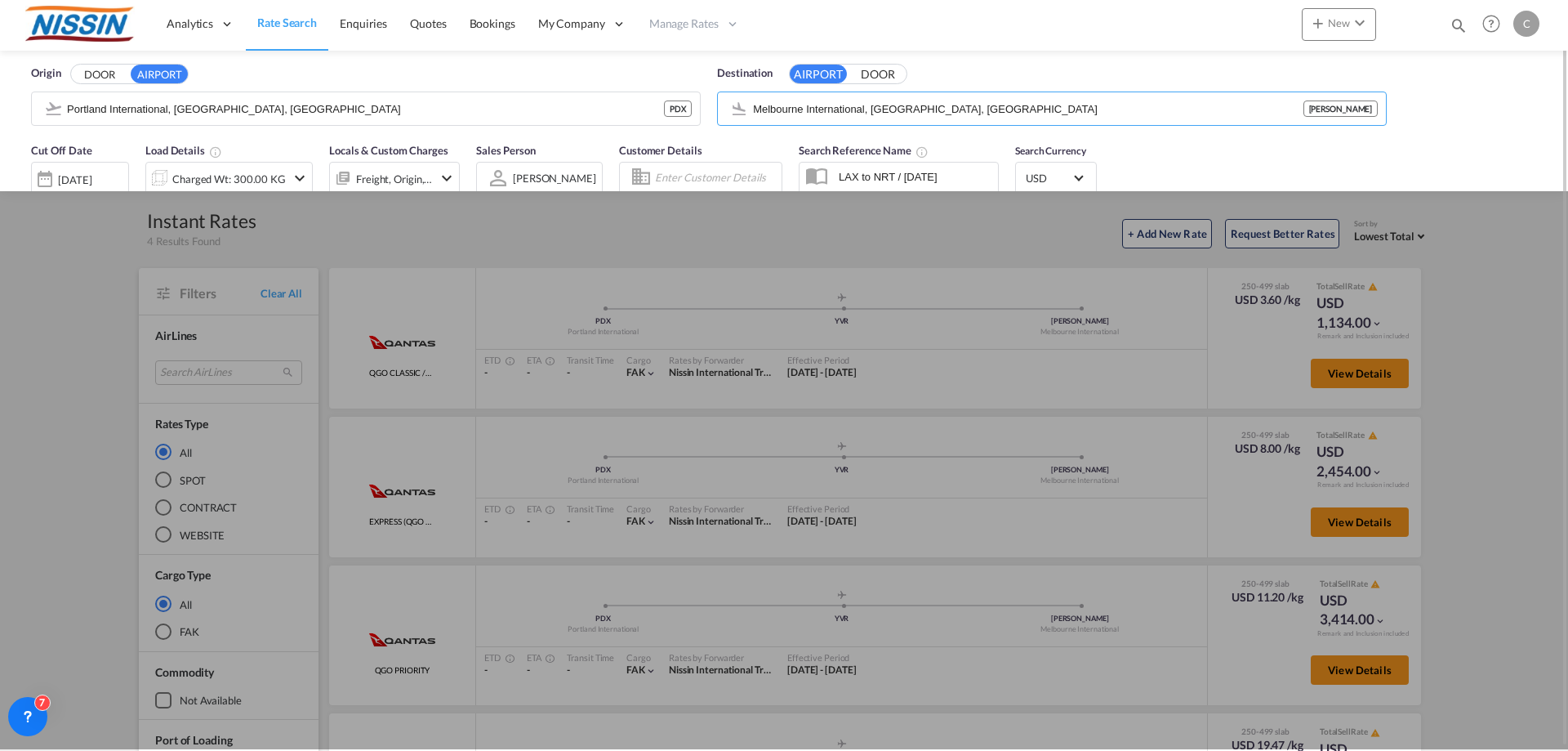
scroll to position [0, 0]
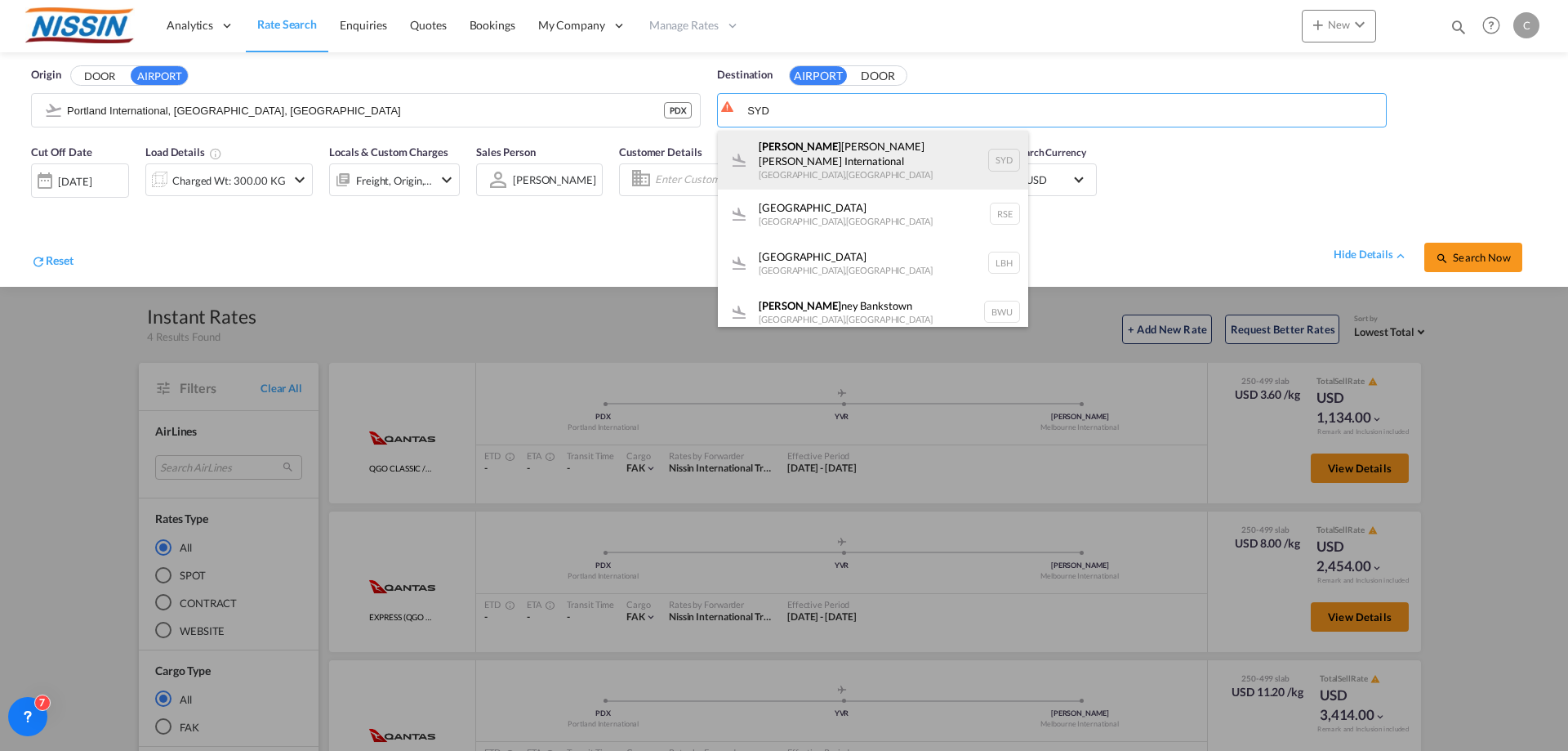
click at [906, 138] on div "[PERSON_NAME] Kingsford [PERSON_NAME] International [GEOGRAPHIC_DATA] , [GEOGRA…" at bounding box center [873, 161] width 310 height 59
type input "[PERSON_NAME] [PERSON_NAME] International, [GEOGRAPHIC_DATA], SYD"
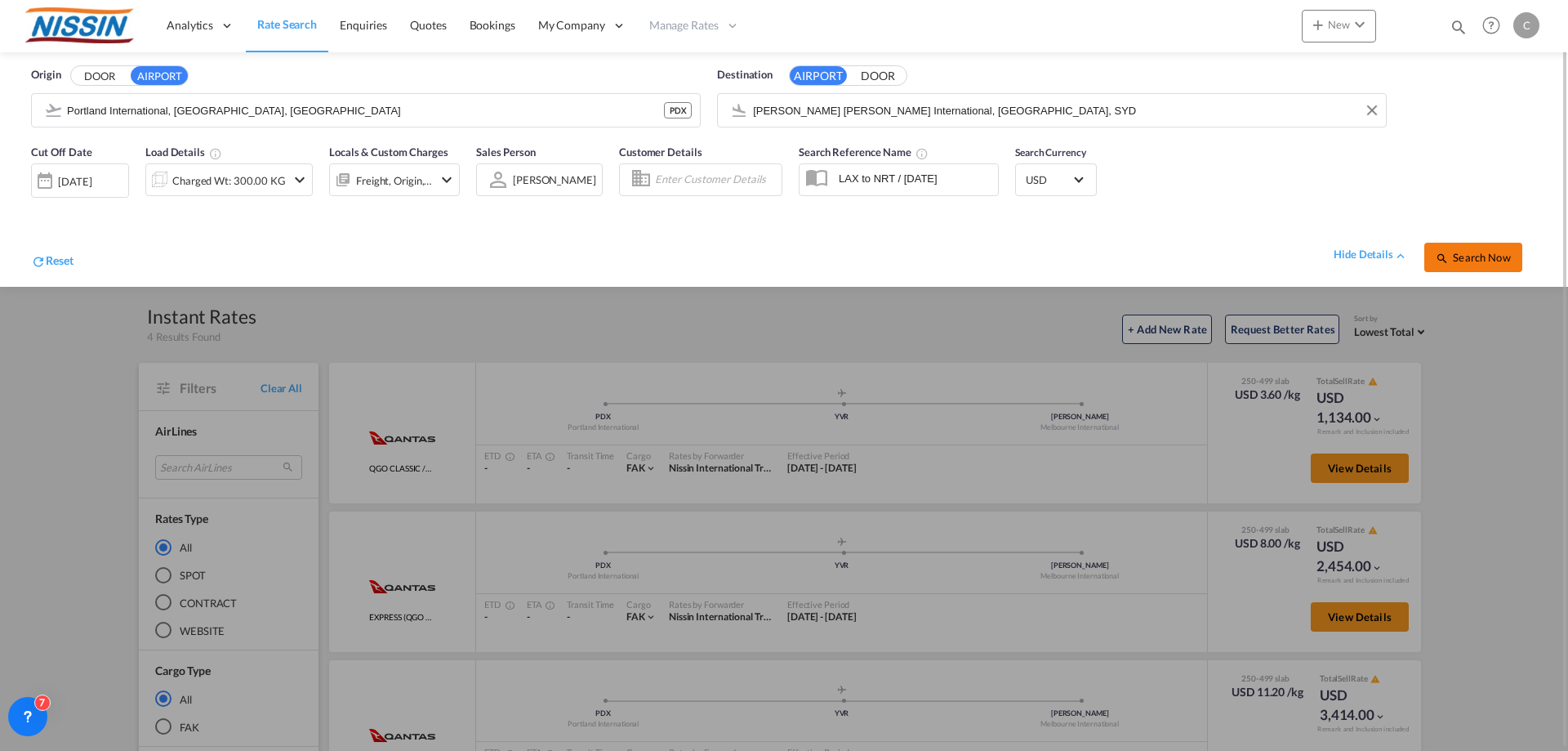
click at [1468, 260] on span "Search Now" at bounding box center [1473, 257] width 75 height 13
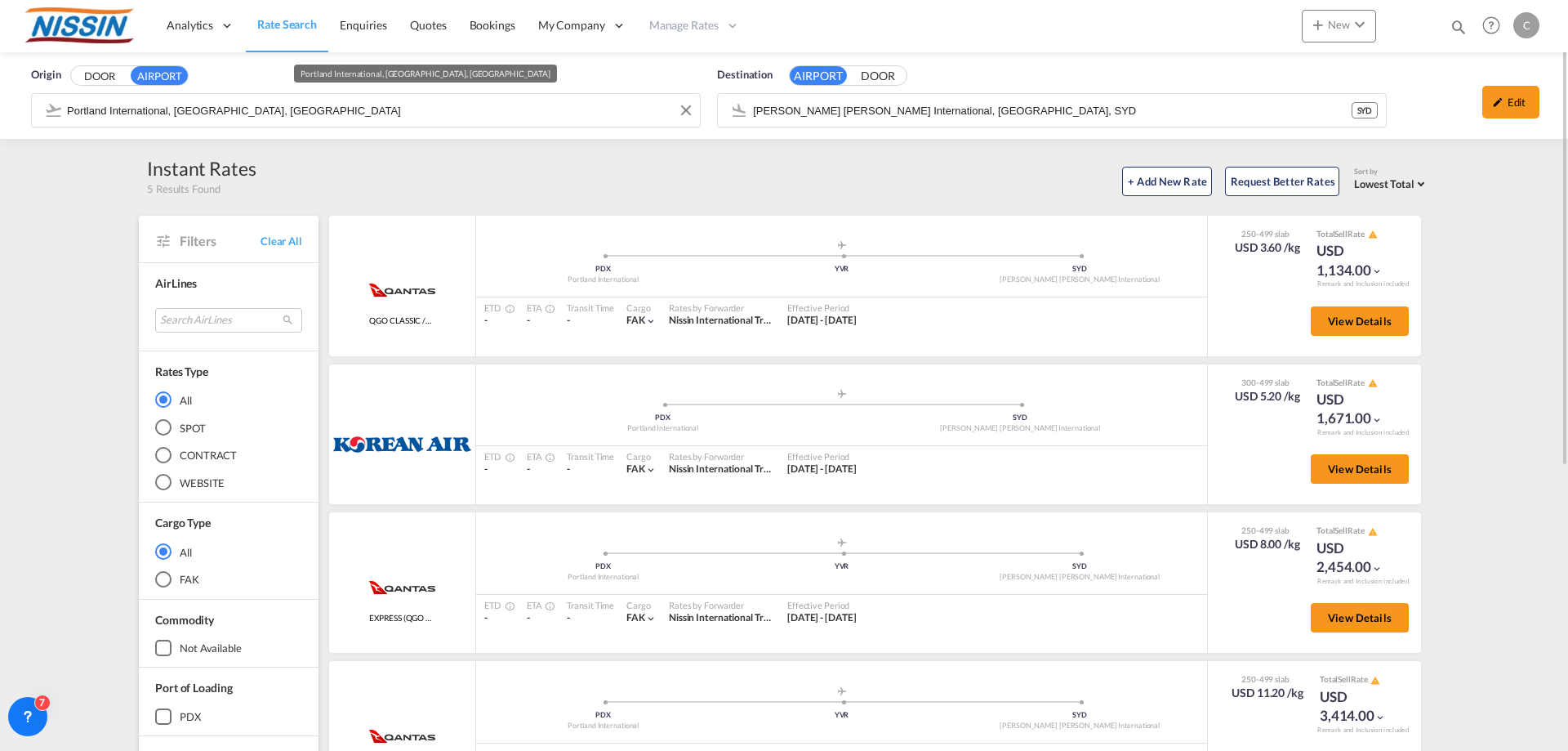
click at [501, 111] on input "Portland International, [GEOGRAPHIC_DATA], [GEOGRAPHIC_DATA]" at bounding box center [379, 111] width 625 height 25
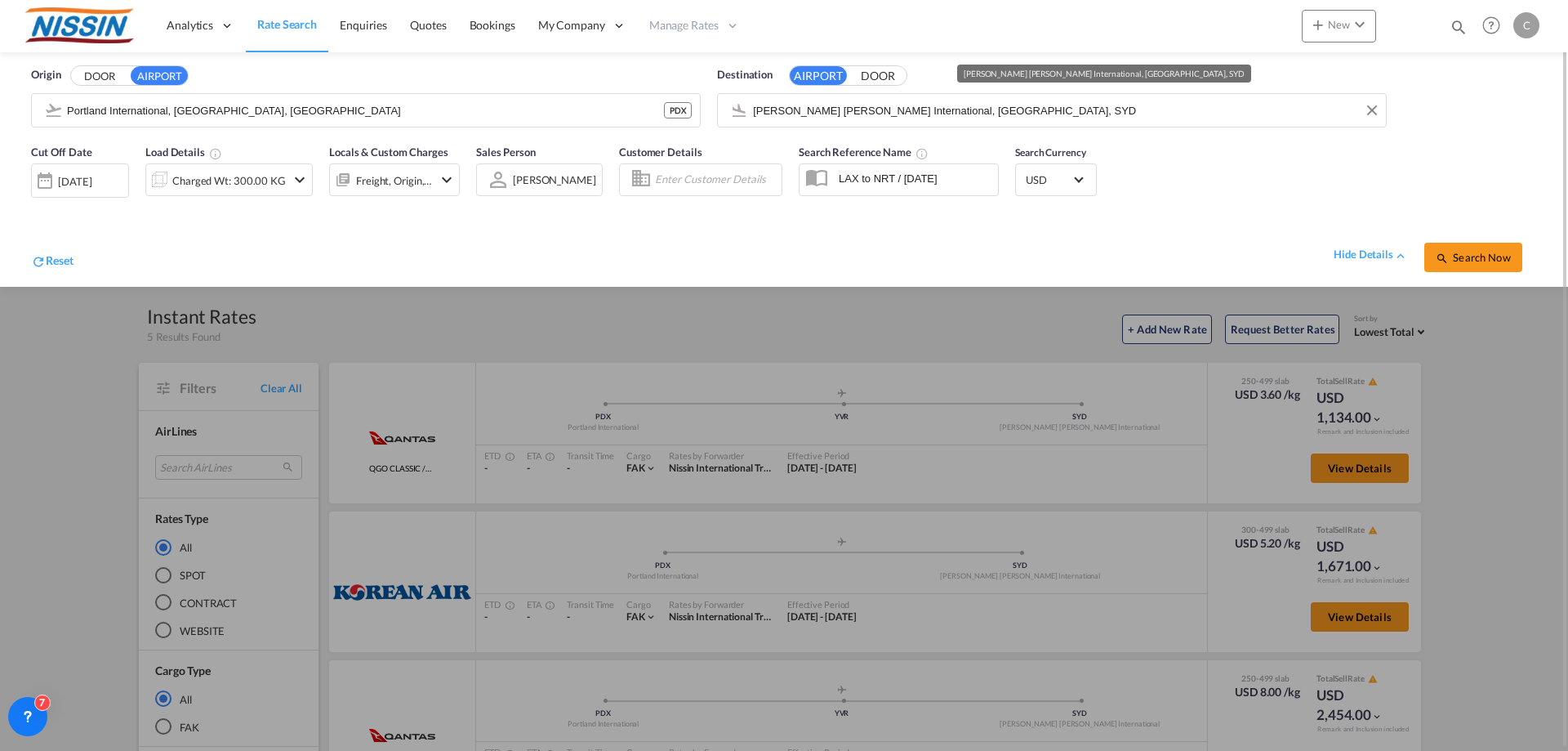
click at [1003, 123] on md-autocomplete-wrap "[PERSON_NAME] [PERSON_NAME] International, [GEOGRAPHIC_DATA], SYD" at bounding box center [1065, 115] width 626 height 33
click at [1372, 107] on button "Clear Input" at bounding box center [1372, 111] width 25 height 25
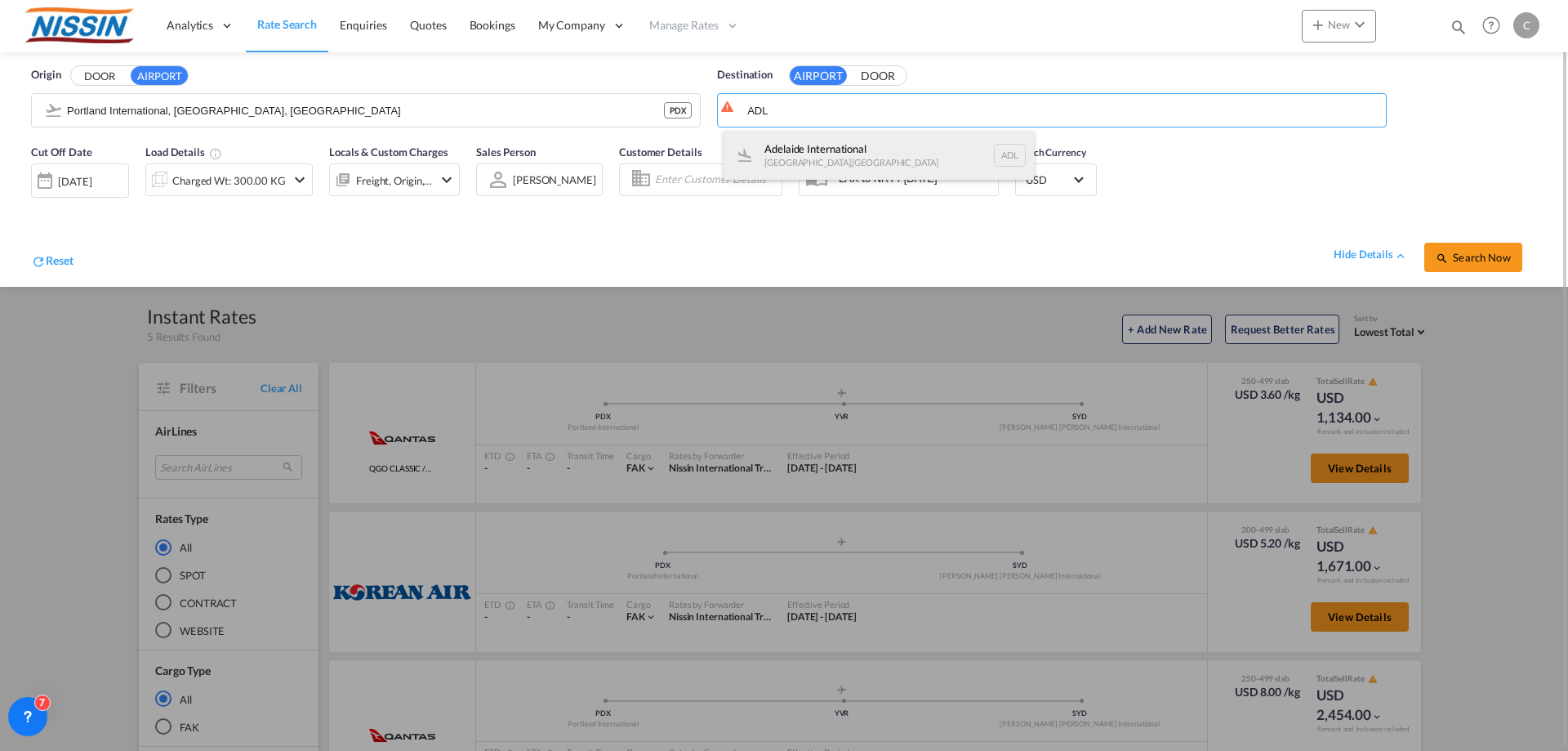
click at [938, 148] on div "Adelaide International [GEOGRAPHIC_DATA] , [GEOGRAPHIC_DATA] ADL" at bounding box center [879, 156] width 310 height 49
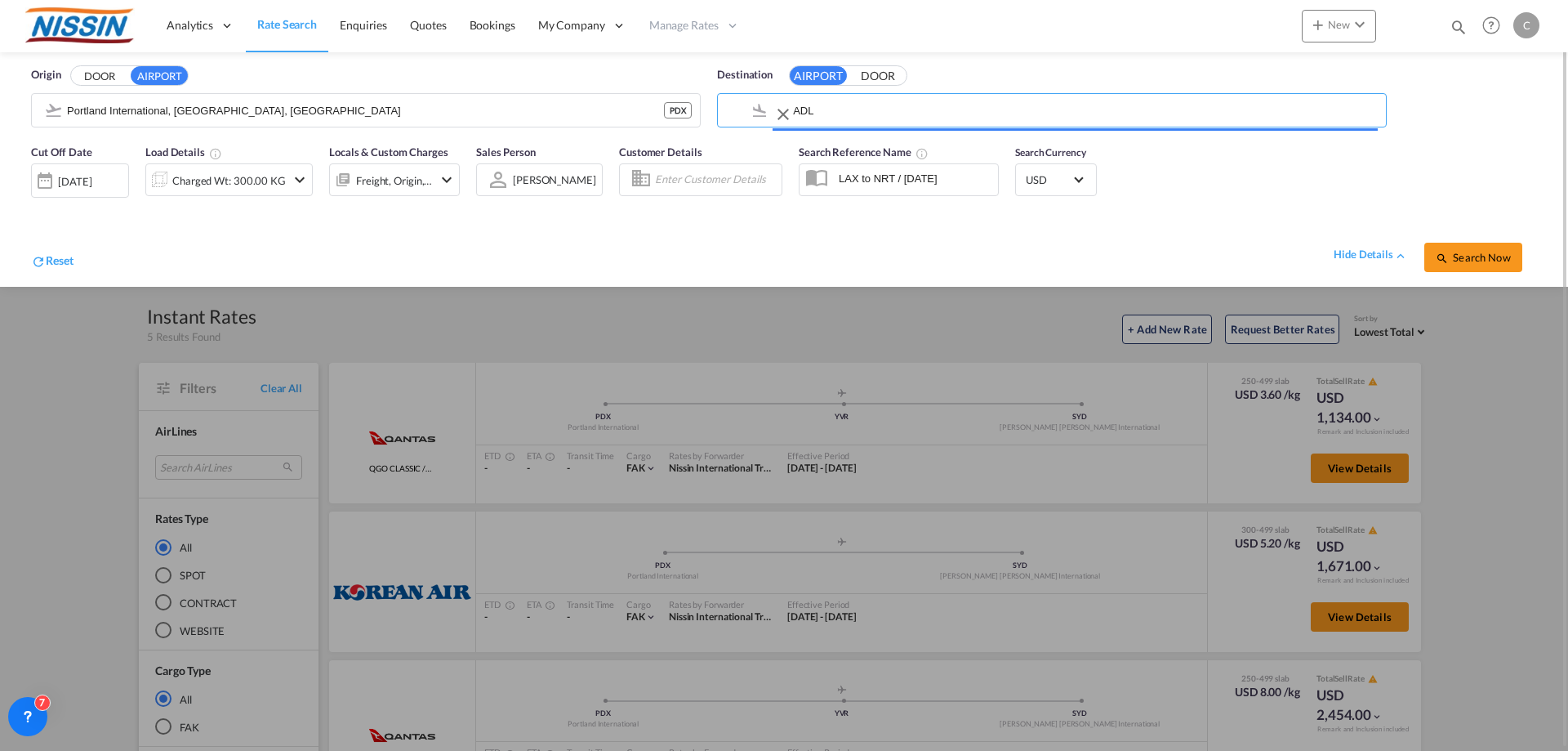
type input "Adelaide International, [GEOGRAPHIC_DATA], ADL"
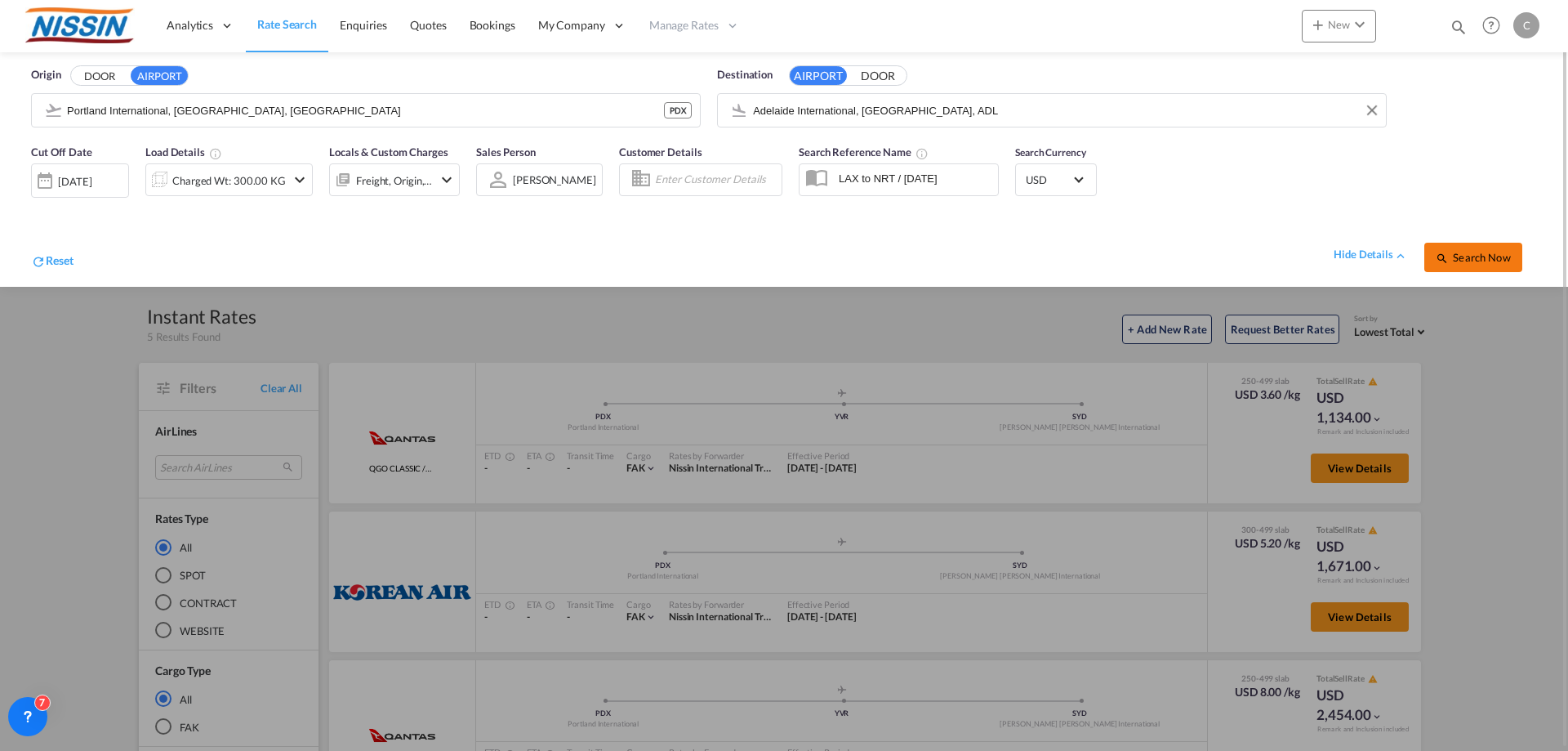
click at [1478, 257] on span "Search Now" at bounding box center [1473, 257] width 75 height 13
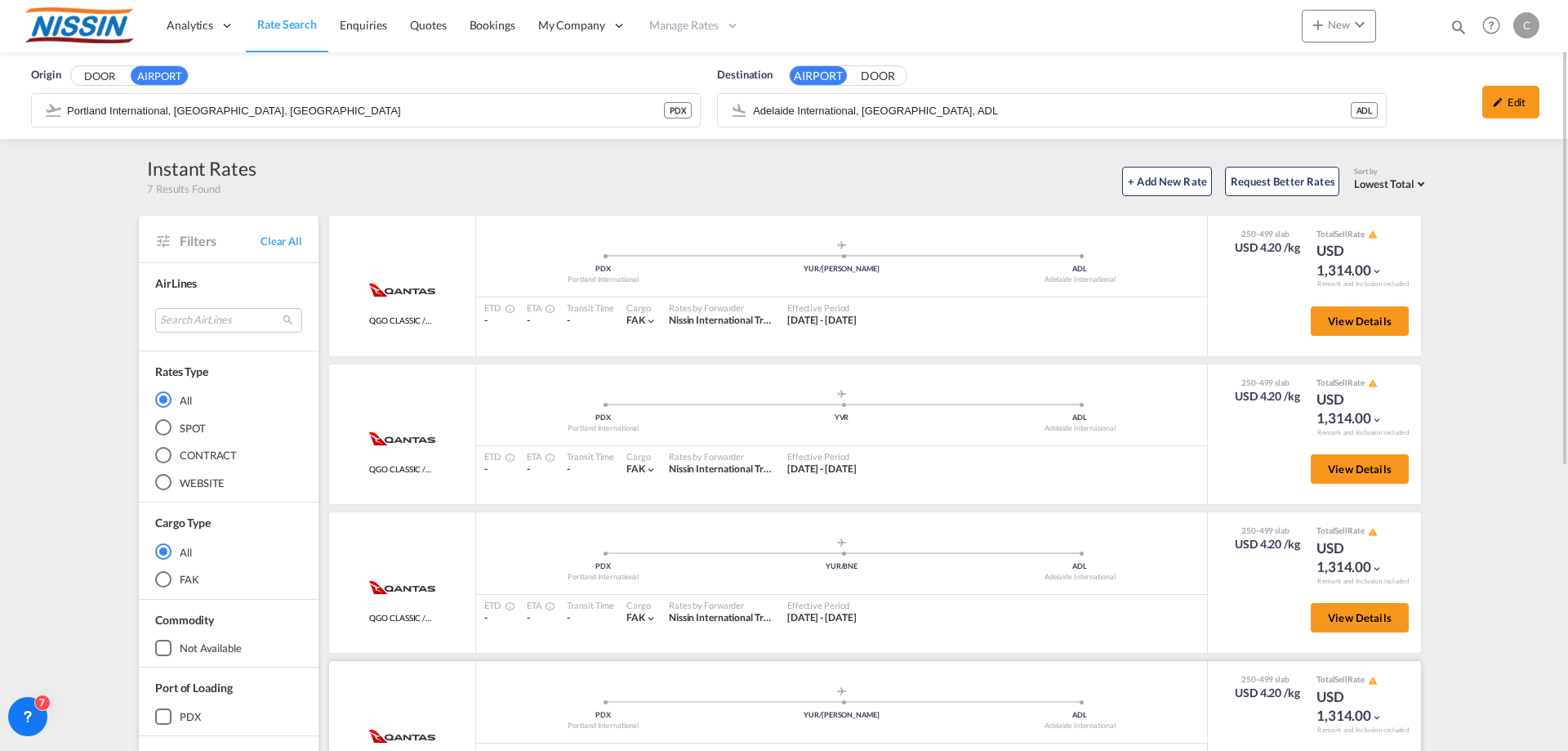
scroll to position [82, 0]
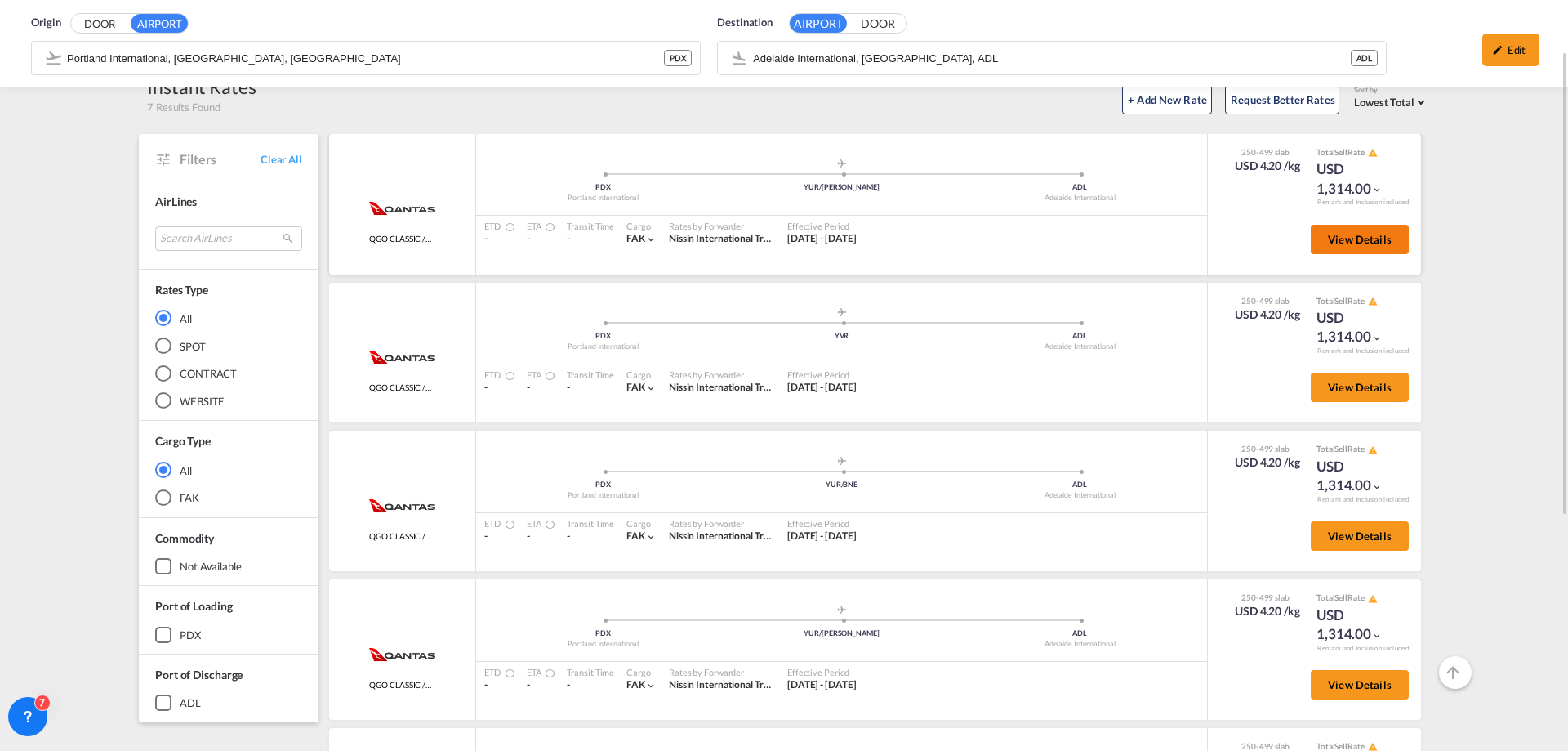
click at [1381, 251] on button "View Details" at bounding box center [1360, 239] width 98 height 29
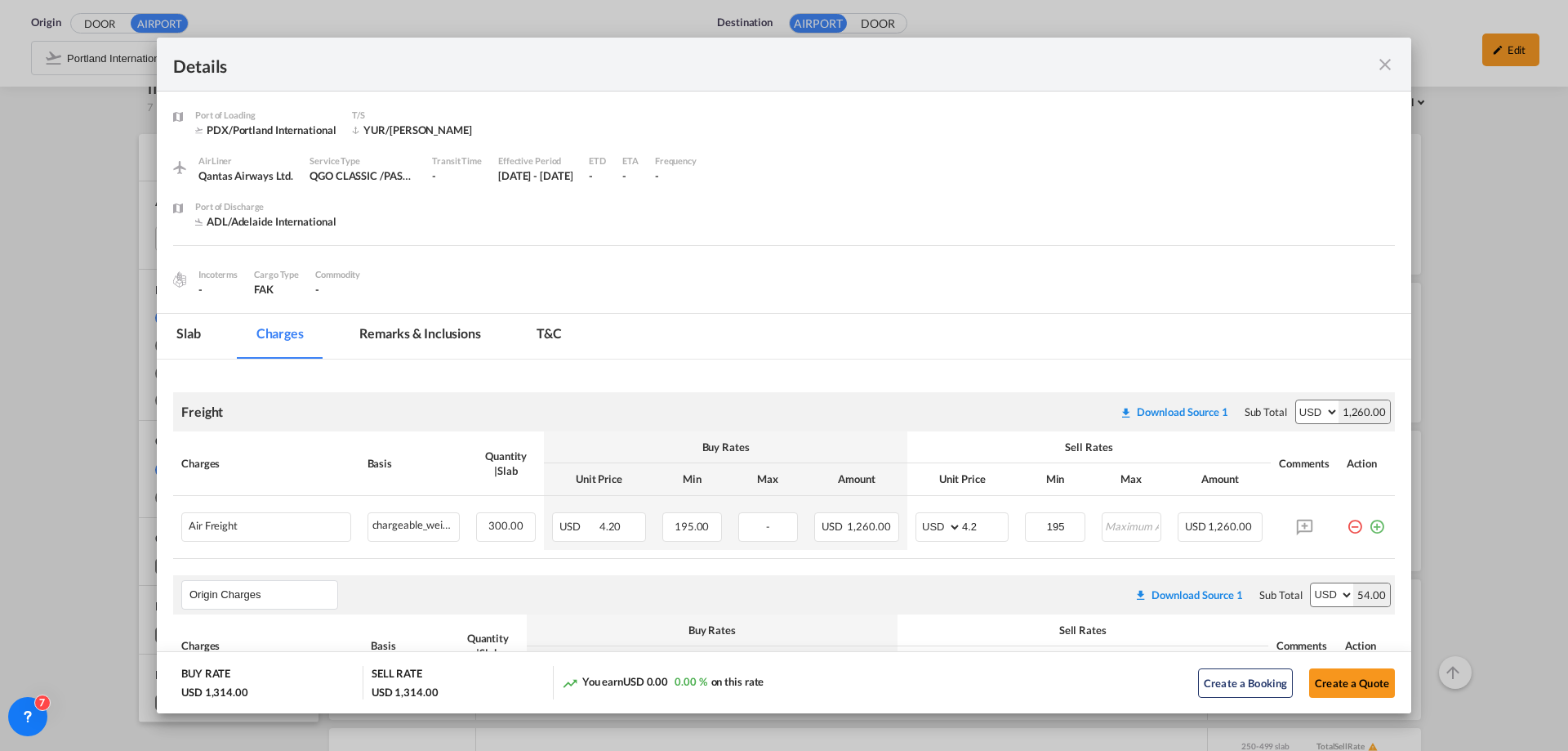
click at [1386, 57] on md-icon "icon-close fg-AAA8AD m-0 cursor" at bounding box center [1385, 65] width 20 height 20
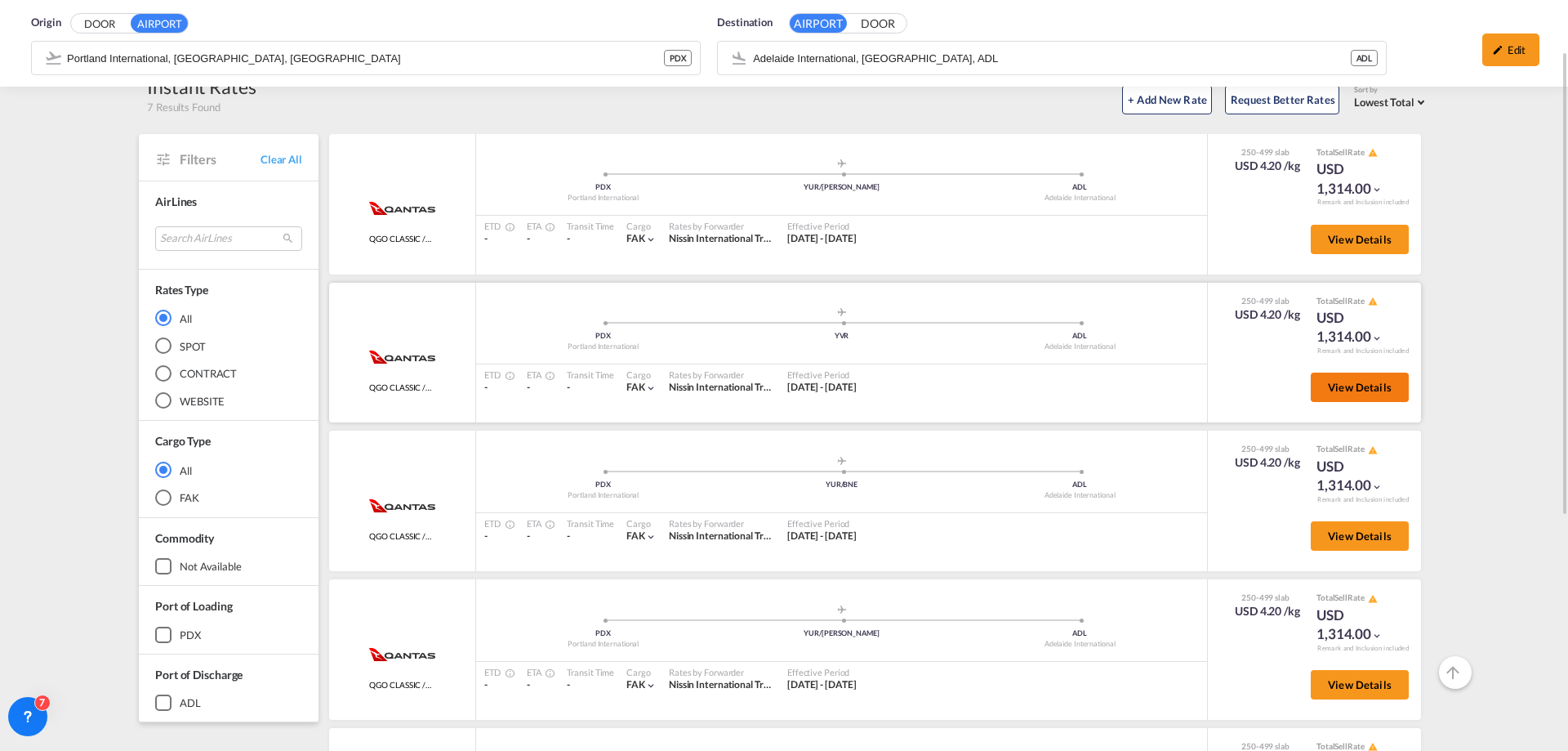
click at [1348, 386] on span "View Details" at bounding box center [1360, 387] width 64 height 13
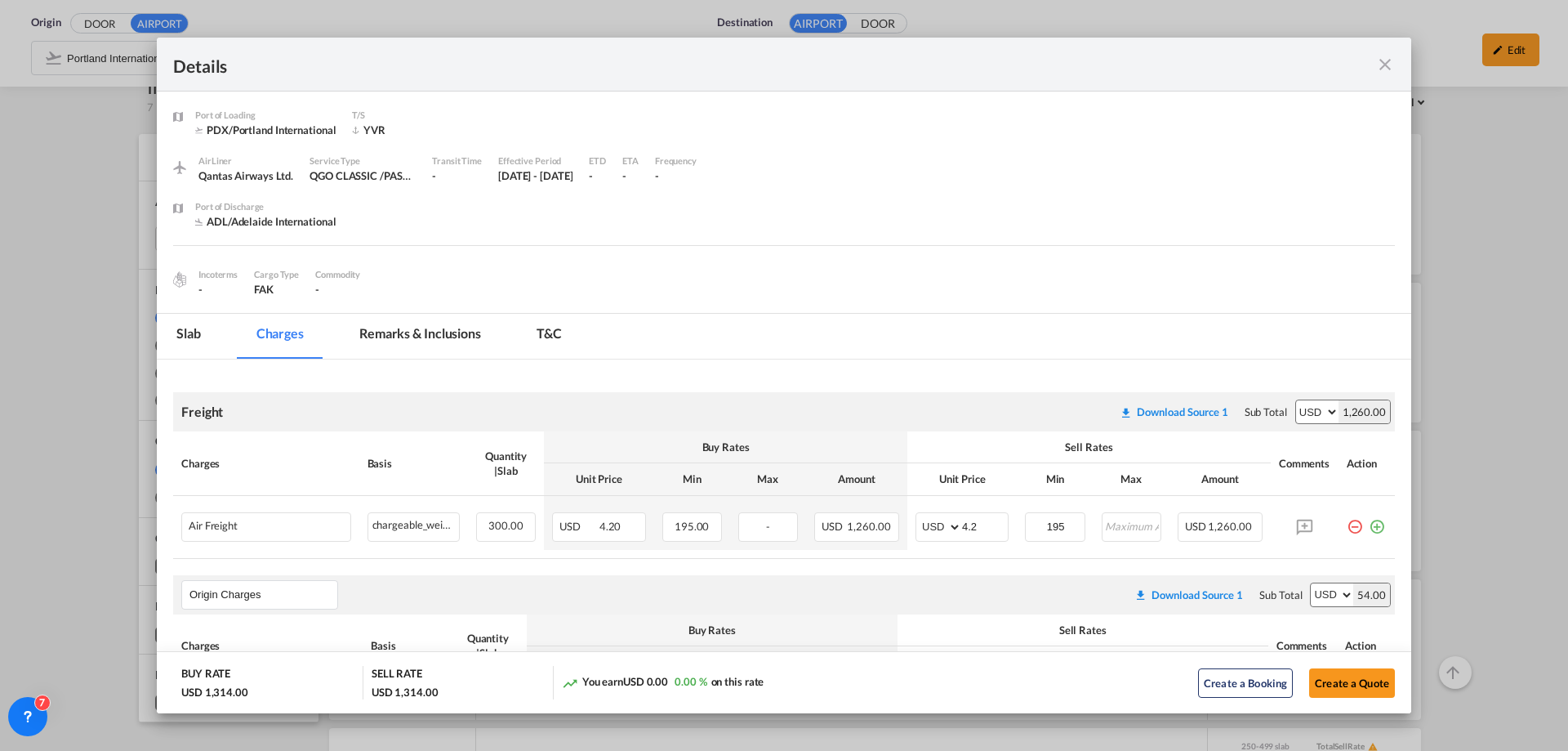
click at [1373, 65] on div "Port of ..." at bounding box center [1334, 64] width 123 height 20
drag, startPoint x: 1385, startPoint y: 63, endPoint x: 1385, endPoint y: 170, distance: 107.0
click at [1385, 63] on md-icon "icon-close fg-AAA8AD m-0 cursor" at bounding box center [1385, 65] width 20 height 20
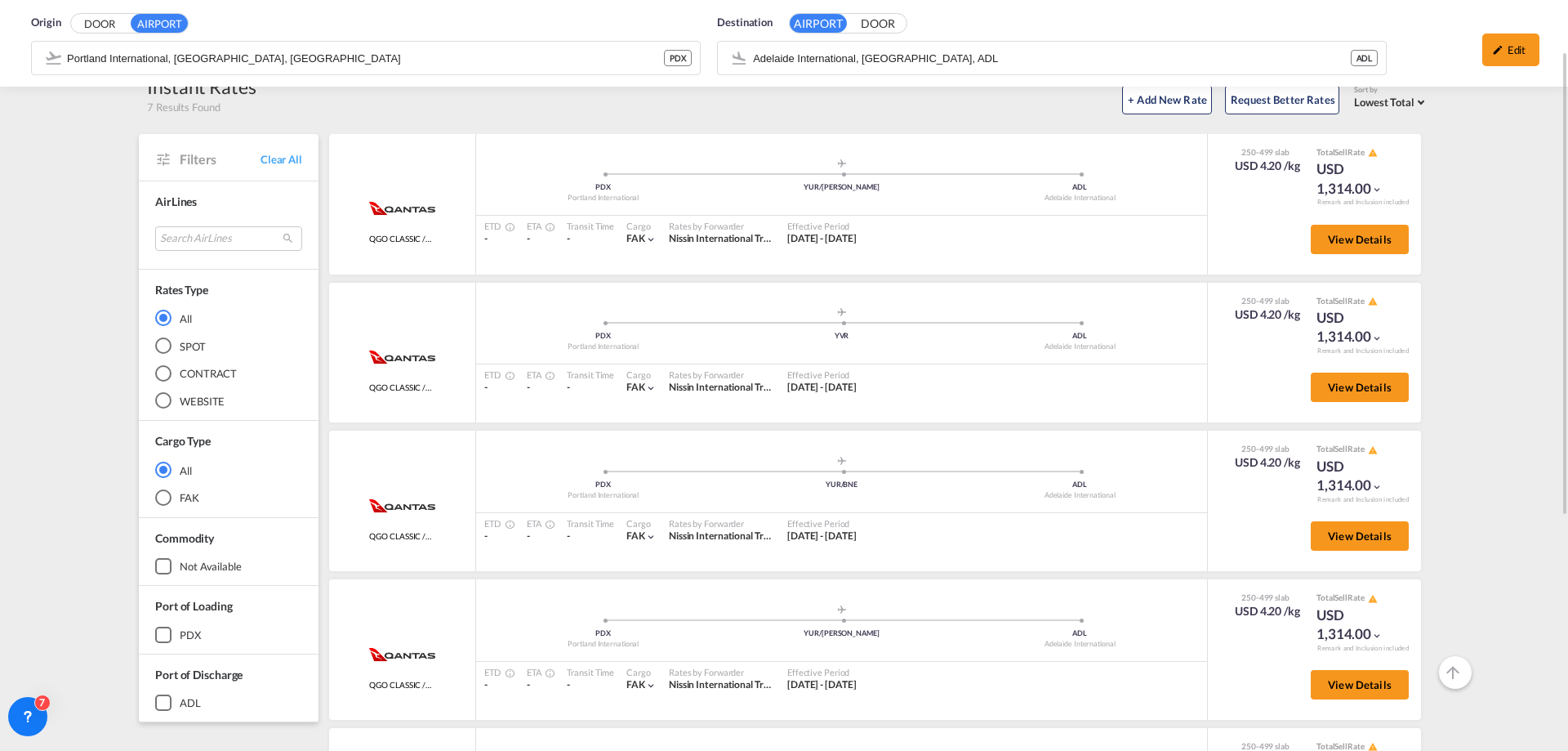
scroll to position [0, 0]
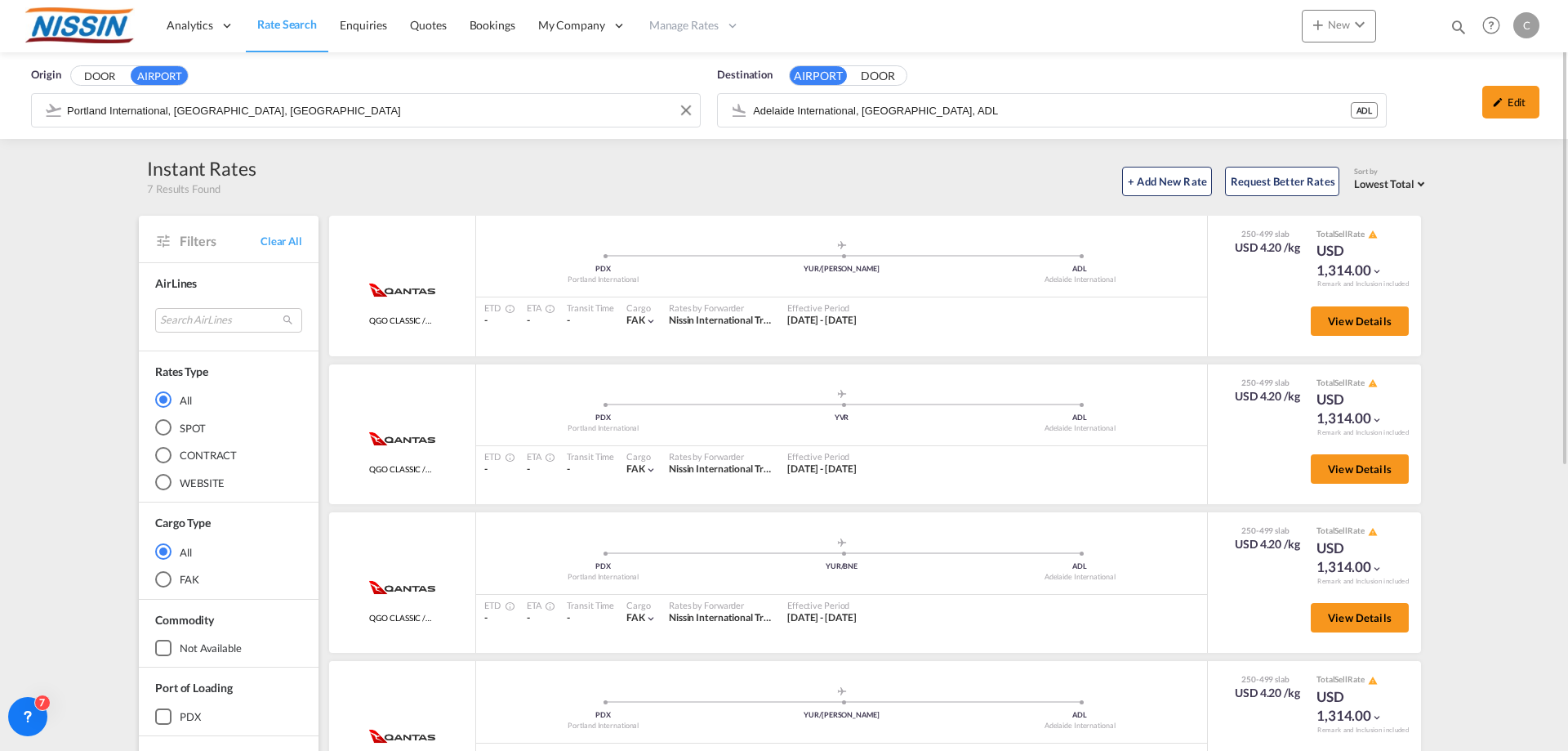
click at [366, 102] on input "Portland International, [GEOGRAPHIC_DATA], [GEOGRAPHIC_DATA]" at bounding box center [379, 111] width 625 height 25
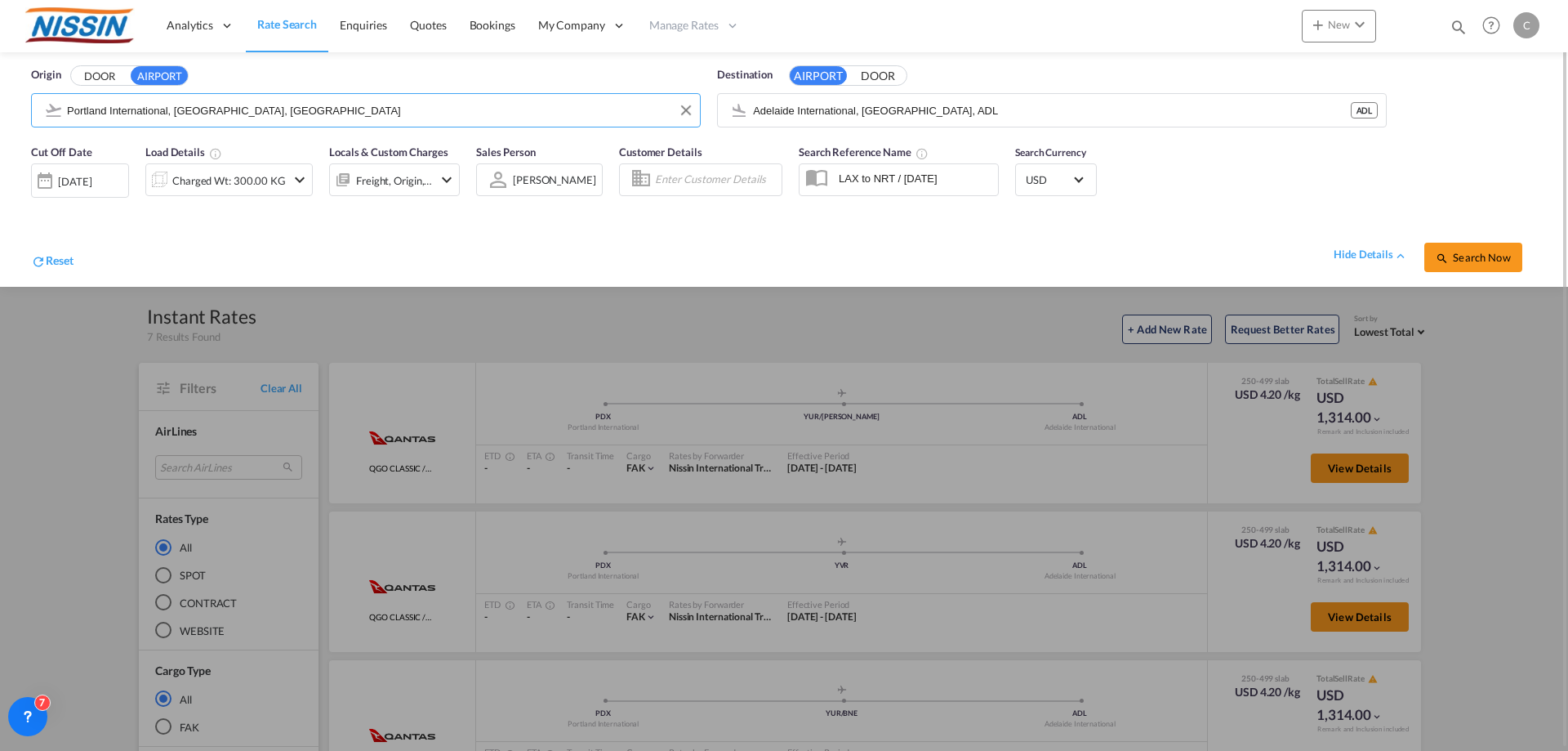
click at [431, 112] on input "Portland International, [GEOGRAPHIC_DATA], [GEOGRAPHIC_DATA]" at bounding box center [379, 111] width 625 height 25
click at [1006, 112] on input "Adelaide International, [GEOGRAPHIC_DATA], ADL" at bounding box center [1065, 111] width 625 height 25
click at [1374, 114] on button "Clear Input" at bounding box center [1372, 111] width 25 height 25
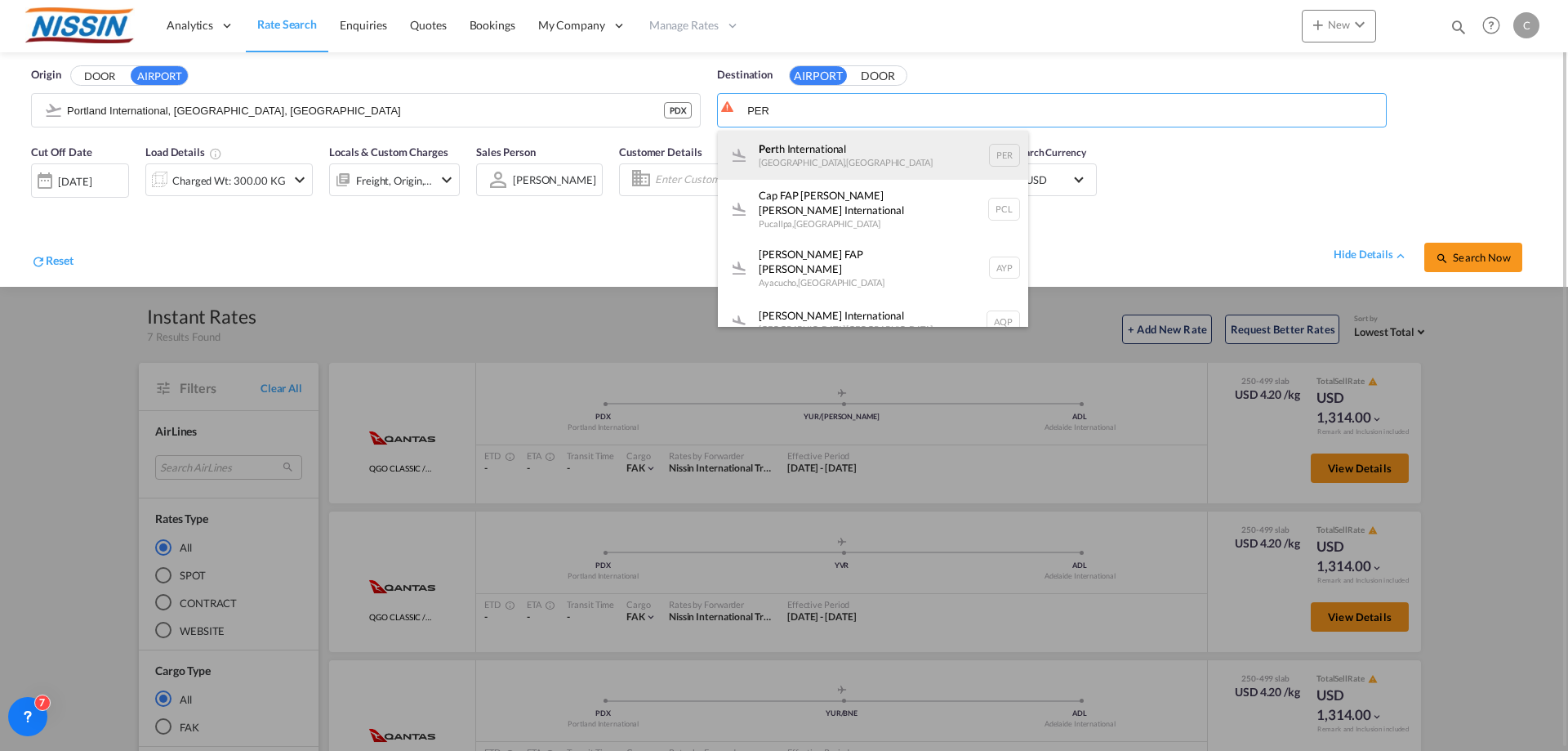
click at [839, 150] on div "Per th International [GEOGRAPHIC_DATA] , [GEOGRAPHIC_DATA] PER" at bounding box center [873, 156] width 310 height 49
type input "[GEOGRAPHIC_DATA], [GEOGRAPHIC_DATA], [GEOGRAPHIC_DATA]"
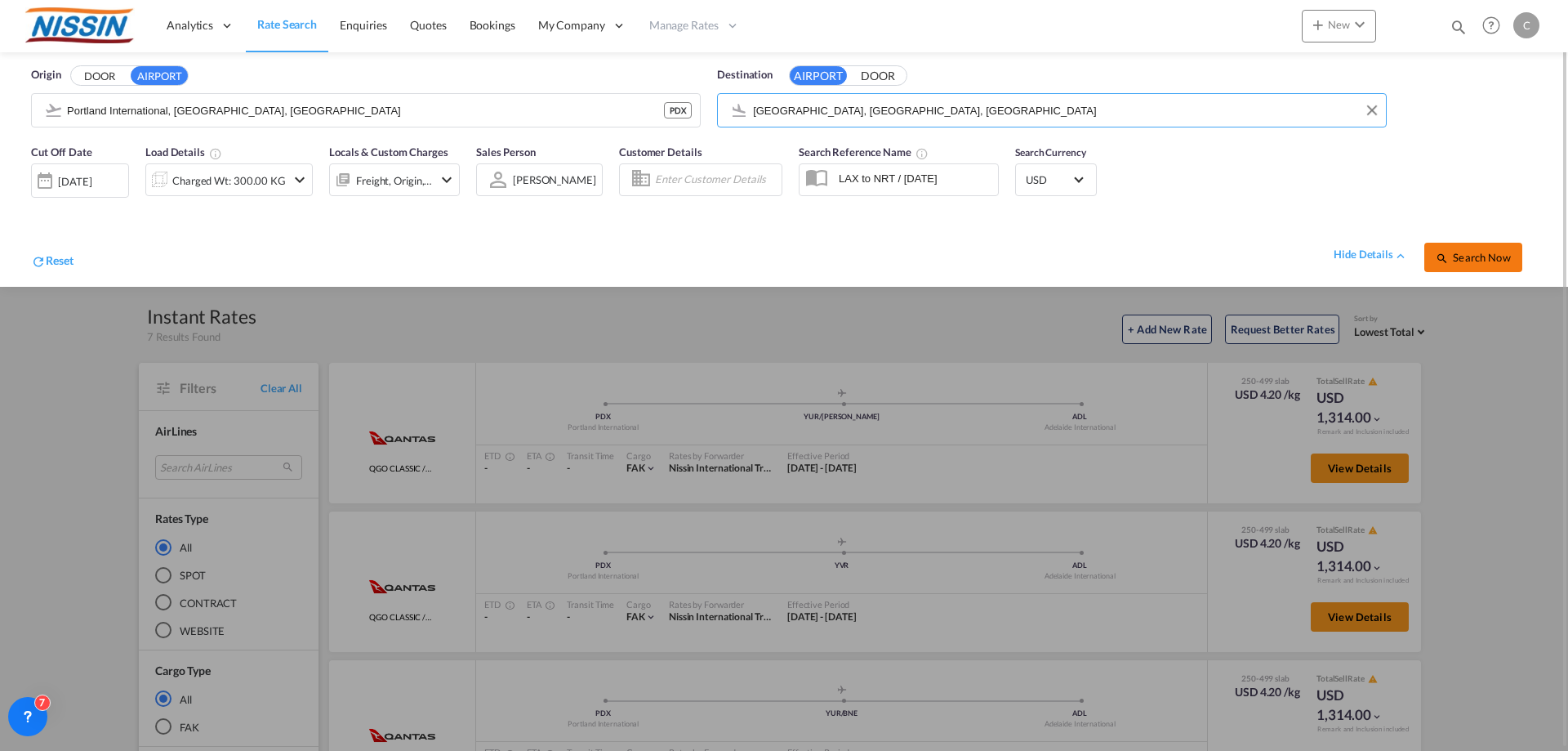
click at [1482, 256] on span "Search Now" at bounding box center [1473, 257] width 75 height 13
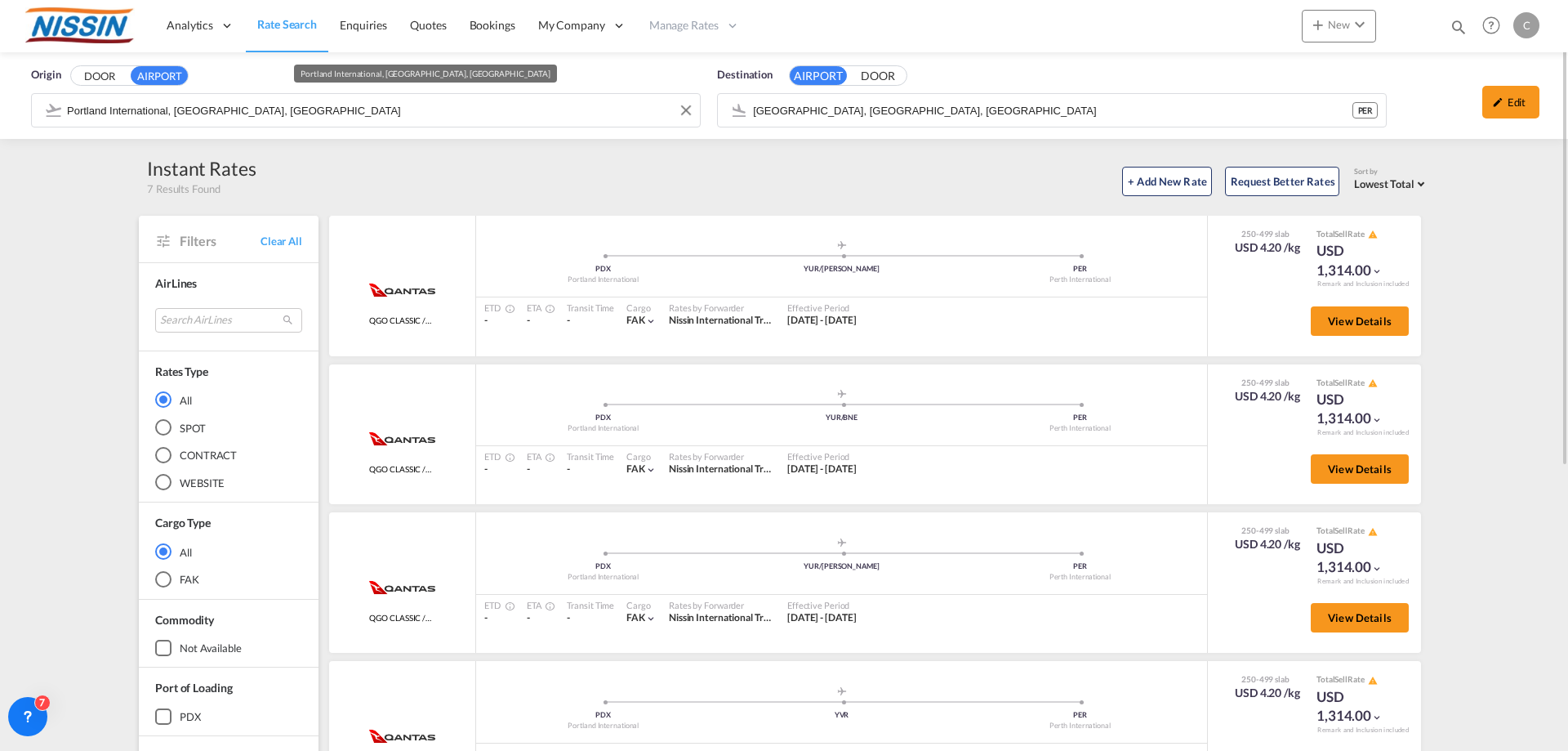
click at [286, 110] on input "Portland International, [GEOGRAPHIC_DATA], [GEOGRAPHIC_DATA]" at bounding box center [379, 111] width 625 height 25
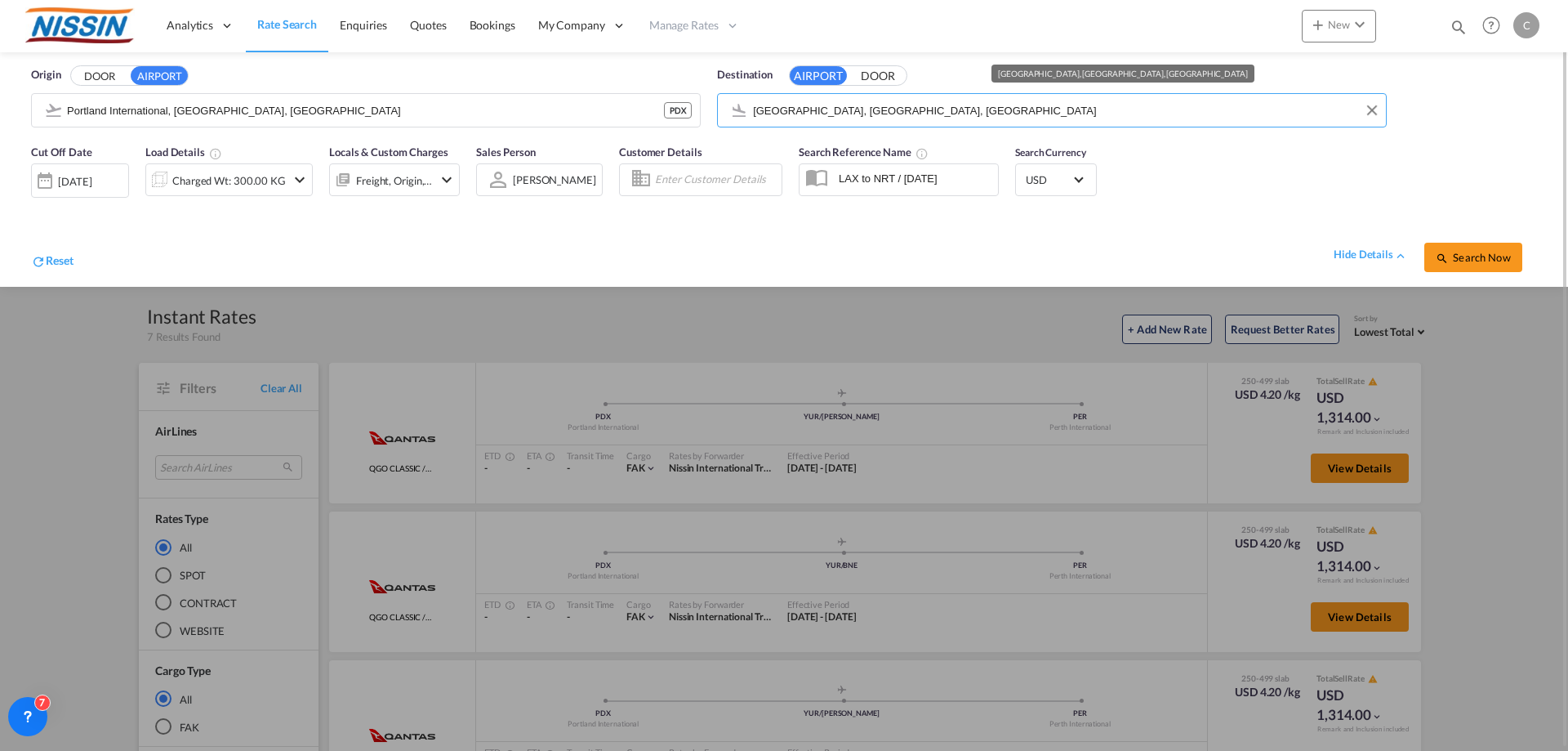
click at [913, 112] on input "[GEOGRAPHIC_DATA], [GEOGRAPHIC_DATA], [GEOGRAPHIC_DATA]" at bounding box center [1065, 111] width 625 height 25
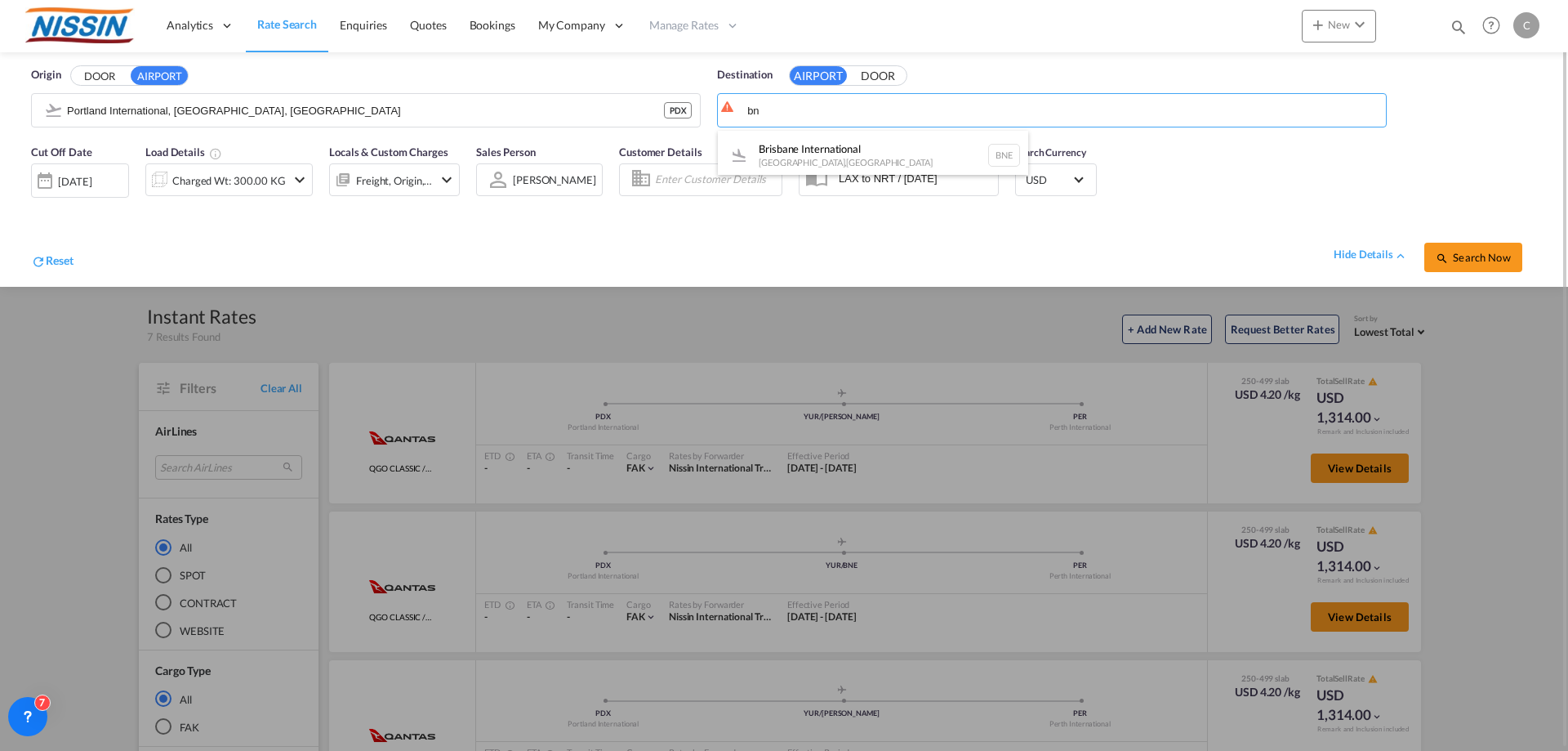
type input "b"
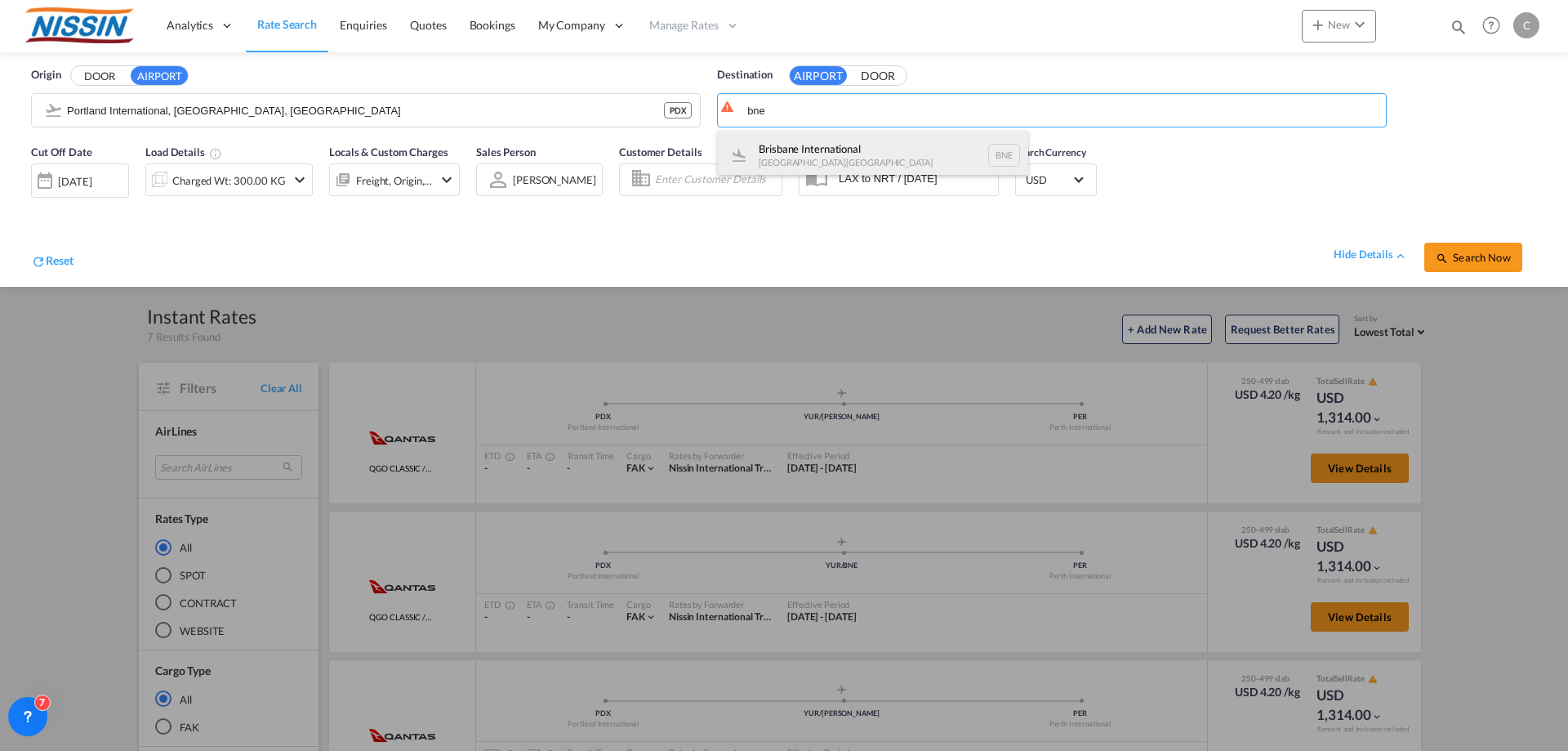
click at [839, 141] on div "Brisbane International [GEOGRAPHIC_DATA] , [GEOGRAPHIC_DATA] BNE" at bounding box center [873, 156] width 310 height 49
type input "Brisbane International, [GEOGRAPHIC_DATA], [GEOGRAPHIC_DATA]"
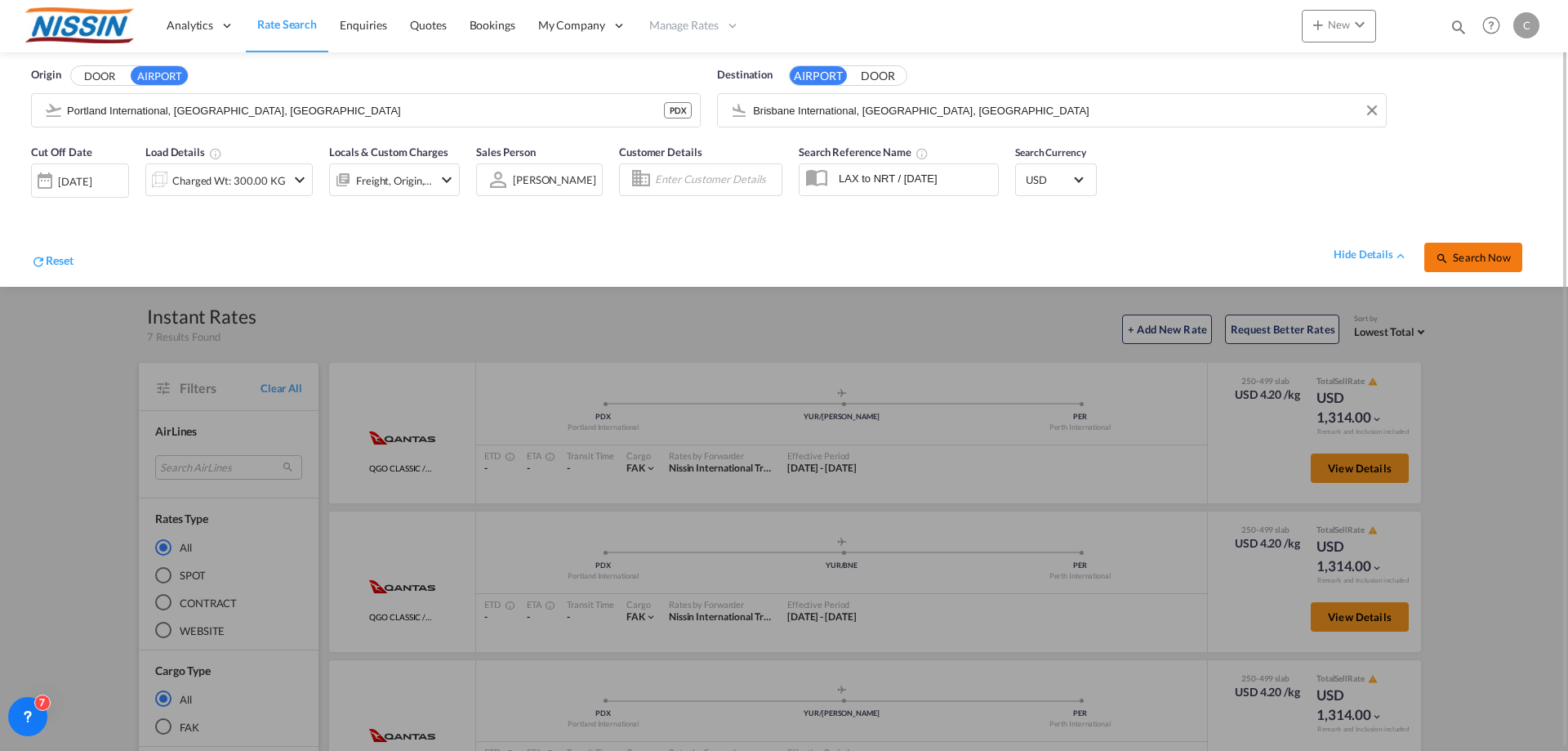
click at [1487, 248] on button "Search Now" at bounding box center [1474, 257] width 98 height 29
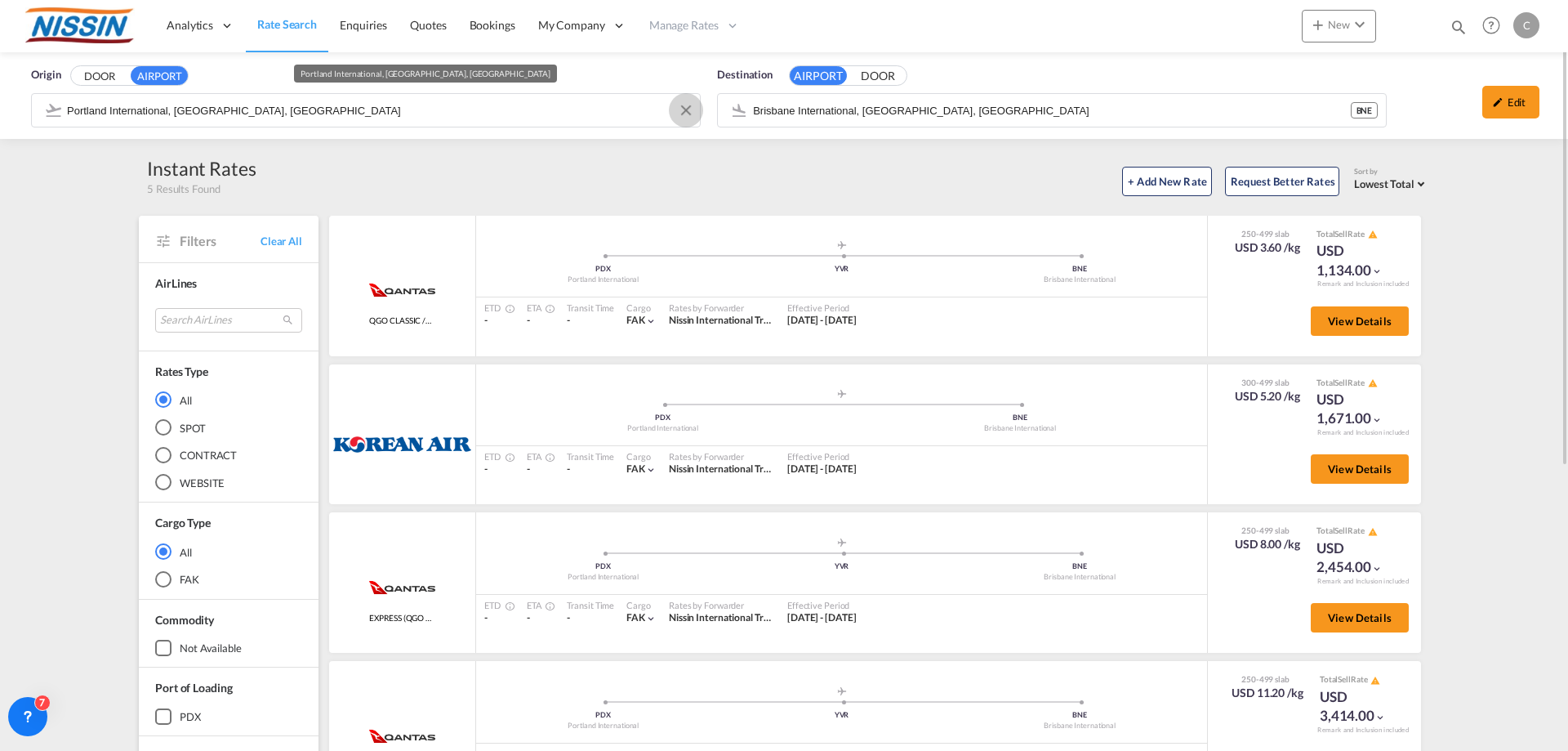
click at [685, 111] on button "Clear Input" at bounding box center [686, 111] width 25 height 25
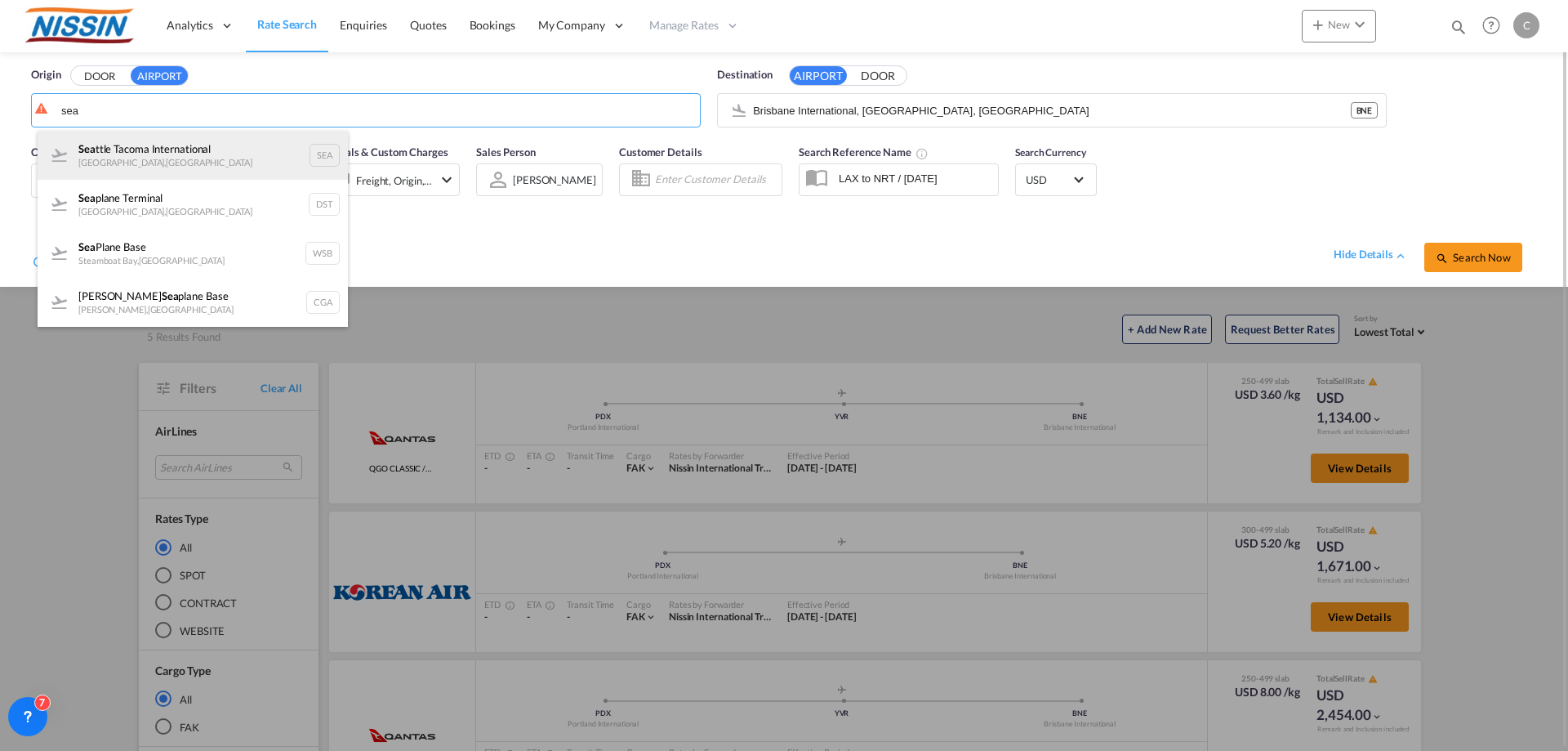
click at [164, 147] on div "Sea ttle Tacoma International [GEOGRAPHIC_DATA] , [GEOGRAPHIC_DATA]" at bounding box center [192, 156] width 310 height 49
type input "Seattle Tacoma International, [GEOGRAPHIC_DATA], SEA"
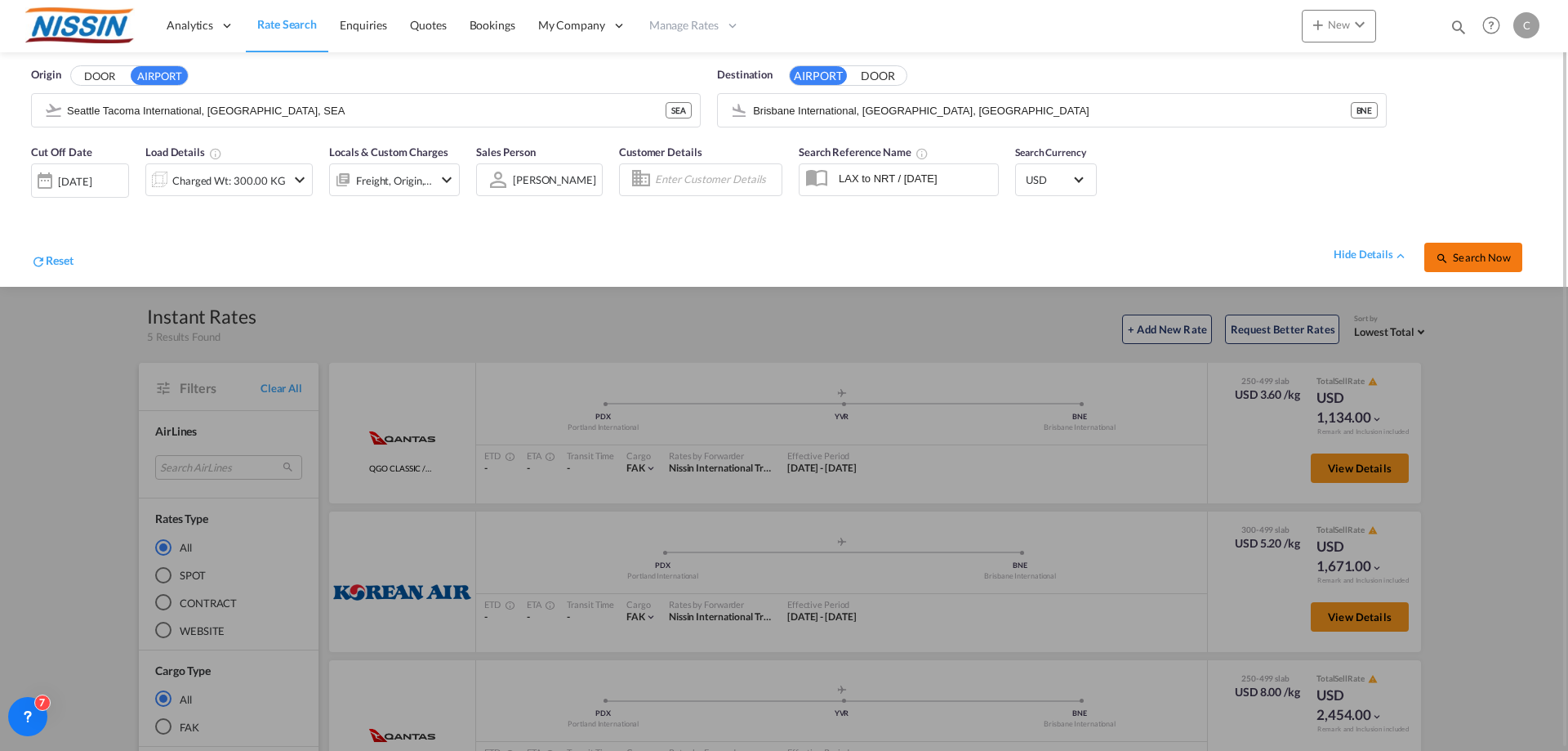
click at [1491, 252] on span "Search Now" at bounding box center [1473, 257] width 75 height 13
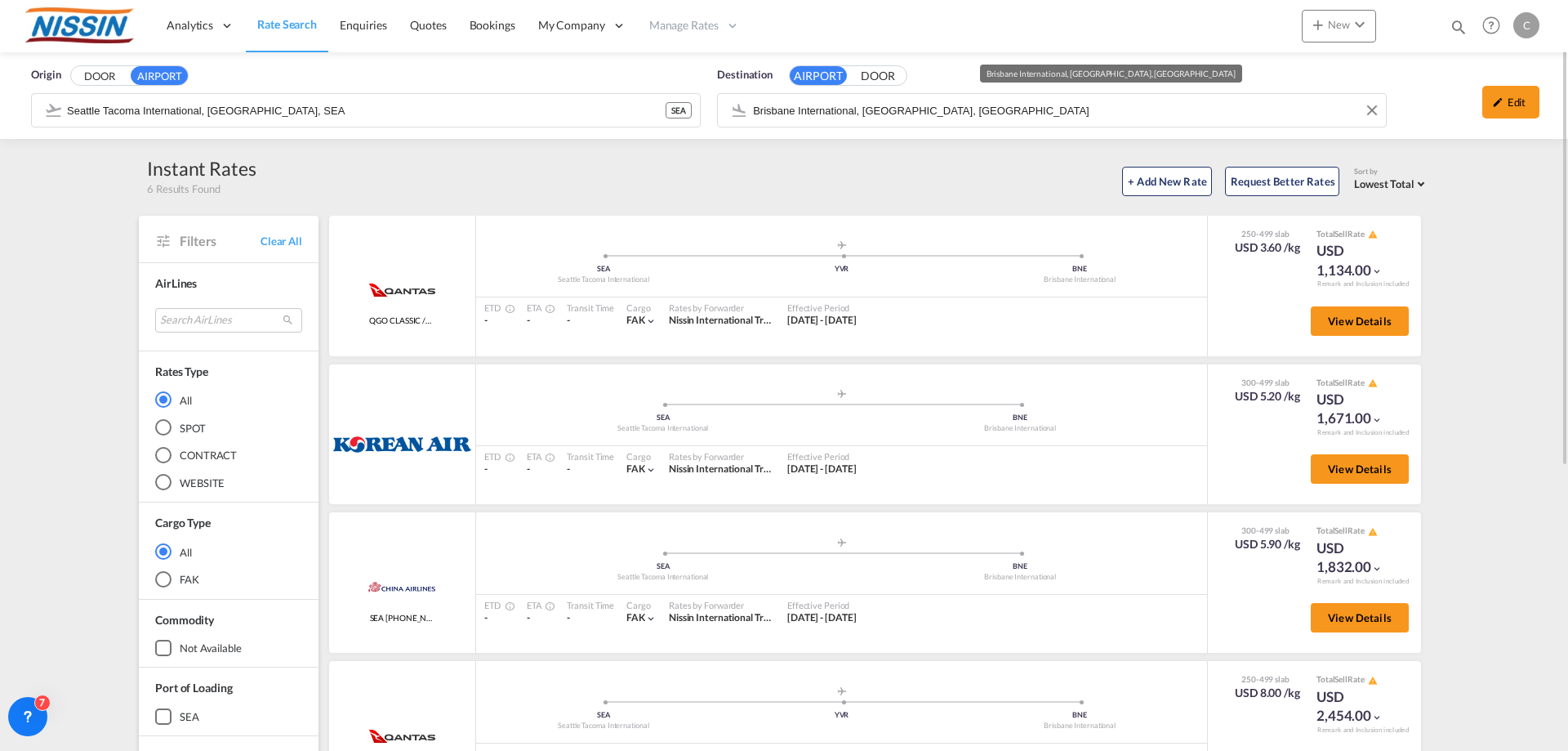
click at [981, 114] on input "Brisbane International, [GEOGRAPHIC_DATA], [GEOGRAPHIC_DATA]" at bounding box center [1065, 111] width 625 height 25
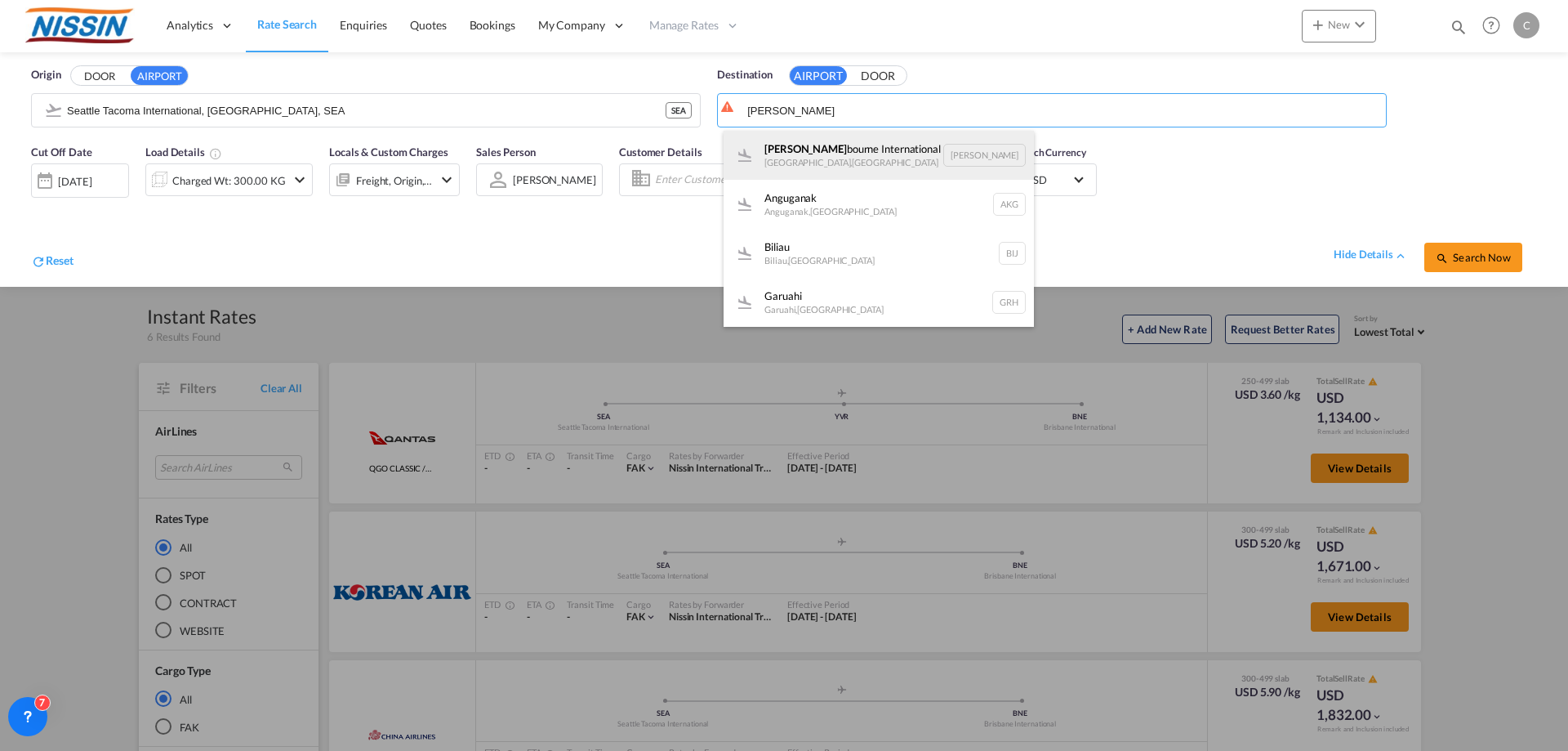
click at [933, 151] on div "[PERSON_NAME] International [GEOGRAPHIC_DATA] , [GEOGRAPHIC_DATA] [PERSON_NAME]" at bounding box center [879, 156] width 310 height 49
type input "Melbourne International, [GEOGRAPHIC_DATA], [GEOGRAPHIC_DATA]"
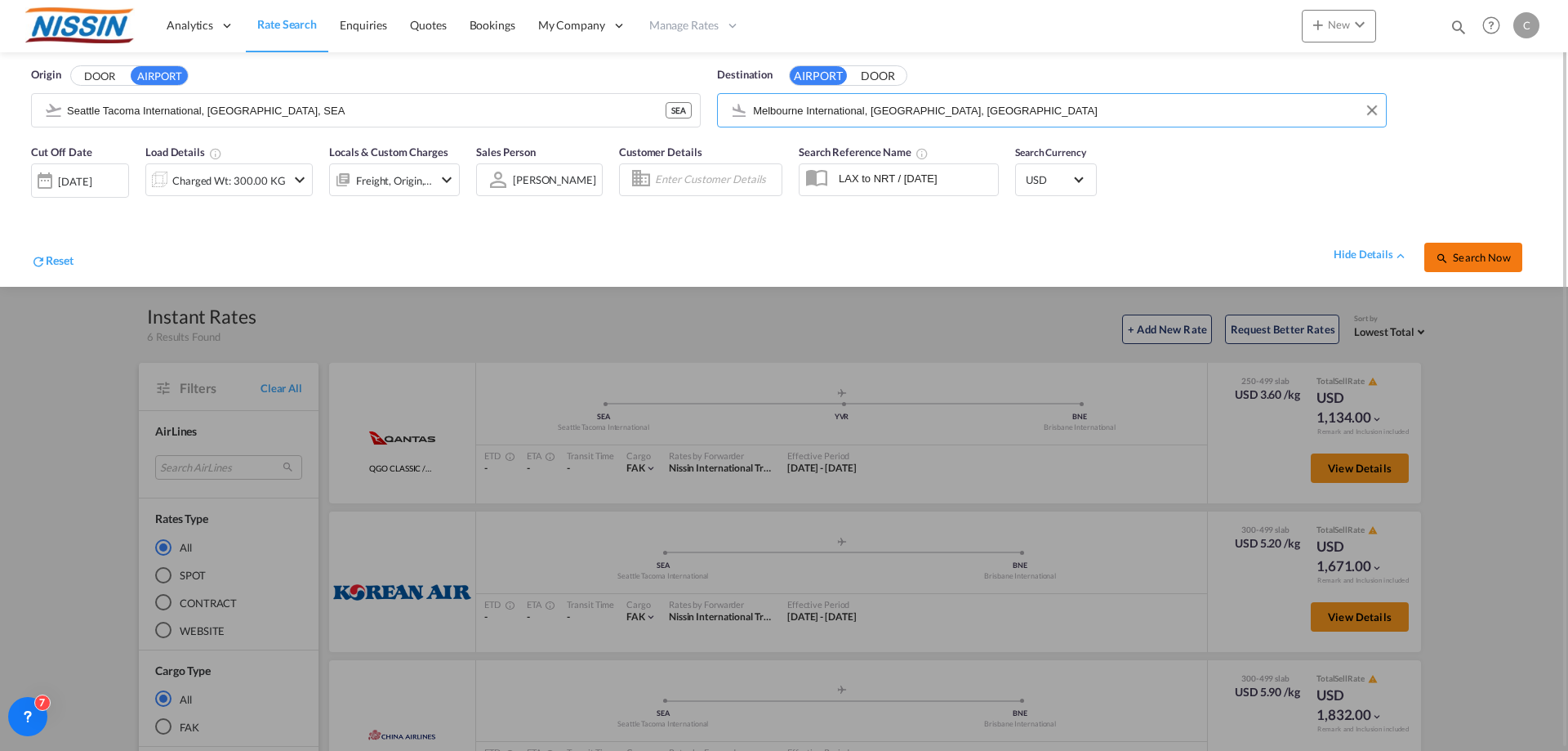
click at [1467, 257] on span "Search Now" at bounding box center [1473, 257] width 75 height 13
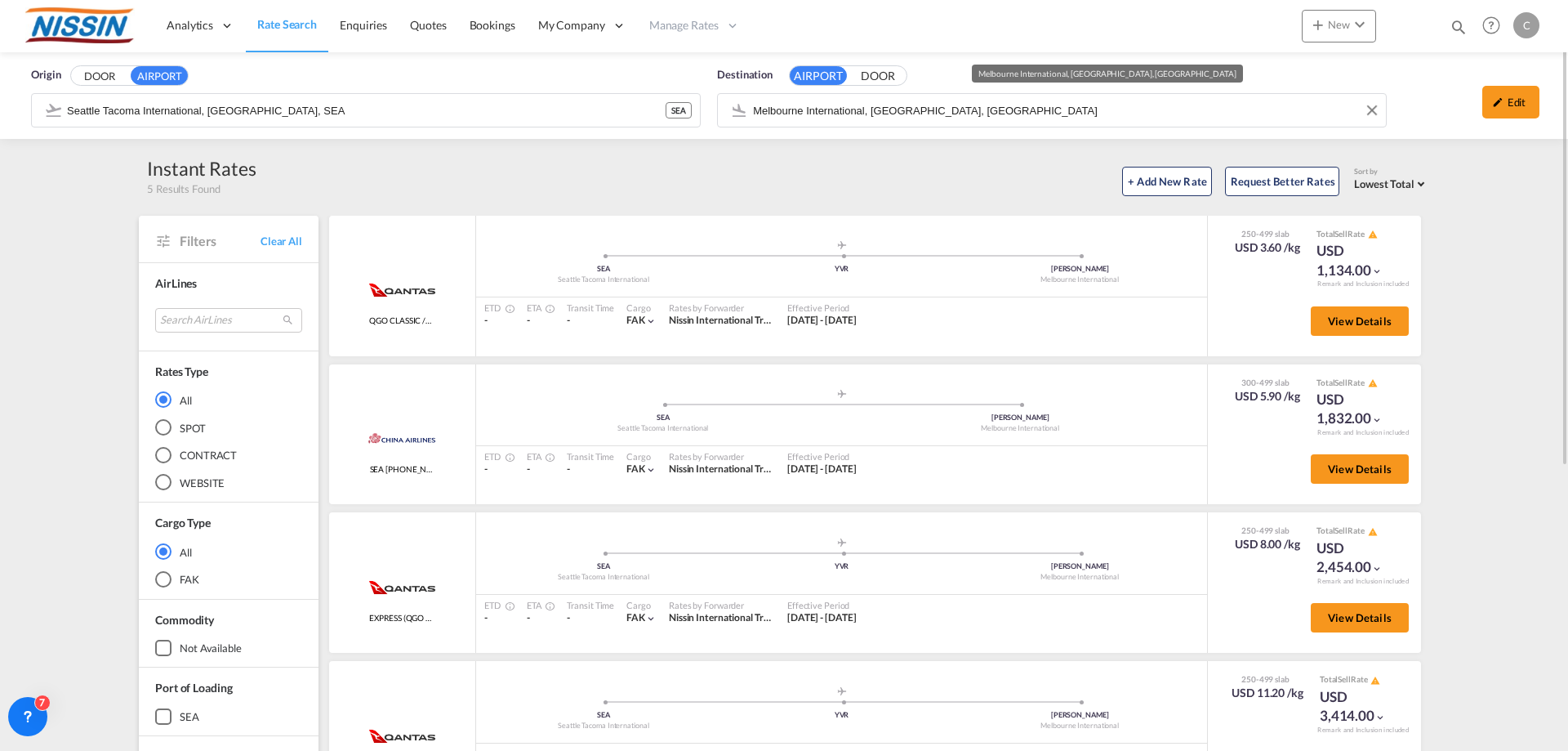
click at [1069, 111] on input "Melbourne International, [GEOGRAPHIC_DATA], [GEOGRAPHIC_DATA]" at bounding box center [1065, 111] width 625 height 25
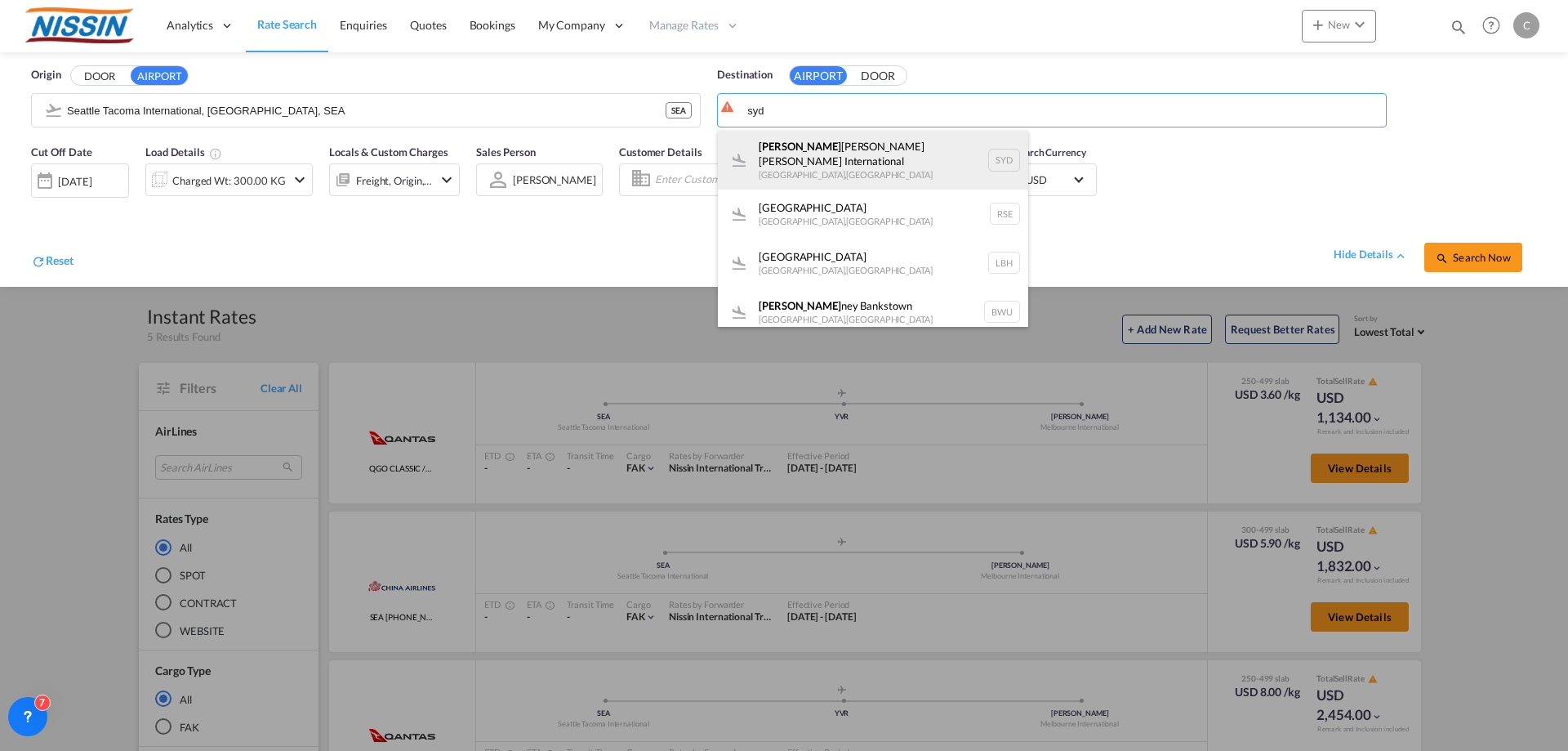
click at [925, 145] on div "[PERSON_NAME] Kingsford [PERSON_NAME] International [GEOGRAPHIC_DATA] , [GEOGRA…" at bounding box center [873, 161] width 310 height 59
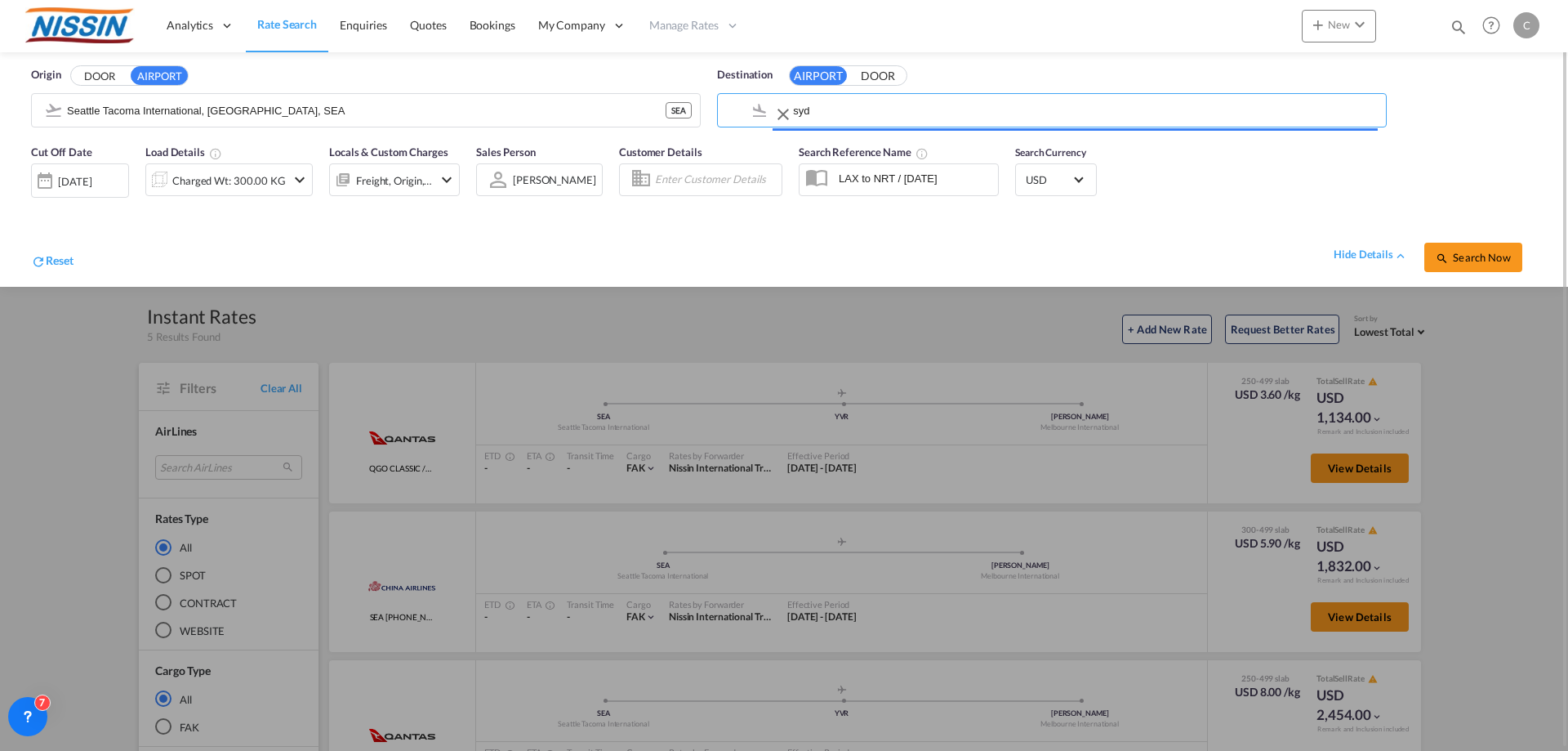
type input "[PERSON_NAME] [PERSON_NAME] International, [GEOGRAPHIC_DATA], SYD"
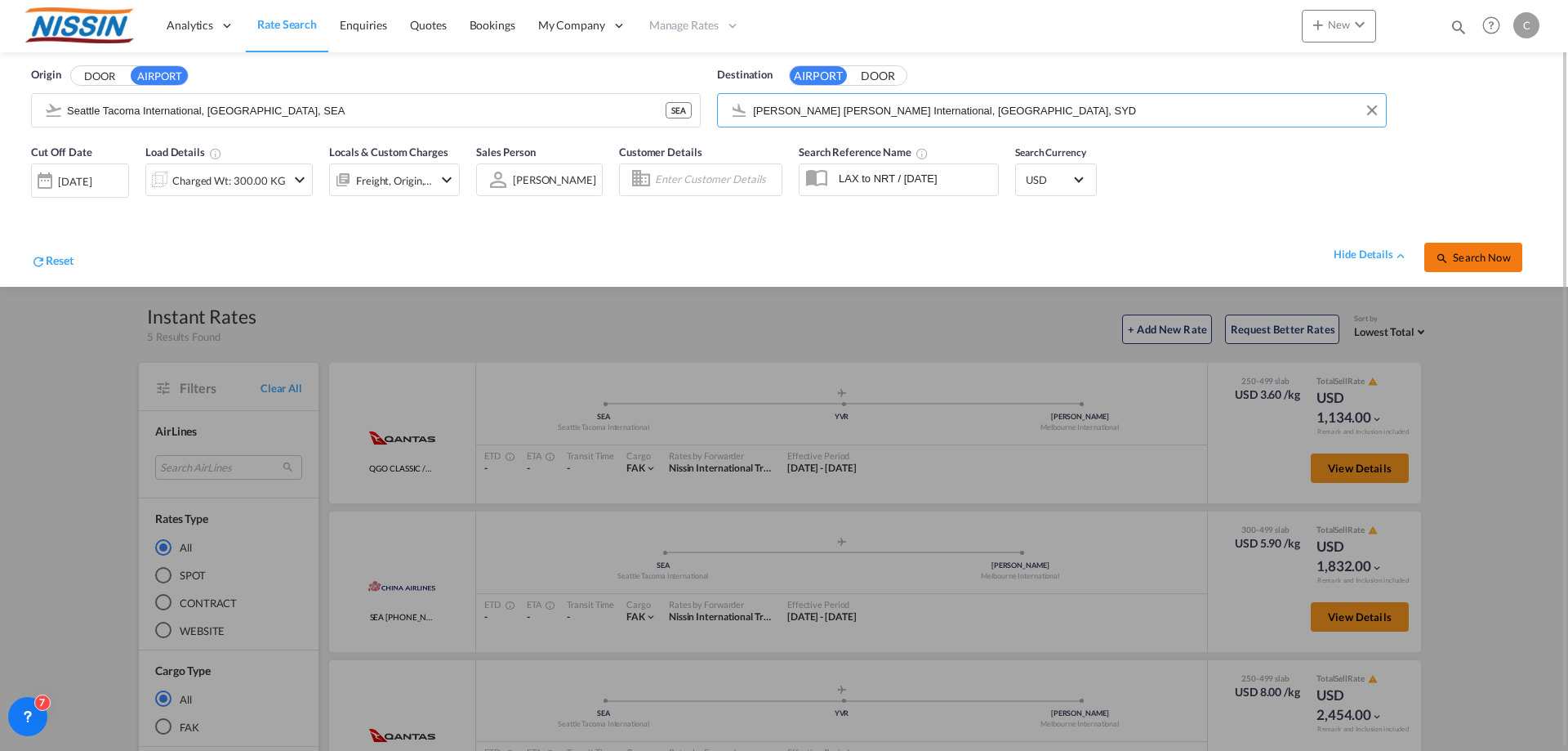
click at [1477, 256] on span "Search Now" at bounding box center [1473, 257] width 75 height 13
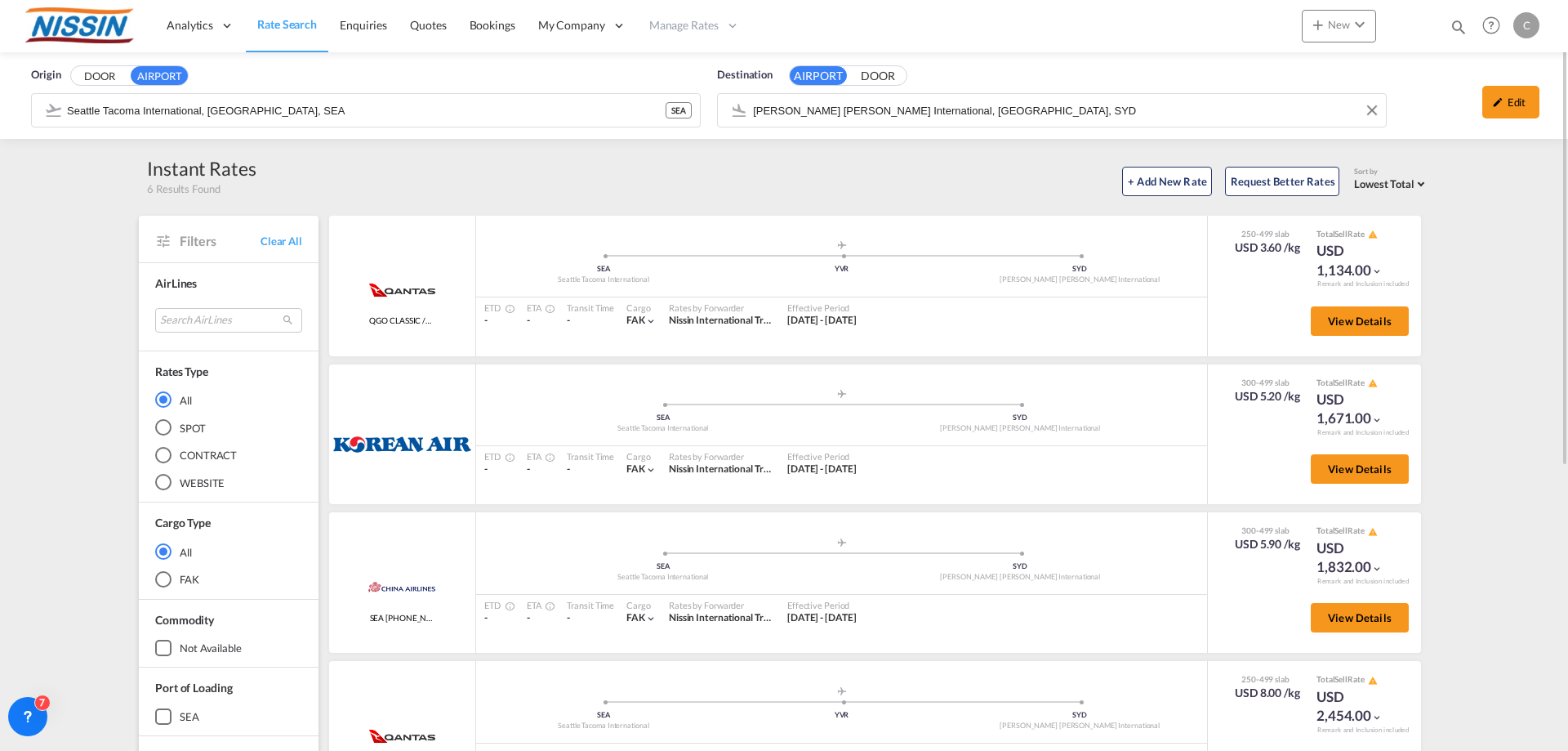
click at [1105, 108] on input "[PERSON_NAME] [PERSON_NAME] International, [GEOGRAPHIC_DATA], SYD" at bounding box center [1065, 111] width 625 height 25
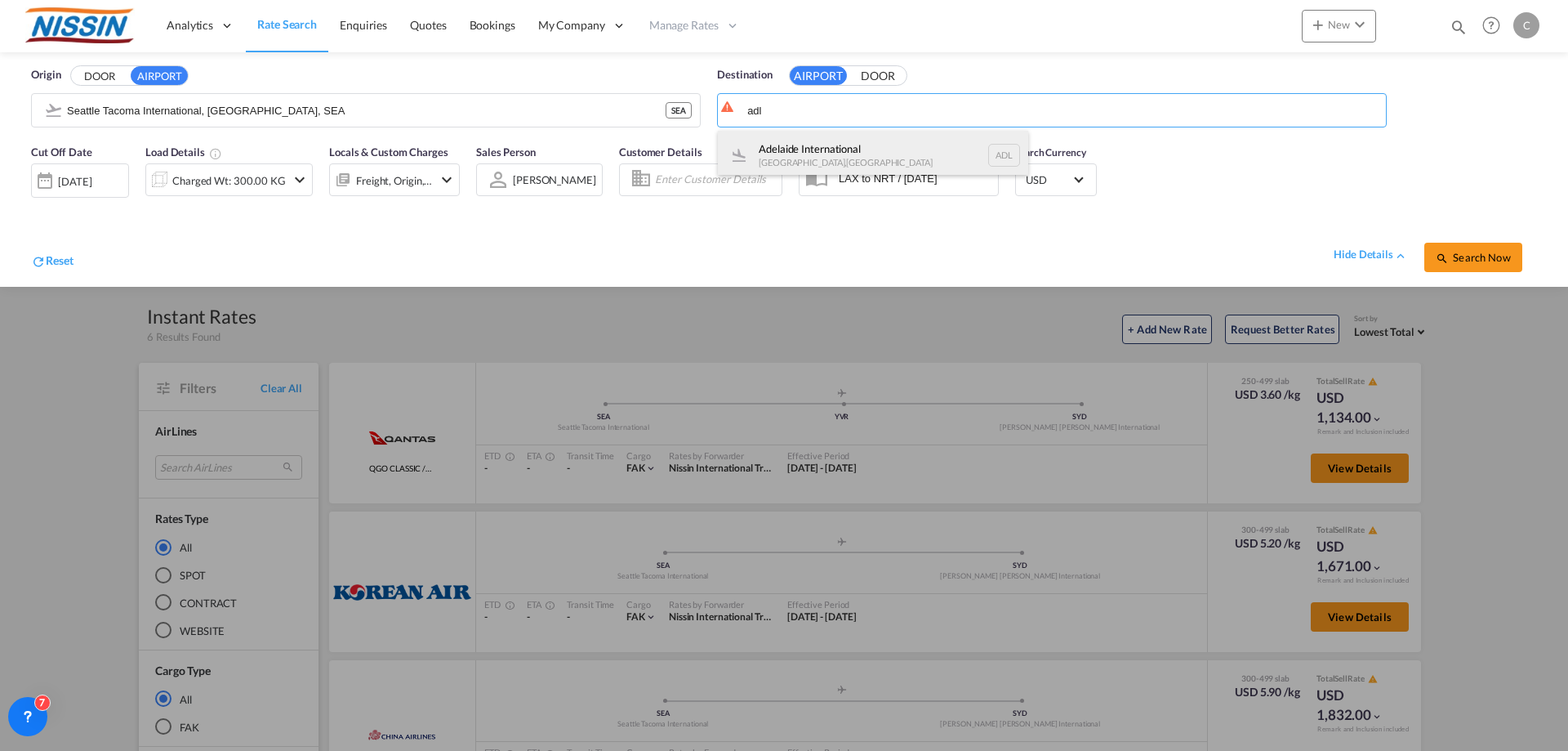
click at [838, 143] on div "Adelaide International [GEOGRAPHIC_DATA] , [GEOGRAPHIC_DATA] ADL" at bounding box center [873, 156] width 310 height 49
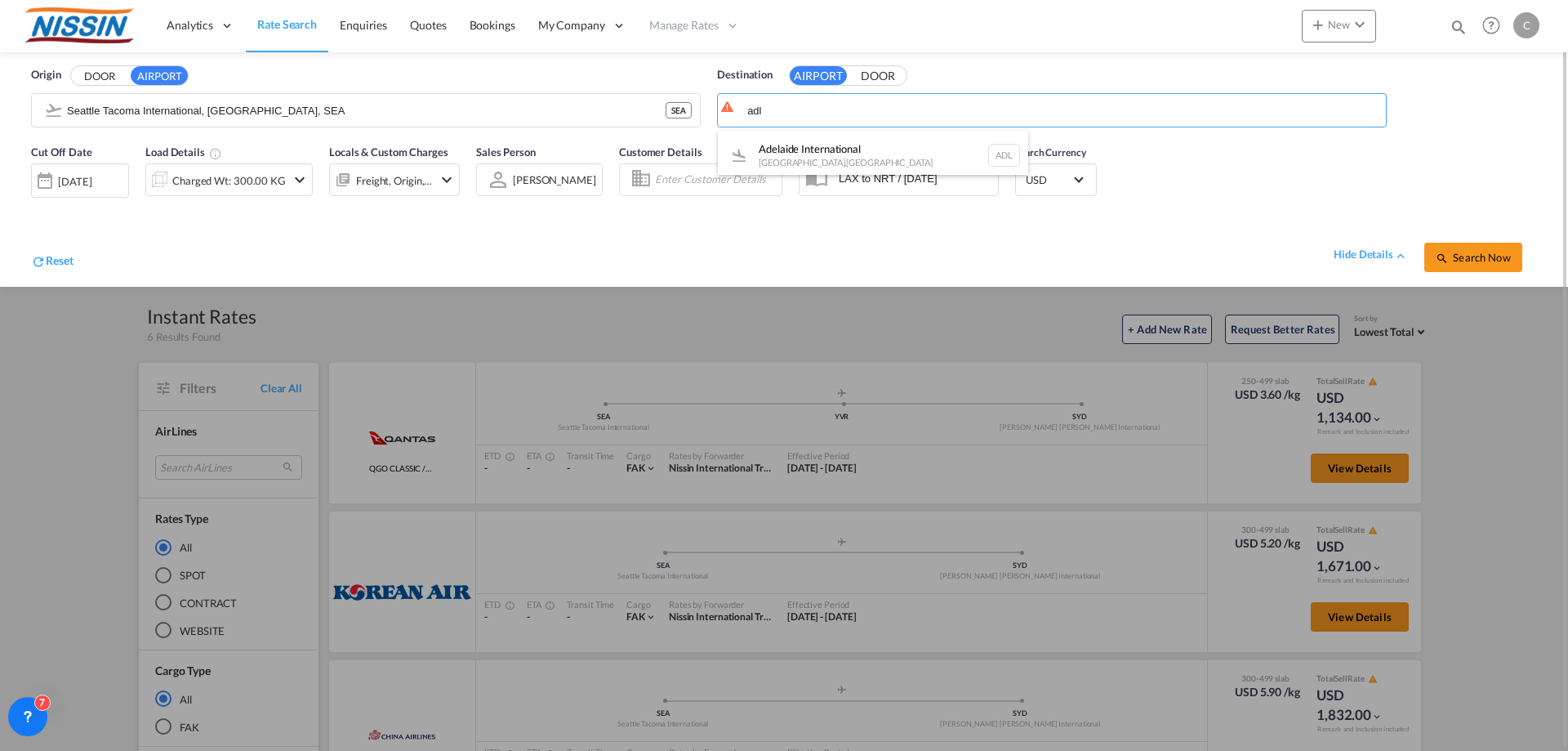
type input "Adelaide International, [GEOGRAPHIC_DATA], ADL"
click at [1463, 248] on button "Search Now" at bounding box center [1474, 257] width 98 height 29
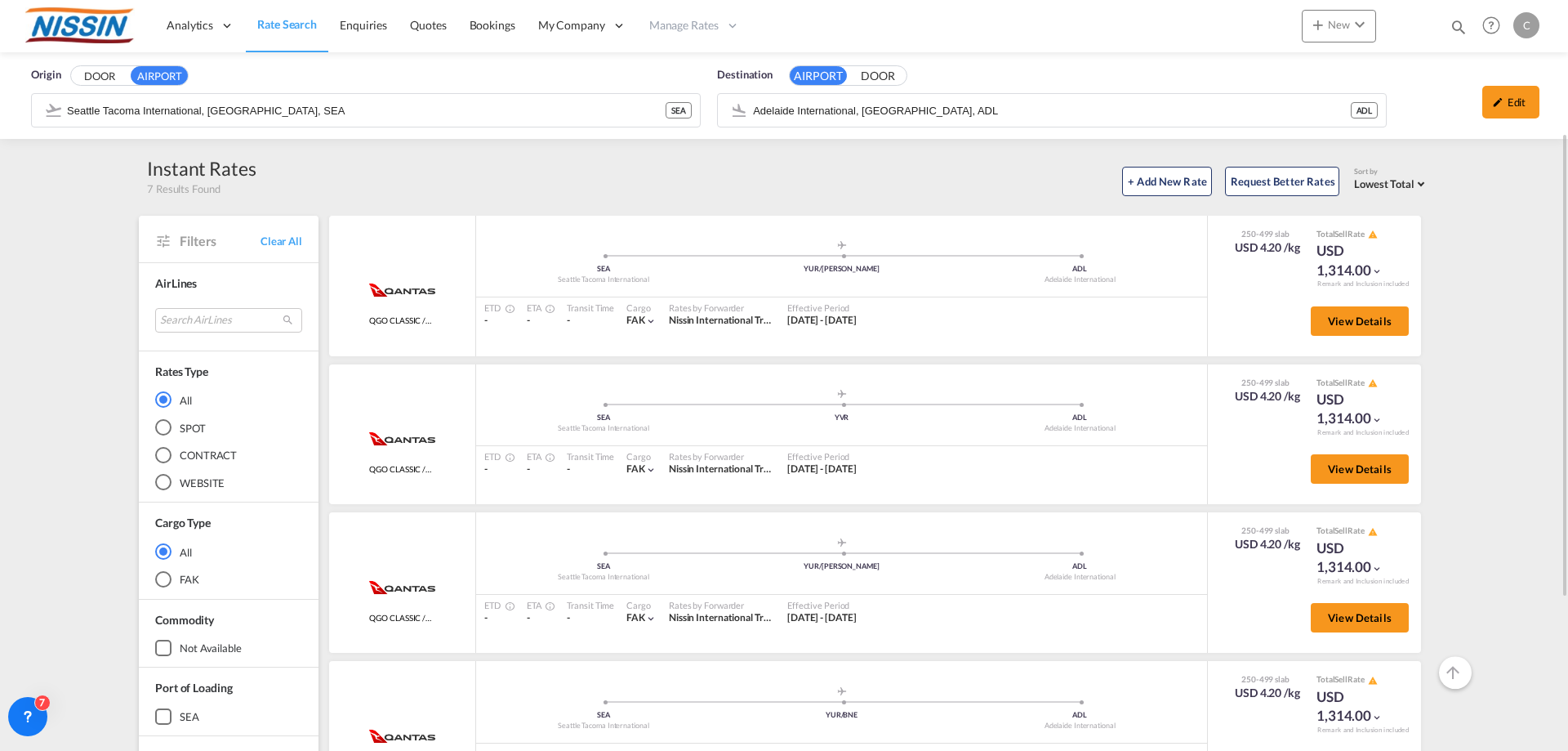
scroll to position [82, 0]
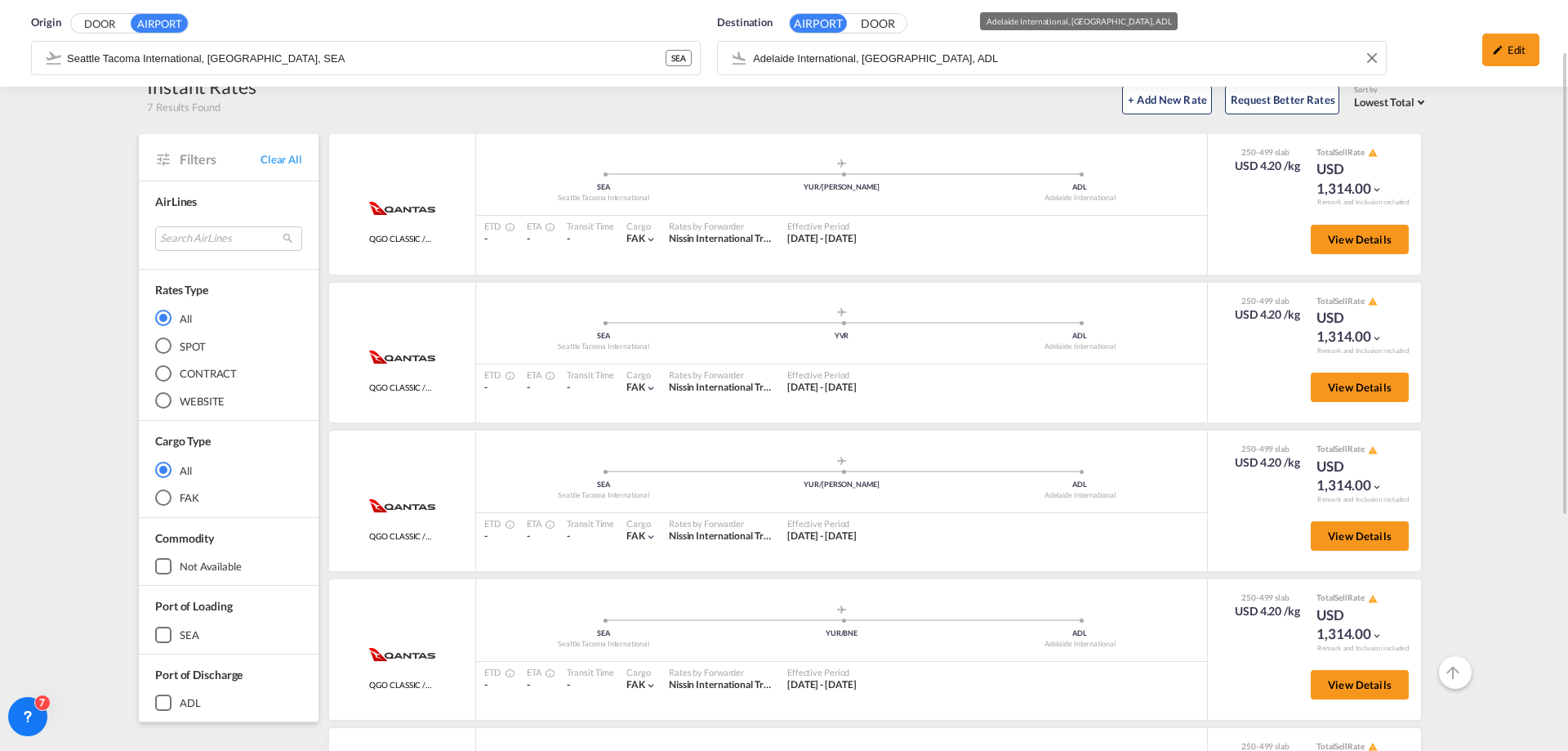
click at [1001, 63] on body "Analytics Reports Dashboard Rate Search Enquiries Quotes Bookings" at bounding box center [784, 375] width 1568 height 751
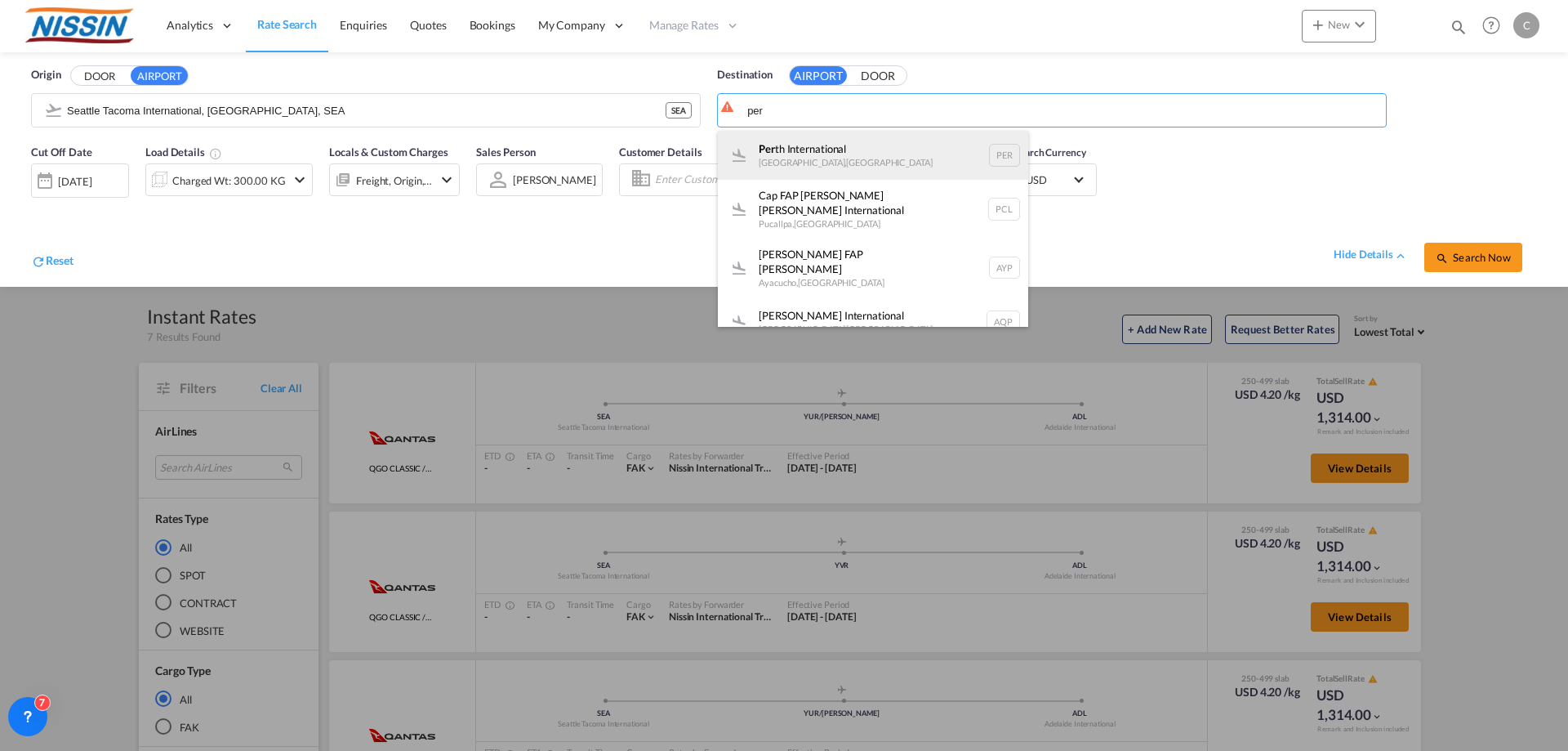
click at [842, 144] on div "Per th International [GEOGRAPHIC_DATA] , [GEOGRAPHIC_DATA] PER" at bounding box center [873, 156] width 310 height 49
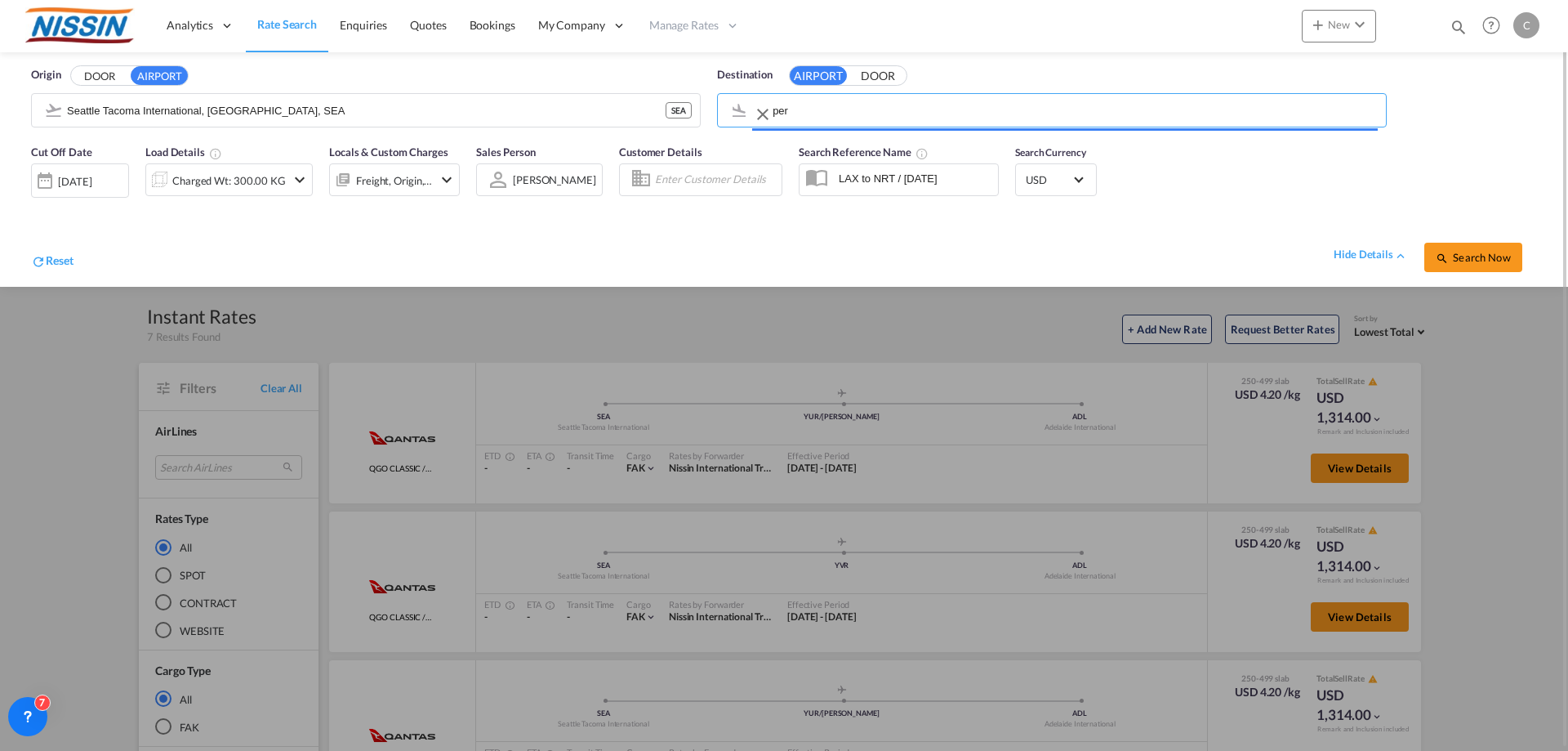
type input "[GEOGRAPHIC_DATA], [GEOGRAPHIC_DATA], [GEOGRAPHIC_DATA]"
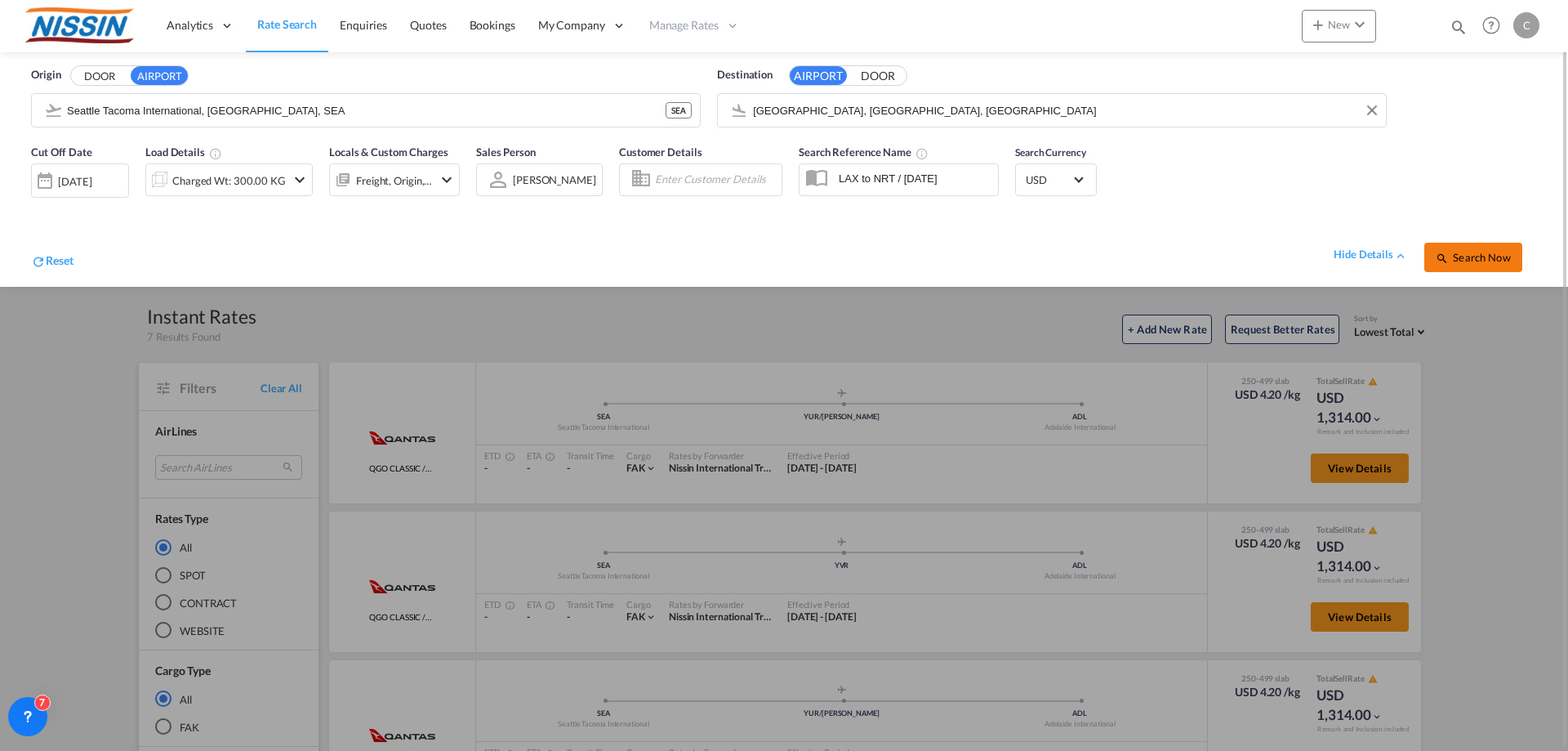
click at [1497, 265] on button "Search Now" at bounding box center [1474, 257] width 98 height 29
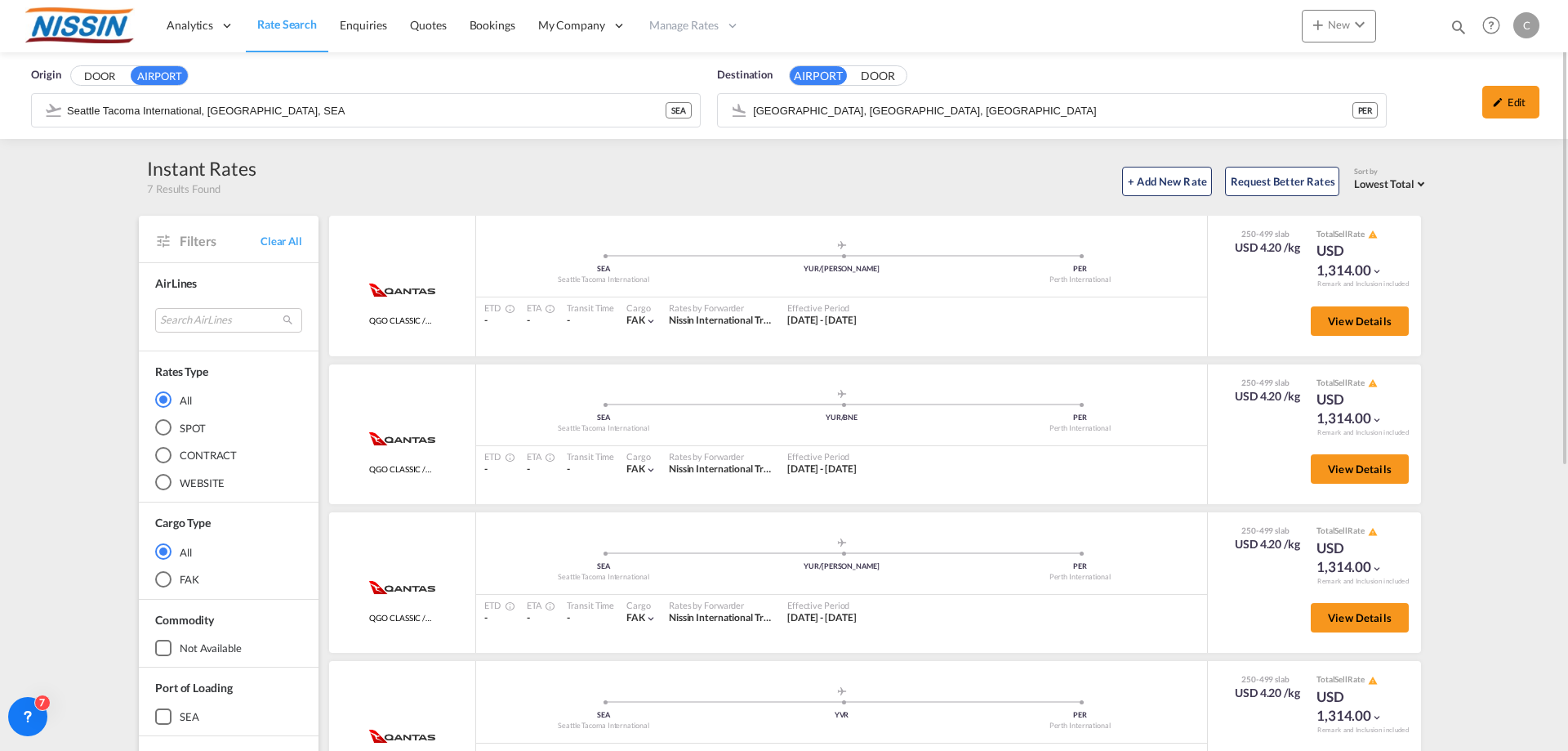
click at [291, 29] on span "Rate Search" at bounding box center [287, 24] width 60 height 14
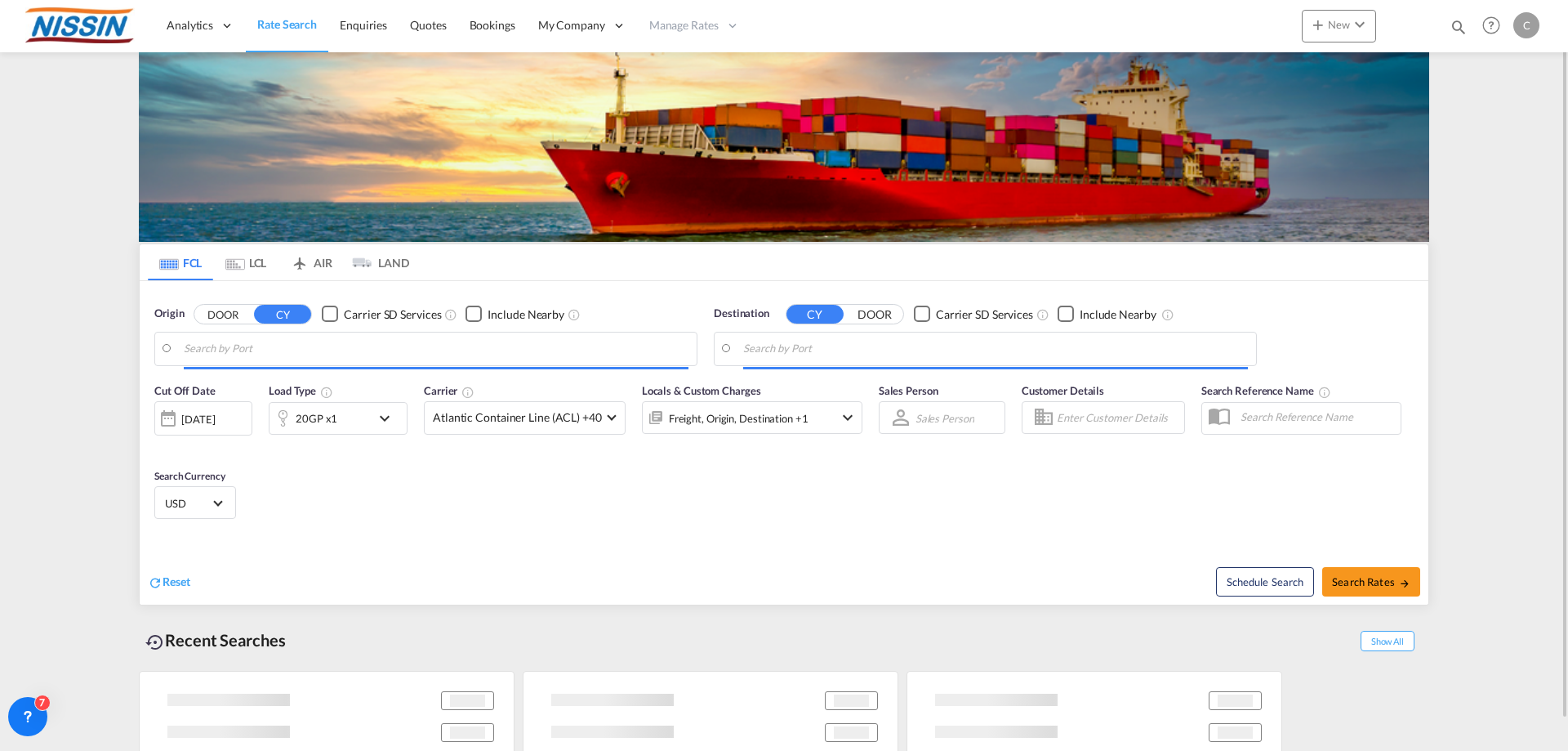
type input "[GEOGRAPHIC_DATA], [GEOGRAPHIC_DATA], USLGB"
type input "[GEOGRAPHIC_DATA], JPTYO"
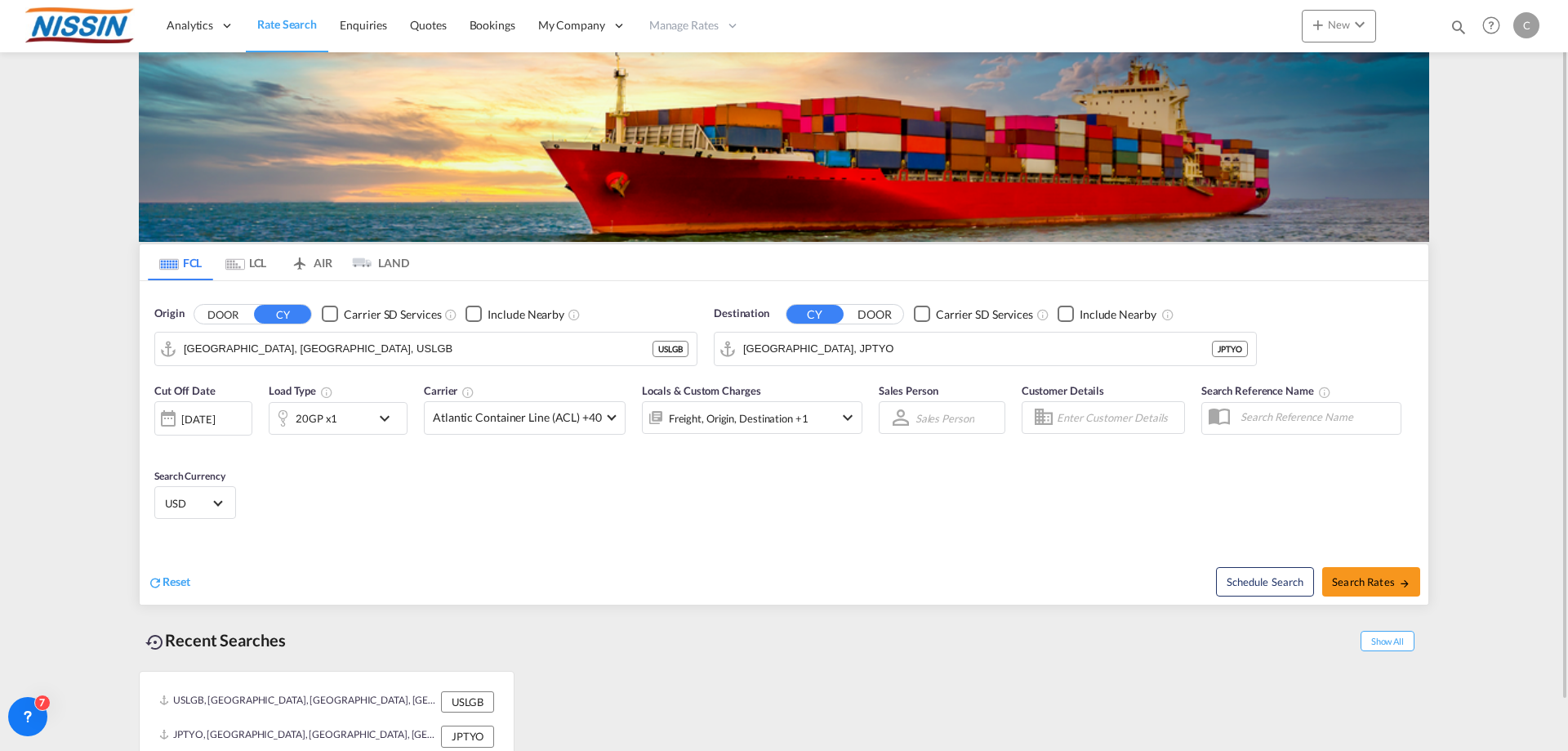
click at [319, 266] on md-tab-item "AIR" at bounding box center [311, 262] width 66 height 36
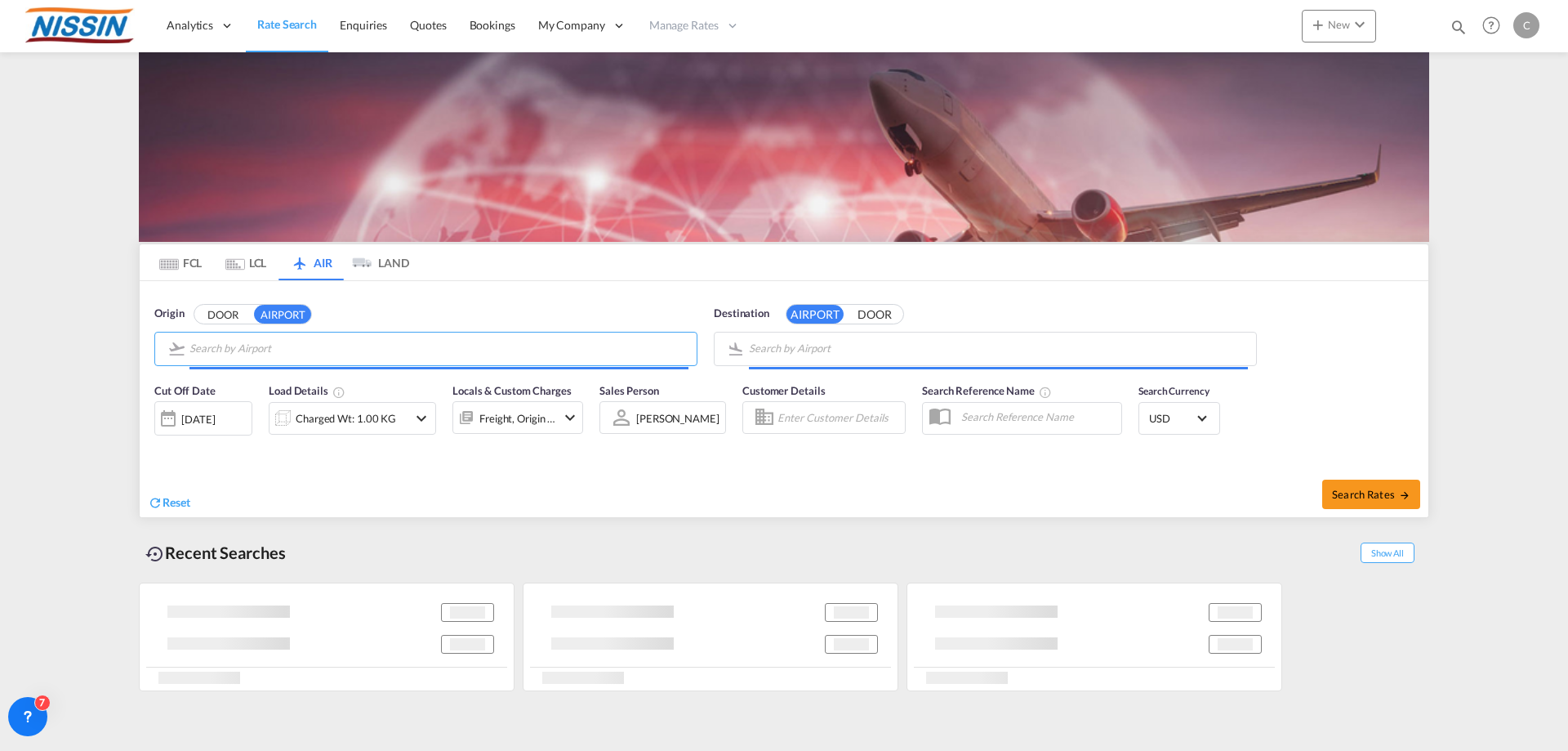
click at [294, 341] on input "Search by Airport" at bounding box center [439, 349] width 499 height 25
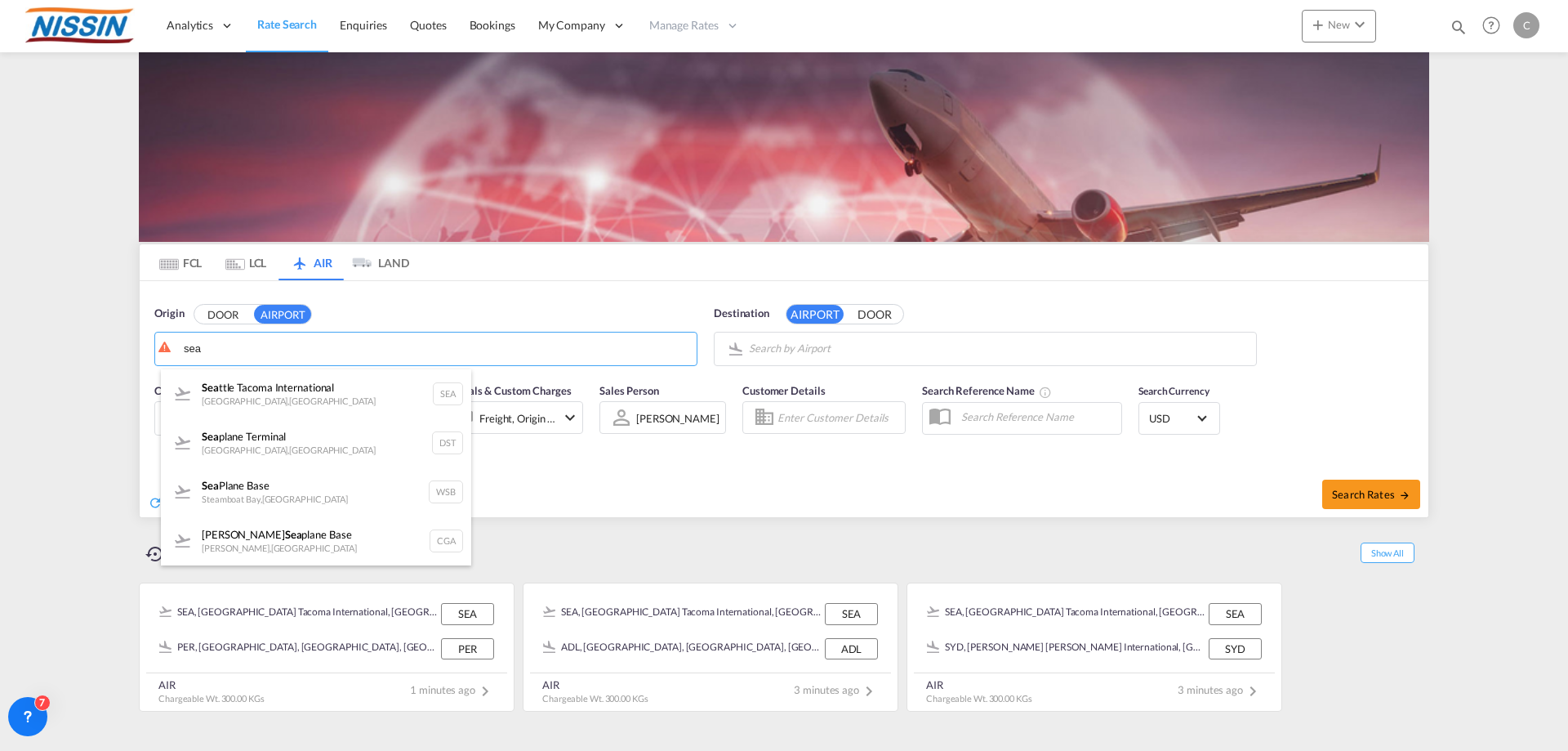
drag, startPoint x: 261, startPoint y: 384, endPoint x: 951, endPoint y: 384, distance: 690.0
click at [262, 384] on div "Sea ttle Tacoma International [GEOGRAPHIC_DATA] , [GEOGRAPHIC_DATA]" at bounding box center [316, 394] width 310 height 49
type input "Seattle Tacoma International, [GEOGRAPHIC_DATA], SEA"
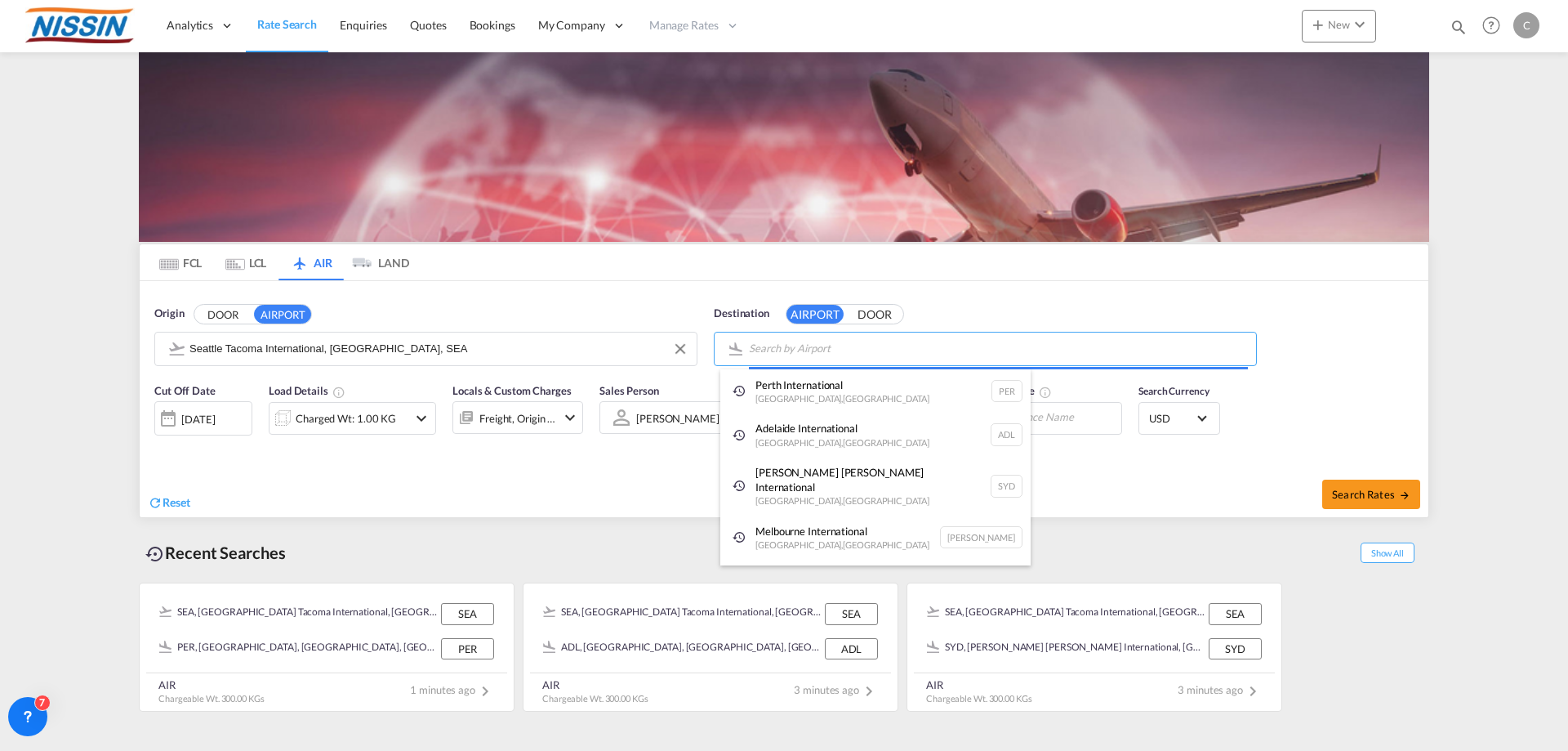
click at [956, 351] on body "Analytics Reports Dashboard Rate Search Enquiries Quotes Bookings" at bounding box center [784, 375] width 1568 height 751
click at [952, 347] on body "Analytics Reports Dashboard Rate Search Enquiries Quotes Bookings" at bounding box center [784, 375] width 1568 height 751
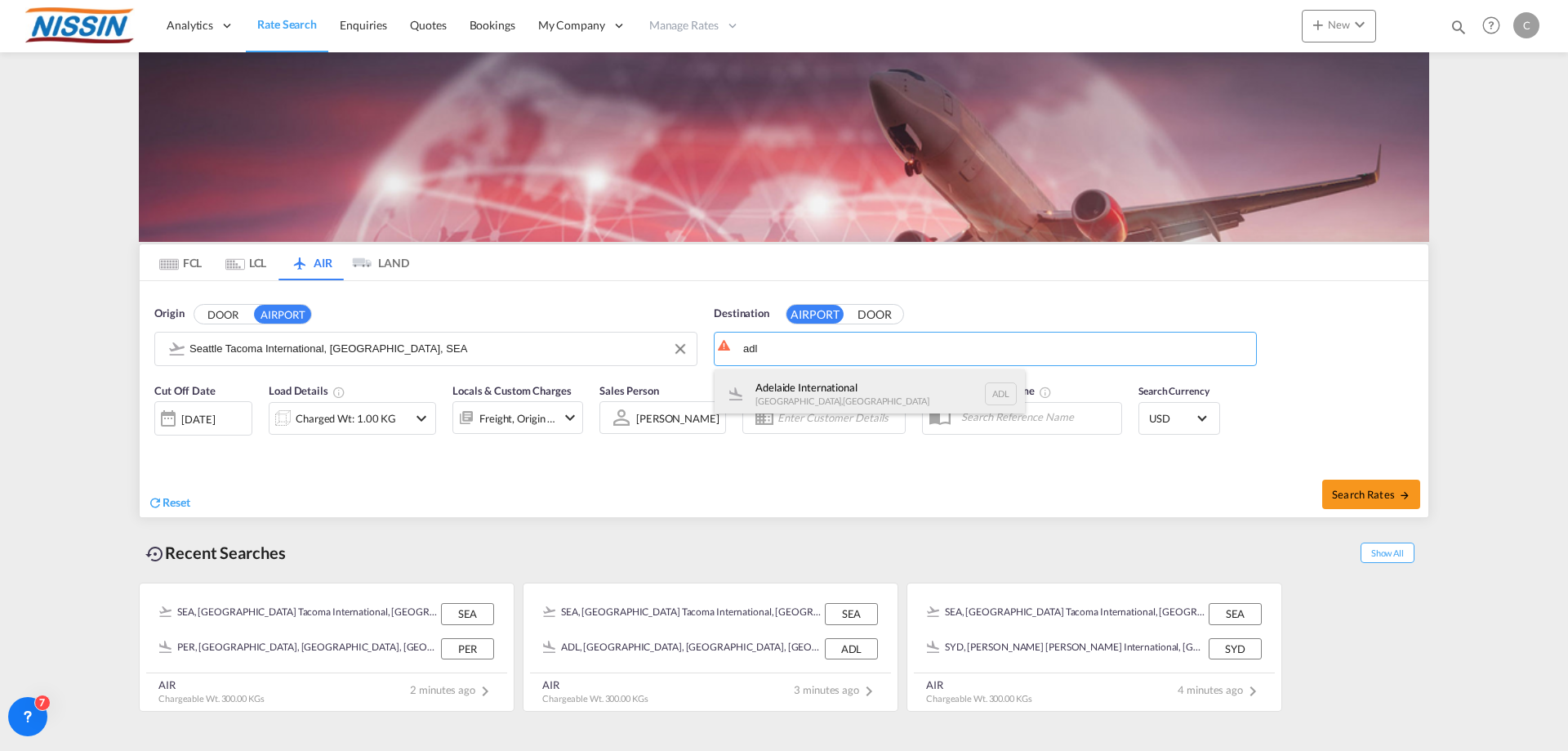
click at [856, 396] on div "Adelaide International [GEOGRAPHIC_DATA] , [GEOGRAPHIC_DATA] ADL" at bounding box center [870, 394] width 310 height 49
type input "Adelaide International, [GEOGRAPHIC_DATA], ADL"
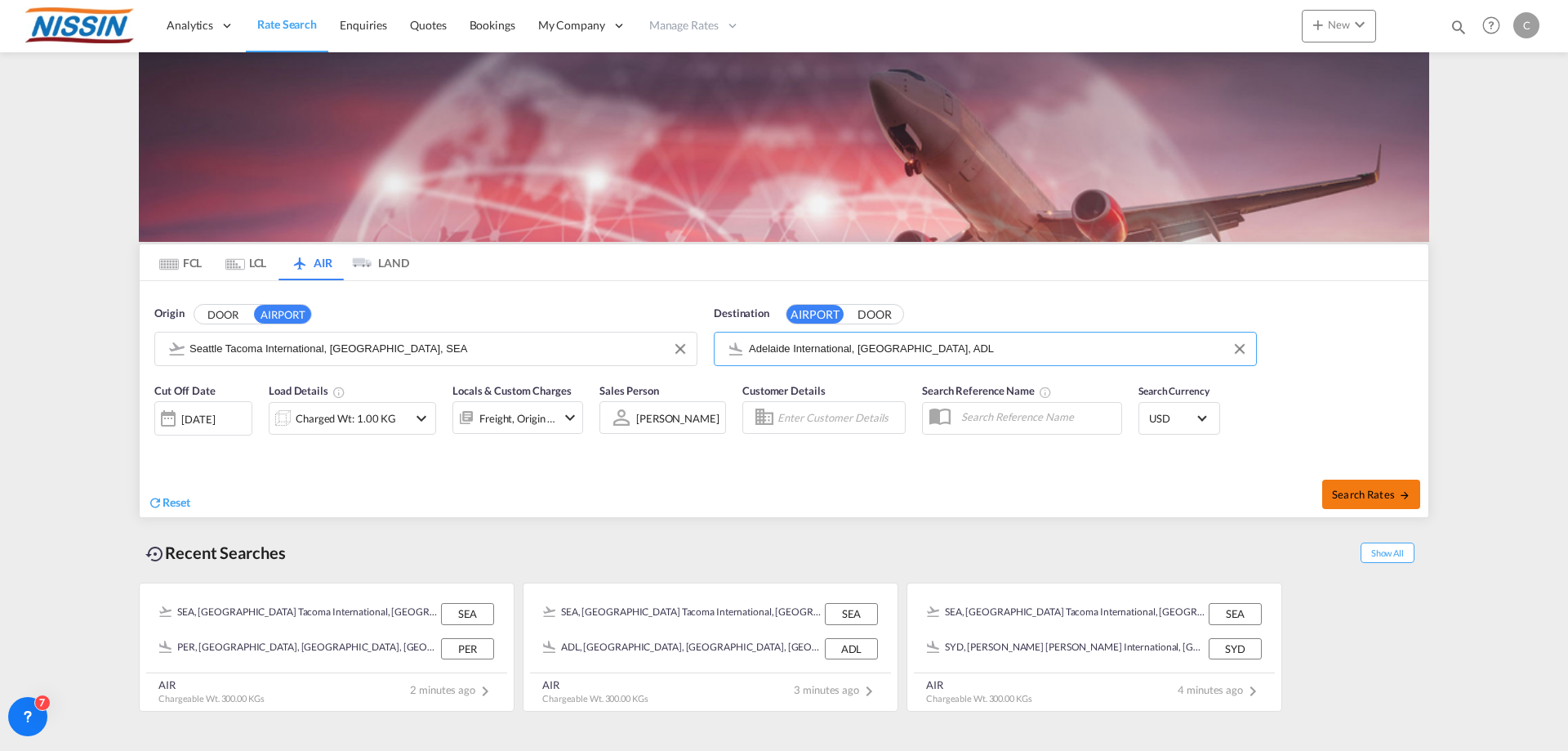
click at [1366, 491] on span "Search Rates" at bounding box center [1371, 495] width 79 height 13
click at [422, 414] on md-icon "icon-chevron-down" at bounding box center [422, 418] width 20 height 20
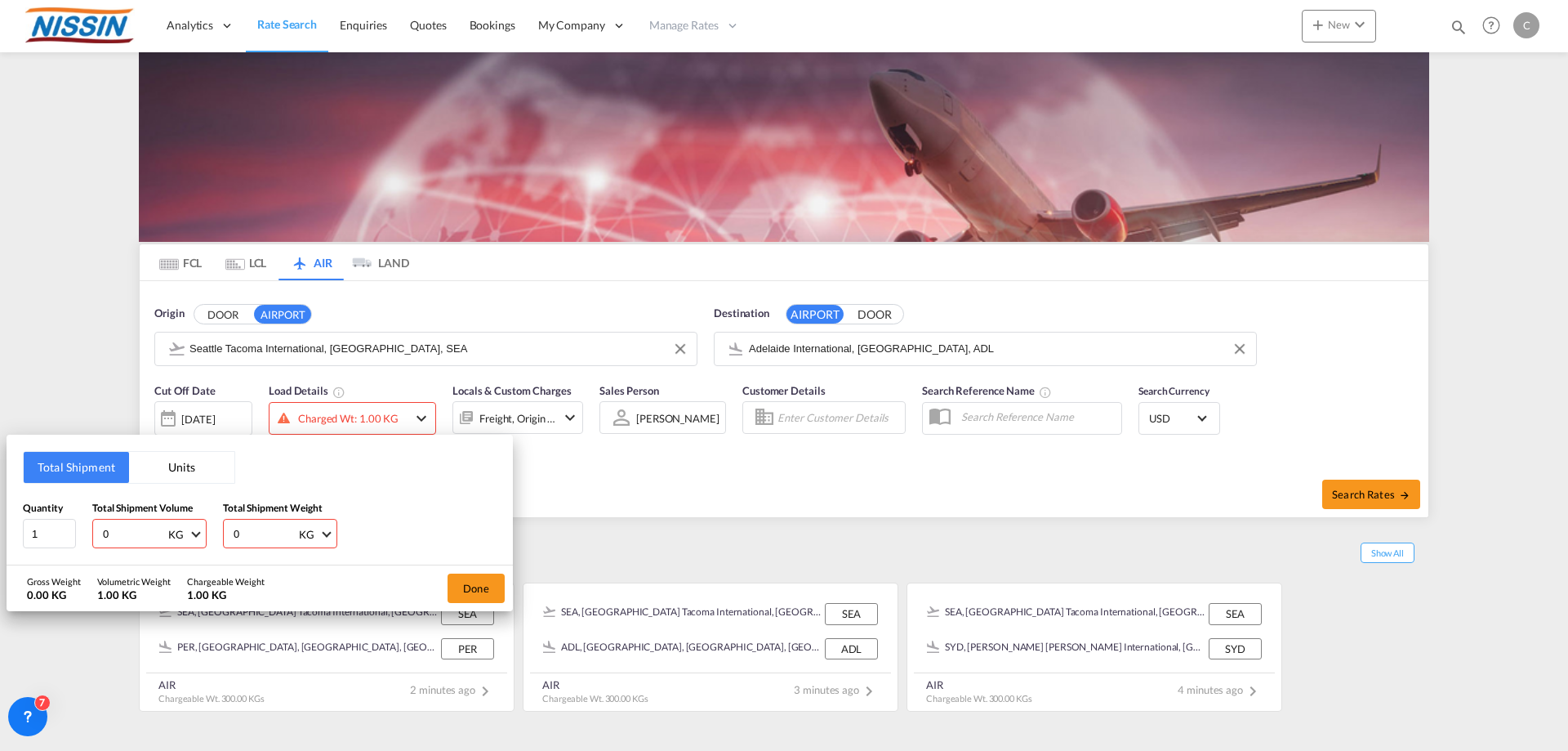
drag, startPoint x: 201, startPoint y: 462, endPoint x: 183, endPoint y: 474, distance: 21.6
click at [198, 462] on button "Units" at bounding box center [182, 468] width 106 height 31
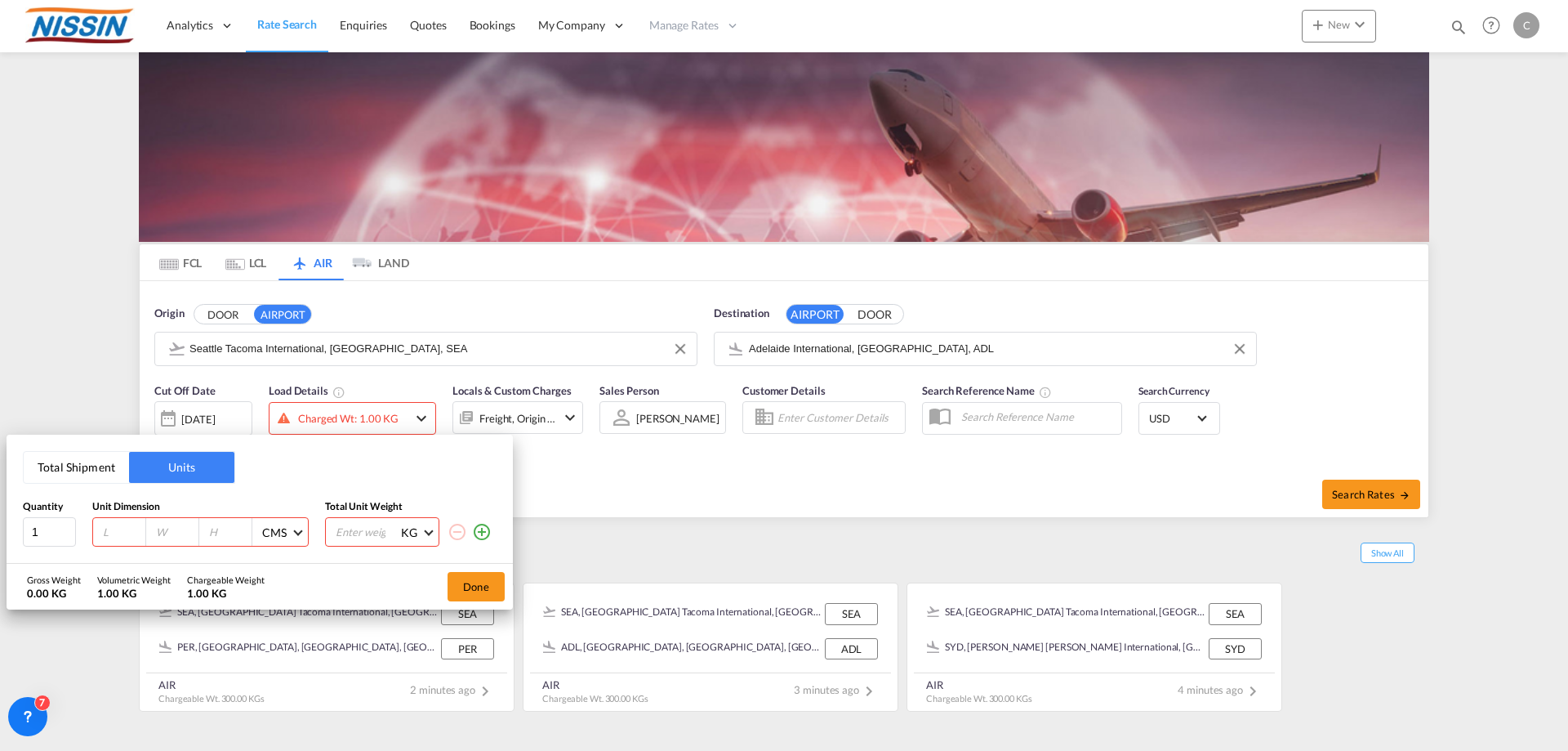
click at [120, 536] on input "number" at bounding box center [124, 532] width 44 height 15
type input "122"
type input "102"
type input "120"
click at [365, 530] on input "number" at bounding box center [367, 532] width 66 height 28
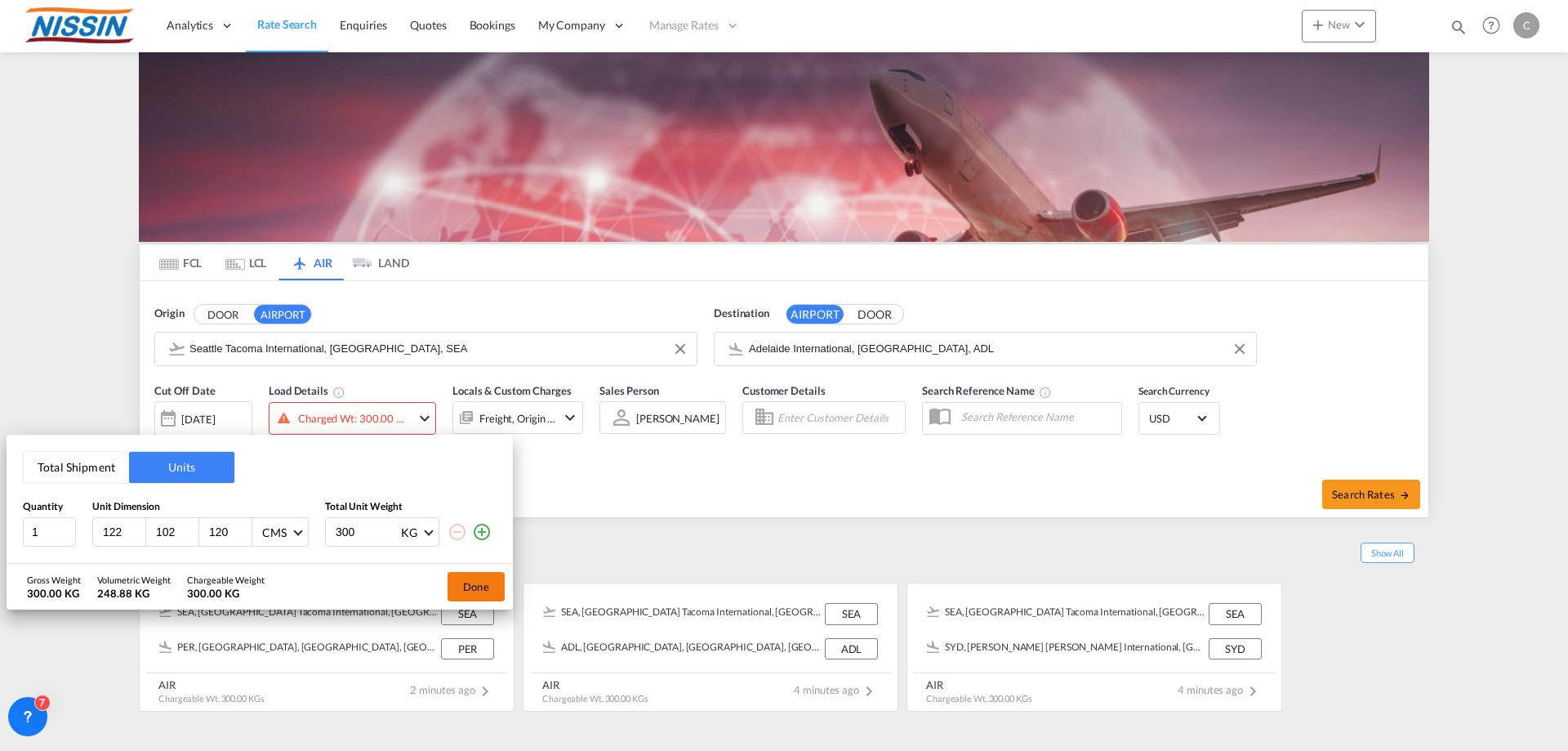
type input "300"
click at [472, 590] on button "Done" at bounding box center [477, 586] width 57 height 29
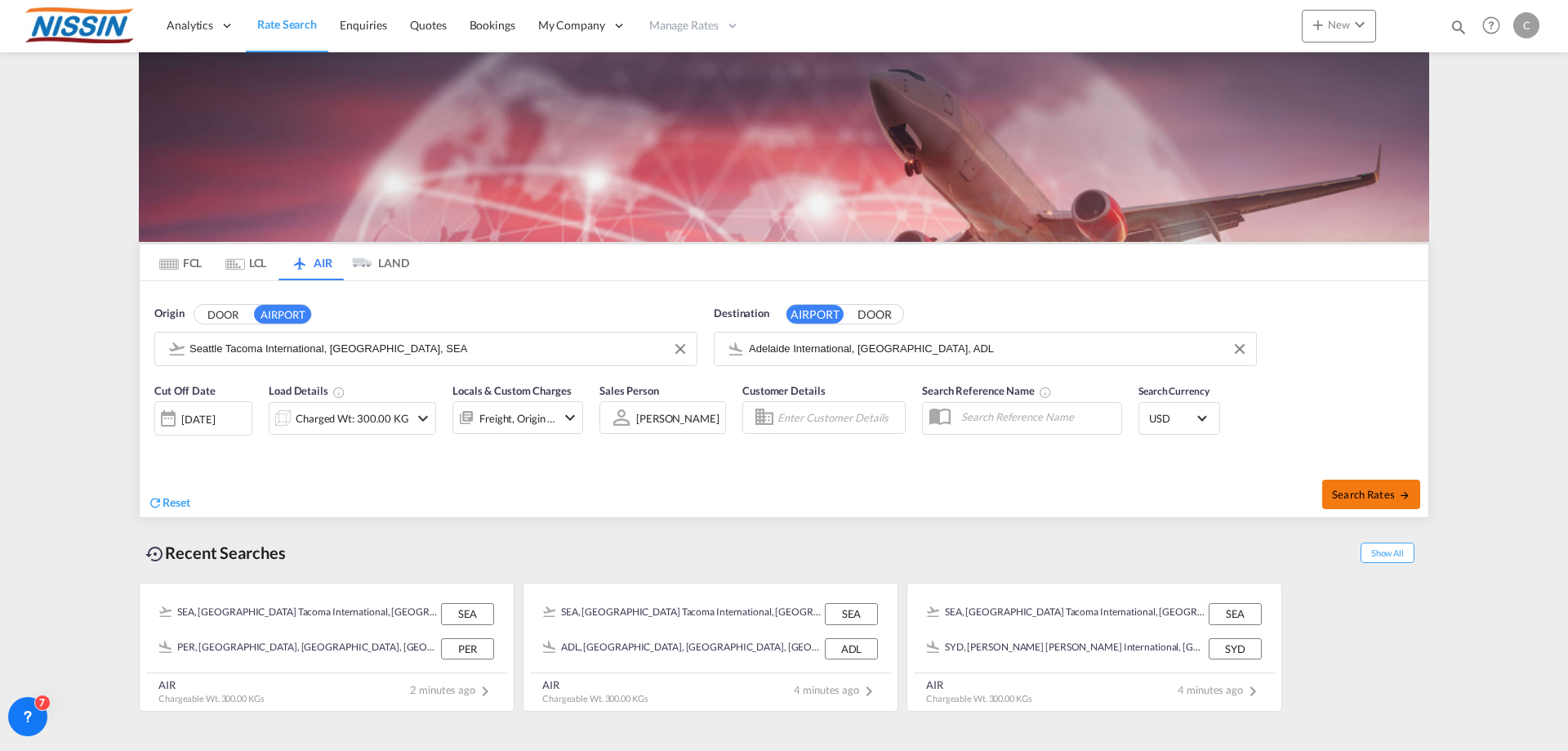
click at [1363, 493] on span "Search Rates" at bounding box center [1371, 495] width 79 height 13
type input "SEA to ADL / [DATE]"
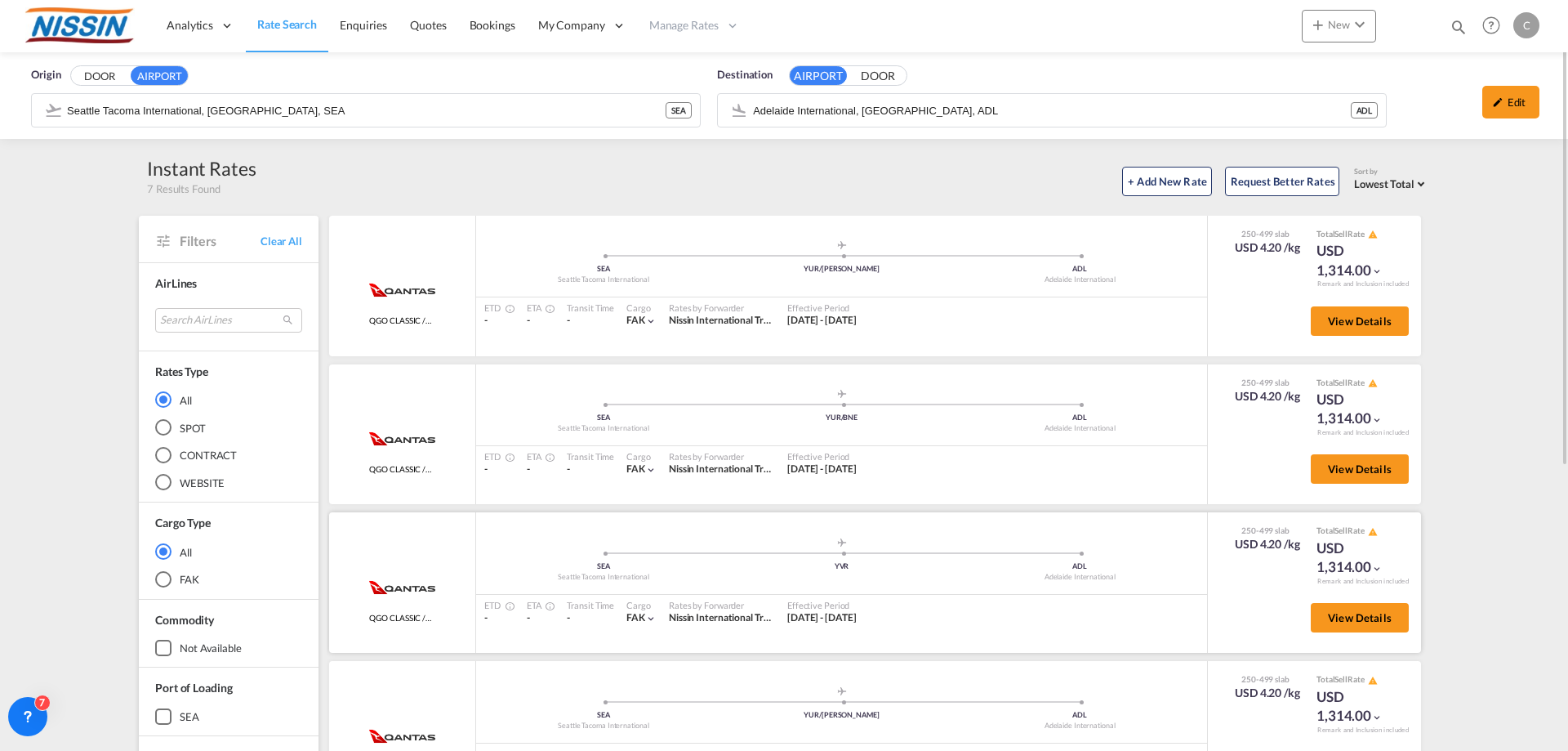
scroll to position [82, 0]
